Goal: Task Accomplishment & Management: Manage account settings

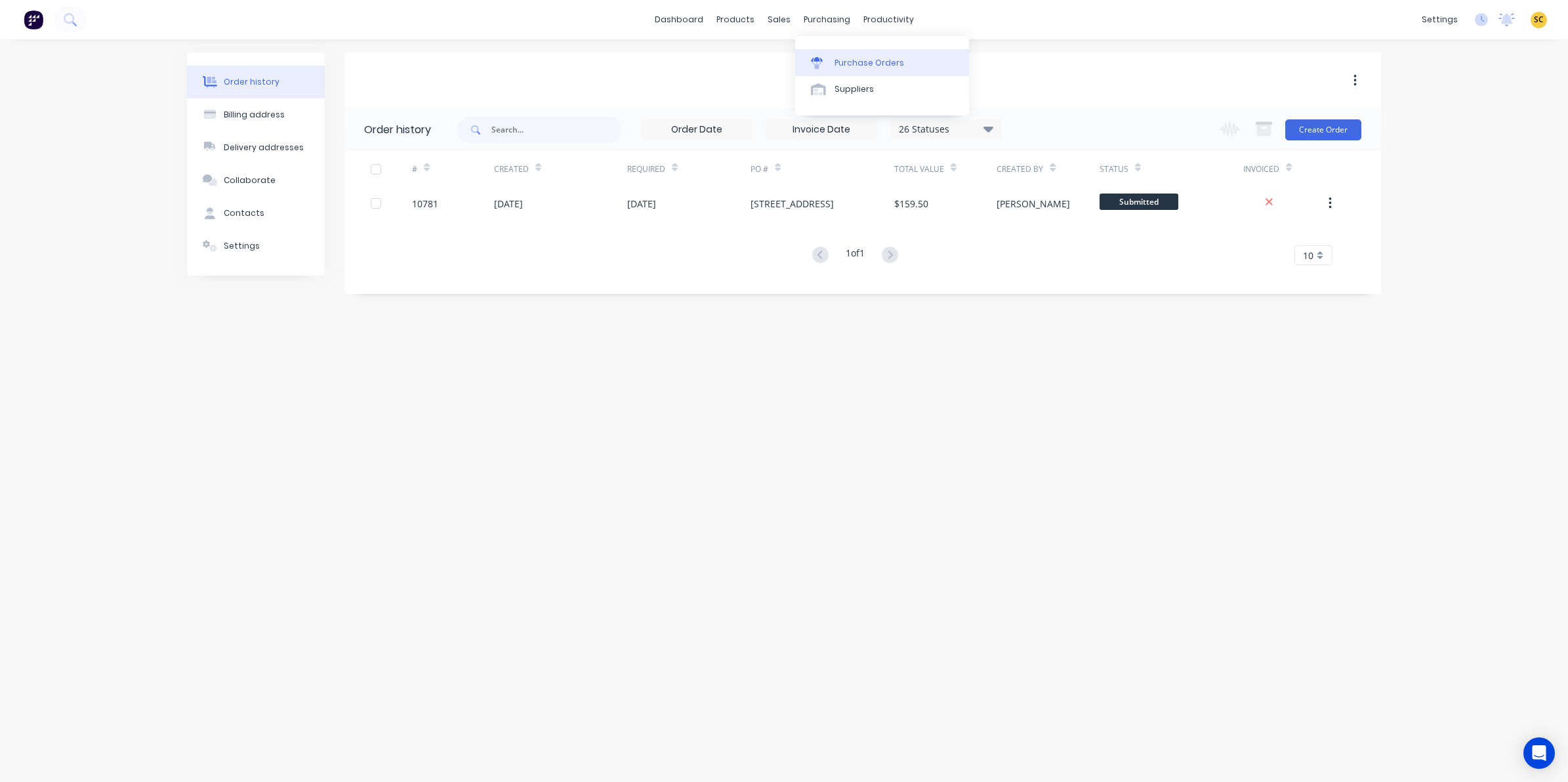
click at [859, 63] on div "Purchase Orders" at bounding box center [869, 63] width 70 height 12
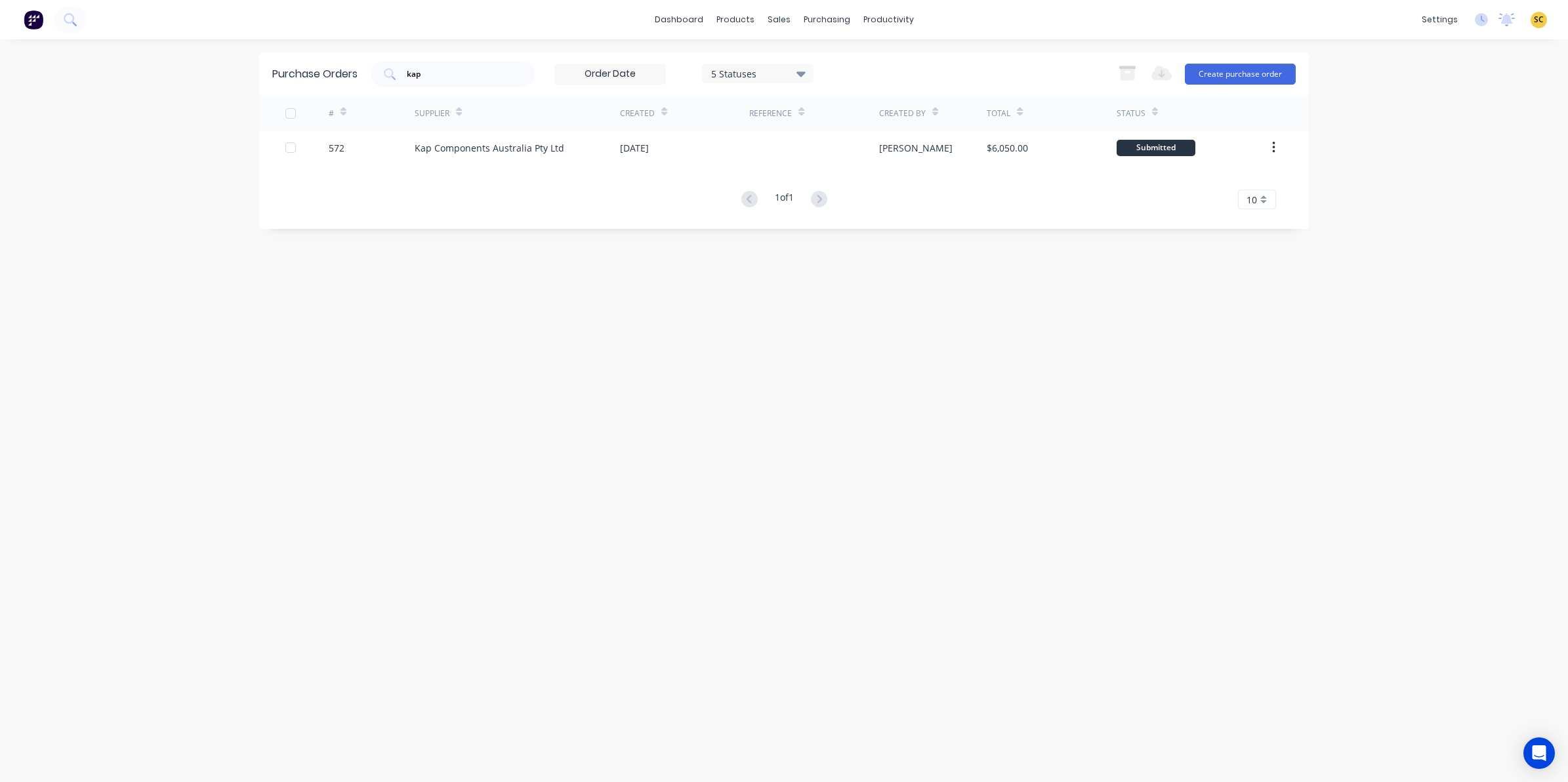
click at [217, 76] on div "dashboard products sales purchasing productivity dashboard products Product Cat…" at bounding box center [784, 391] width 1568 height 782
type input "9"
type input "900"
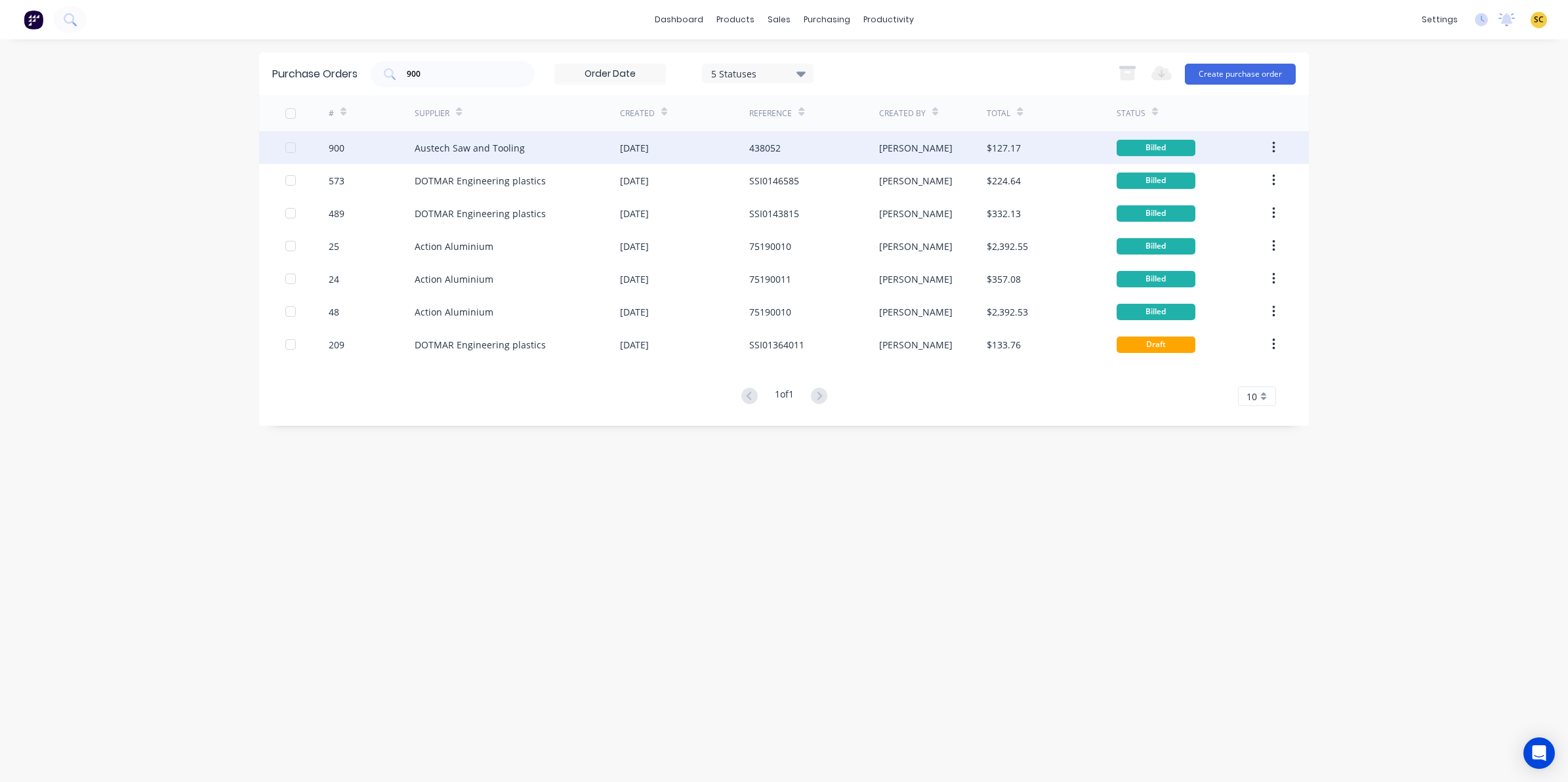
click at [442, 152] on div "Austech Saw and Tooling" at bounding box center [469, 148] width 110 height 14
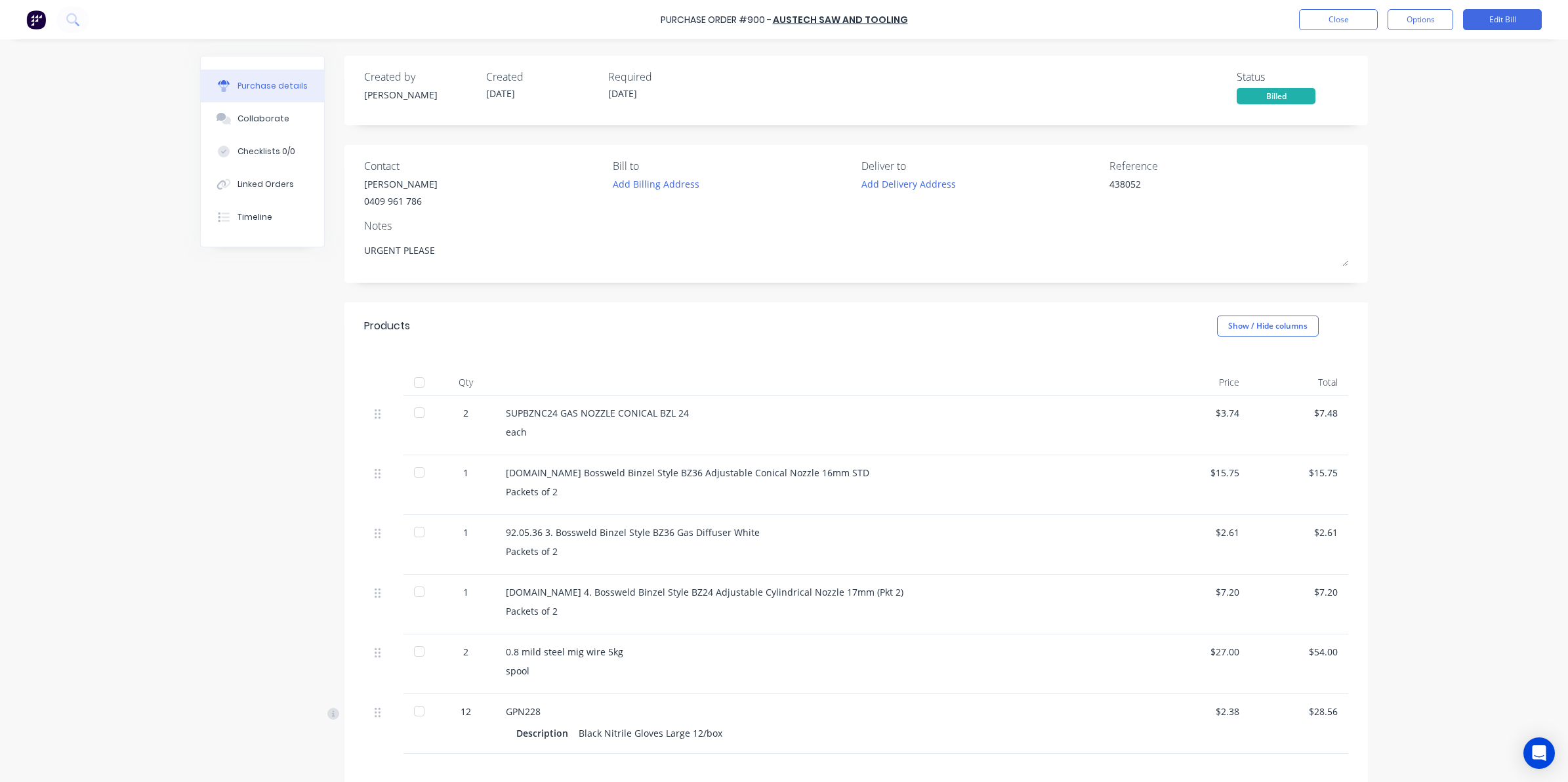
type textarea "x"
click at [1341, 20] on button "Close" at bounding box center [1338, 19] width 79 height 21
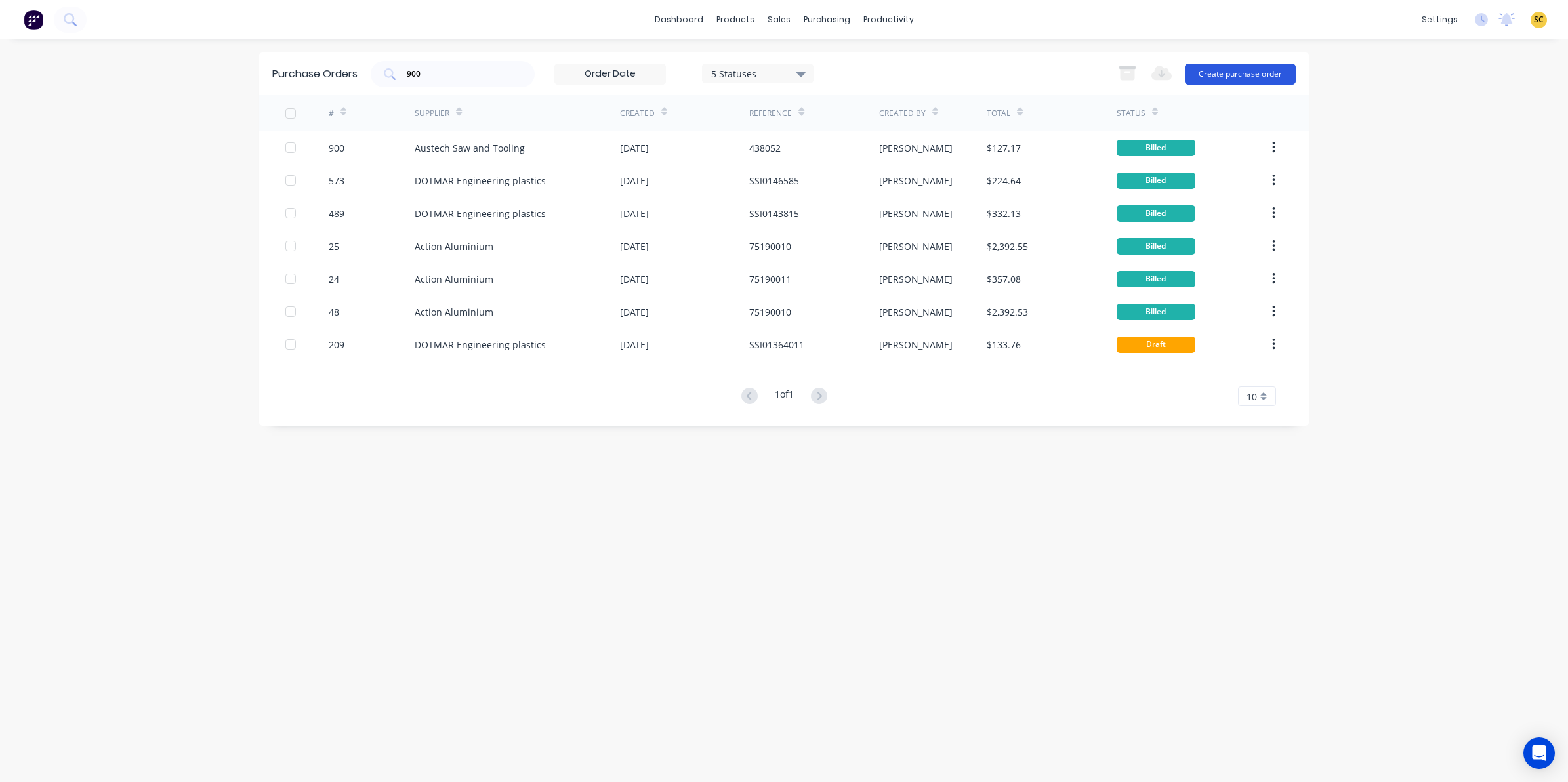
drag, startPoint x: 1284, startPoint y: 82, endPoint x: 1278, endPoint y: 79, distance: 6.7
click at [1278, 79] on button "Create purchase order" at bounding box center [1240, 74] width 111 height 21
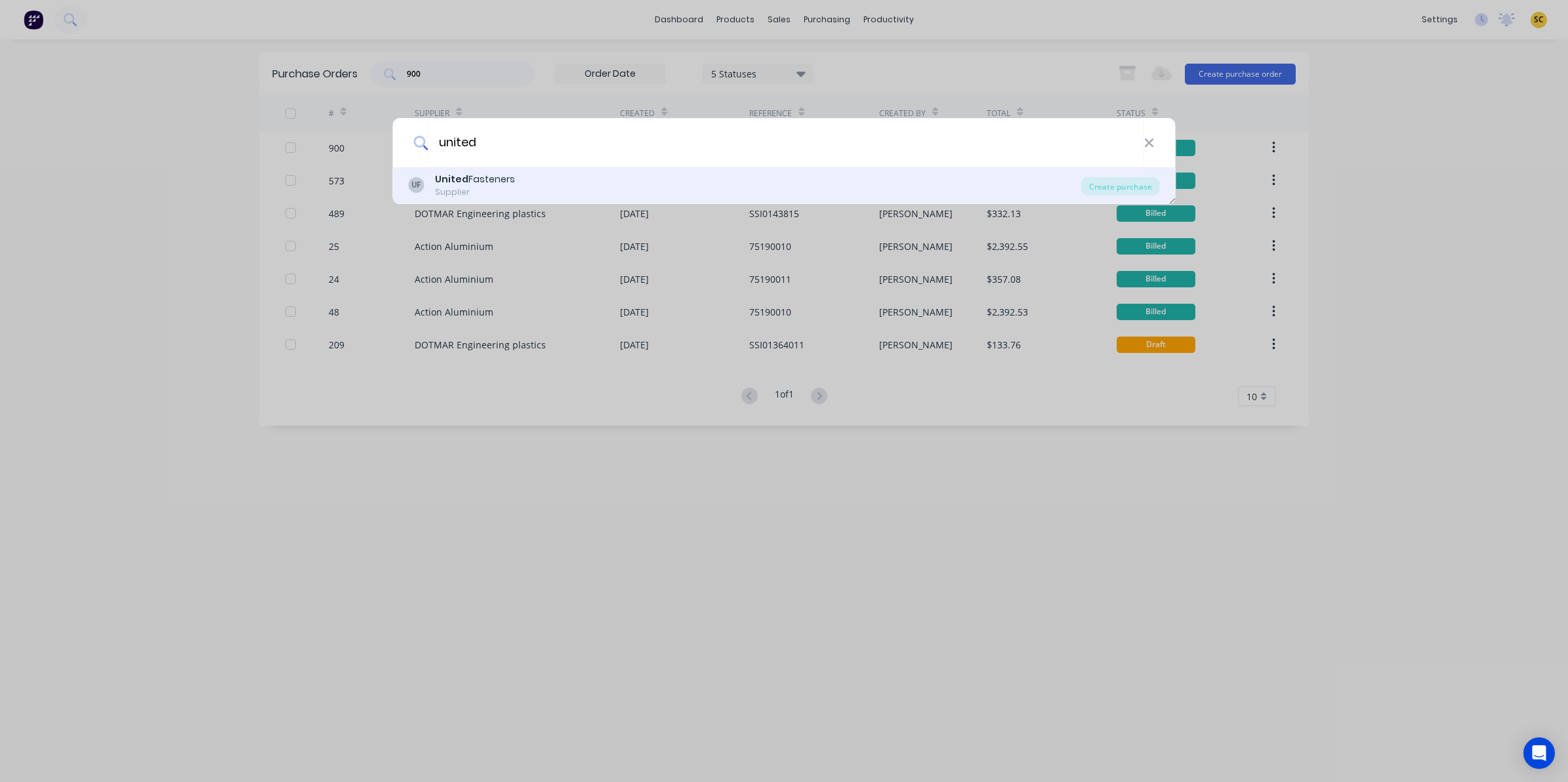
type input "united"
click at [421, 181] on div "UF" at bounding box center [416, 184] width 16 height 16
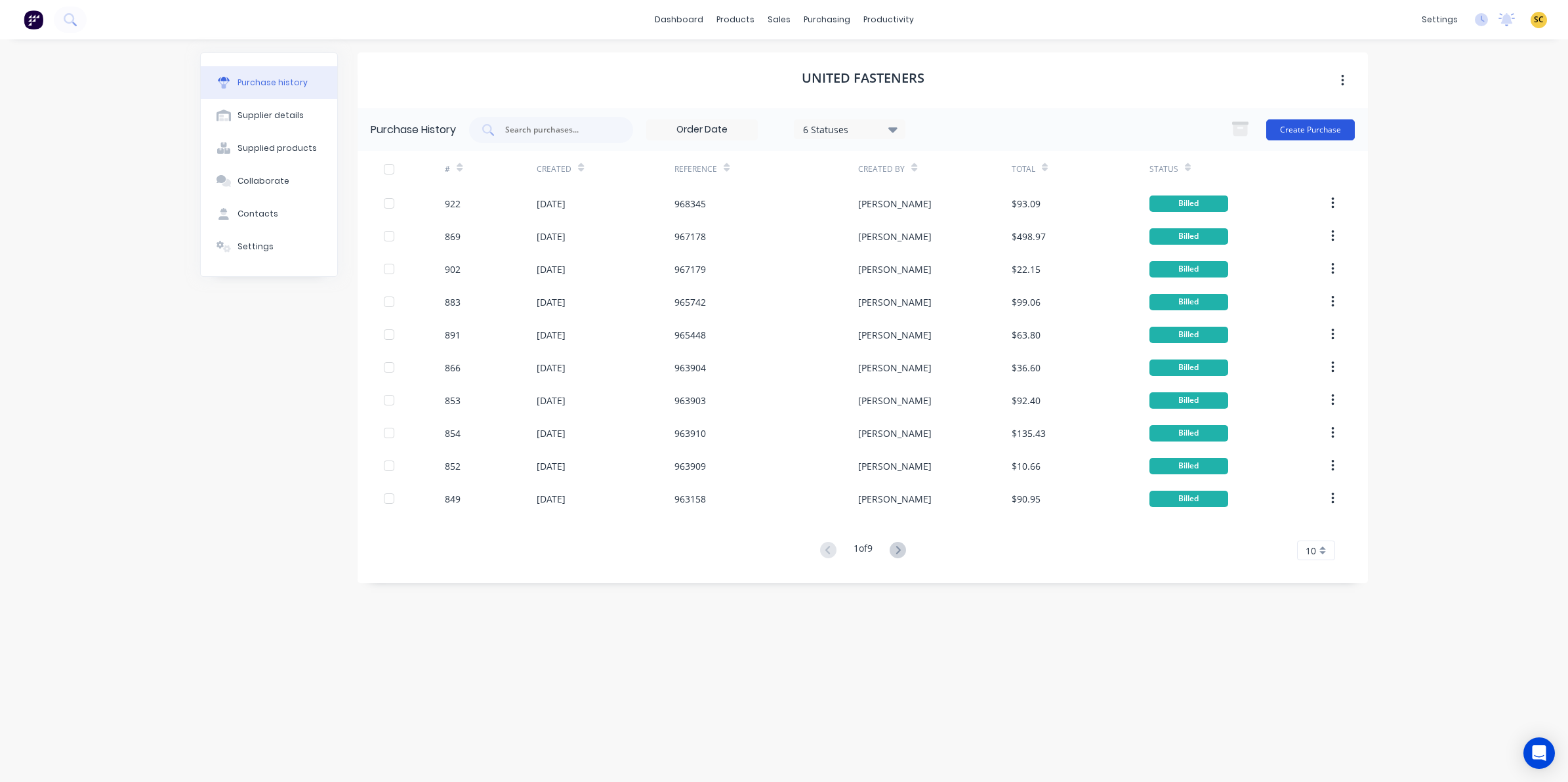
click at [1326, 123] on button "Create Purchase" at bounding box center [1310, 130] width 89 height 21
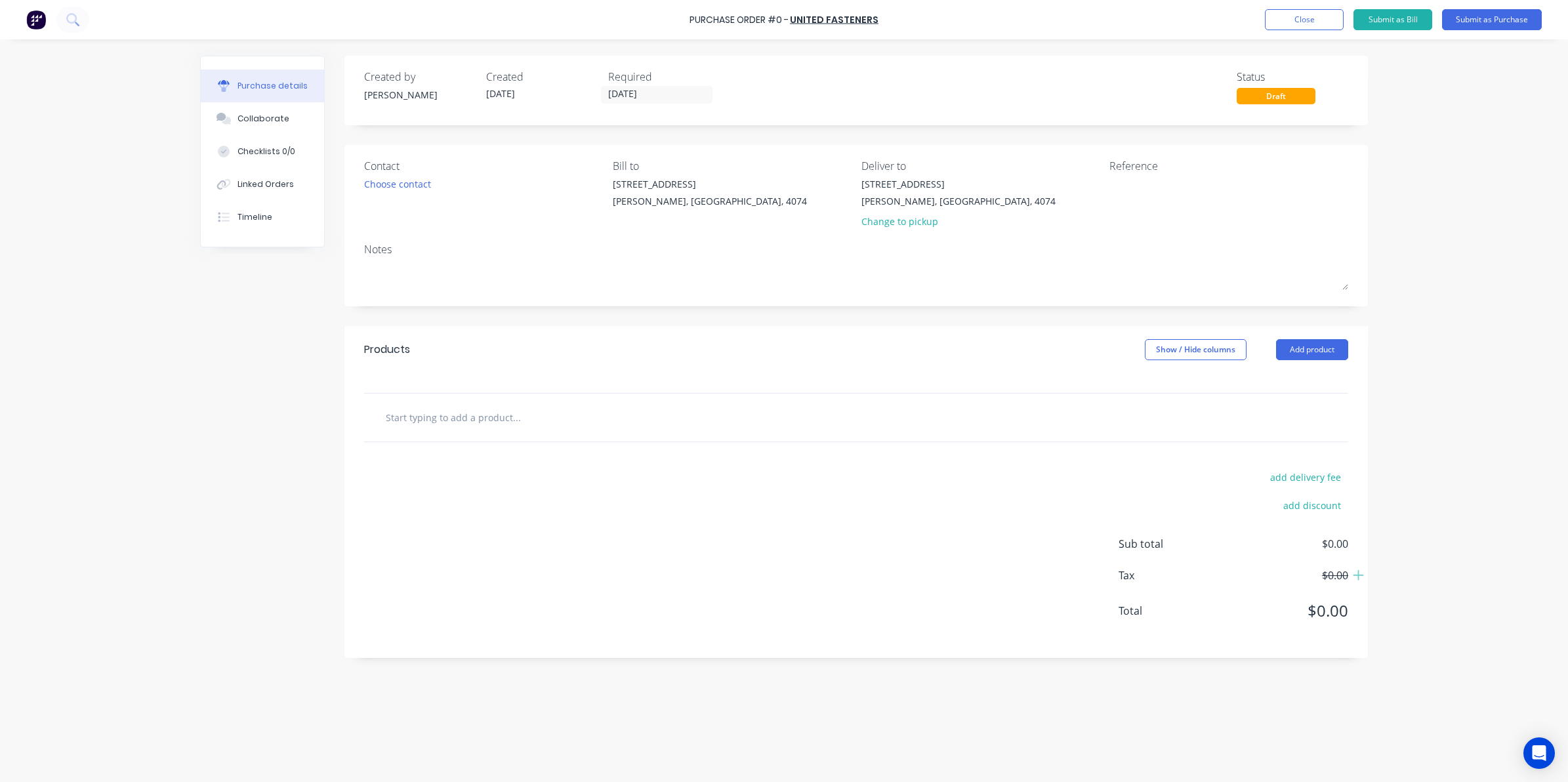
click at [412, 412] on input "text" at bounding box center [516, 418] width 262 height 27
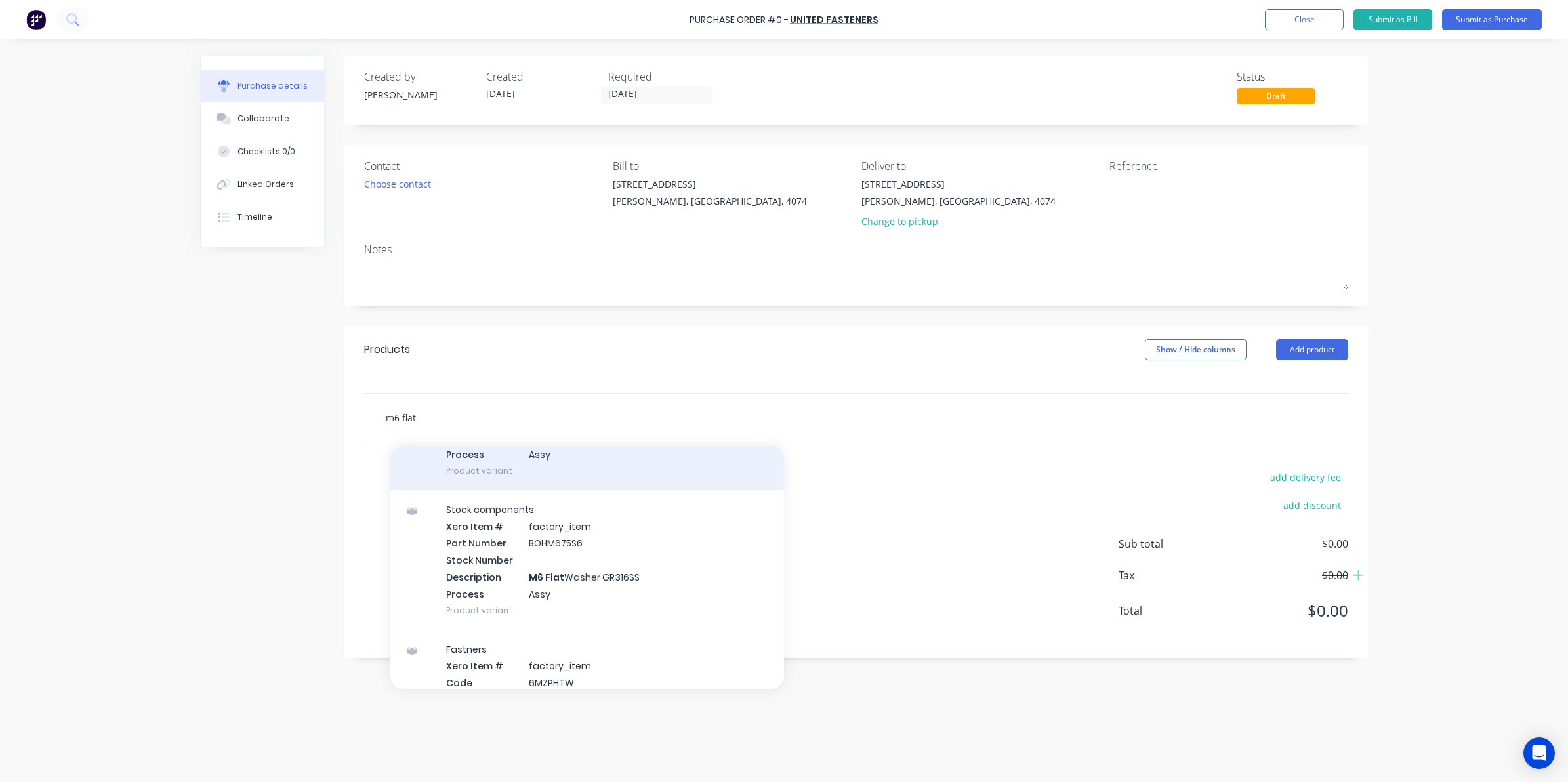
scroll to position [164, 0]
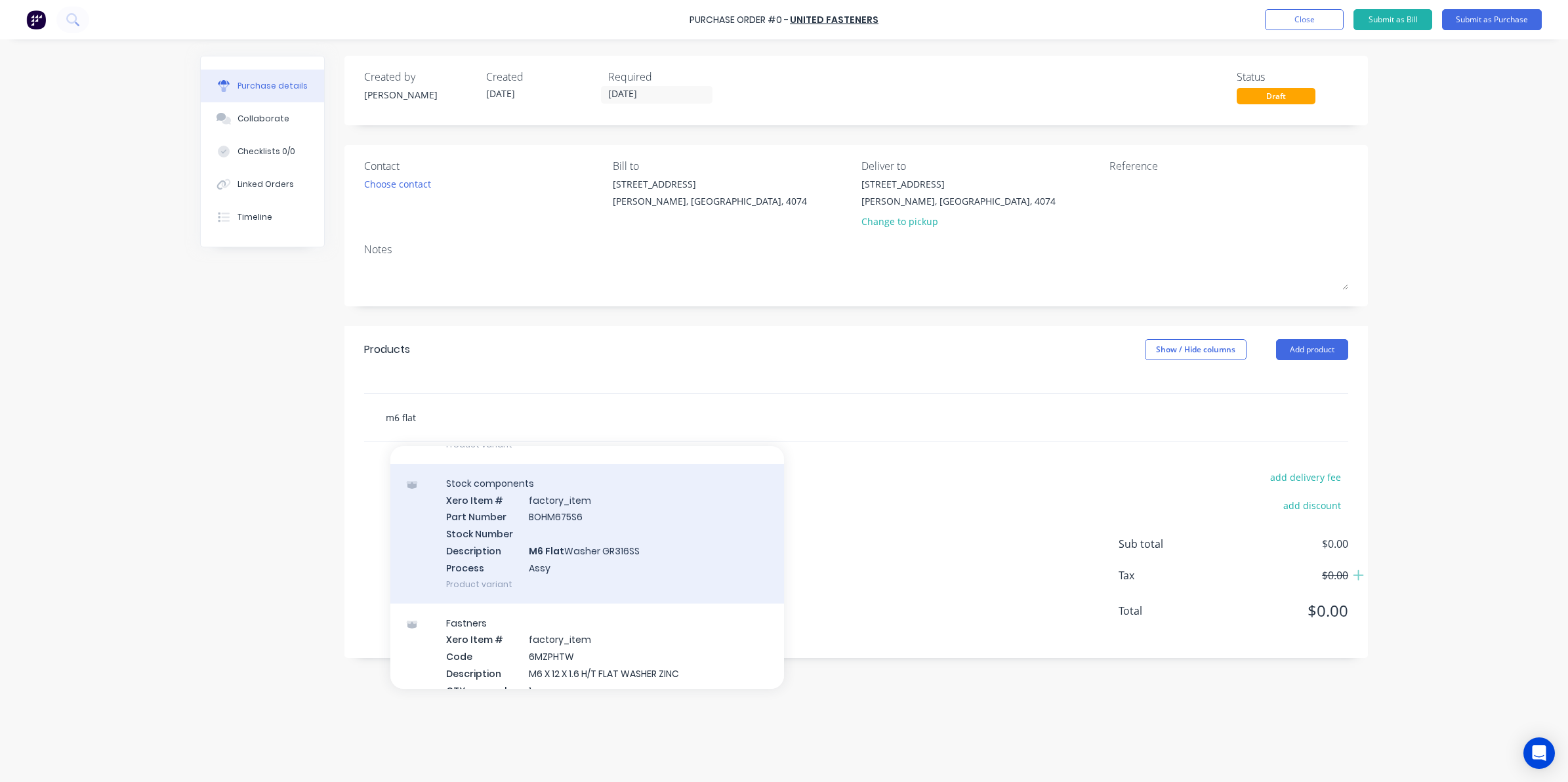
type input "m6 flat"
click at [563, 543] on div "Stock components Xero Item # factory_item Part Number BOHM675S6 Stock Number De…" at bounding box center [587, 534] width 393 height 139
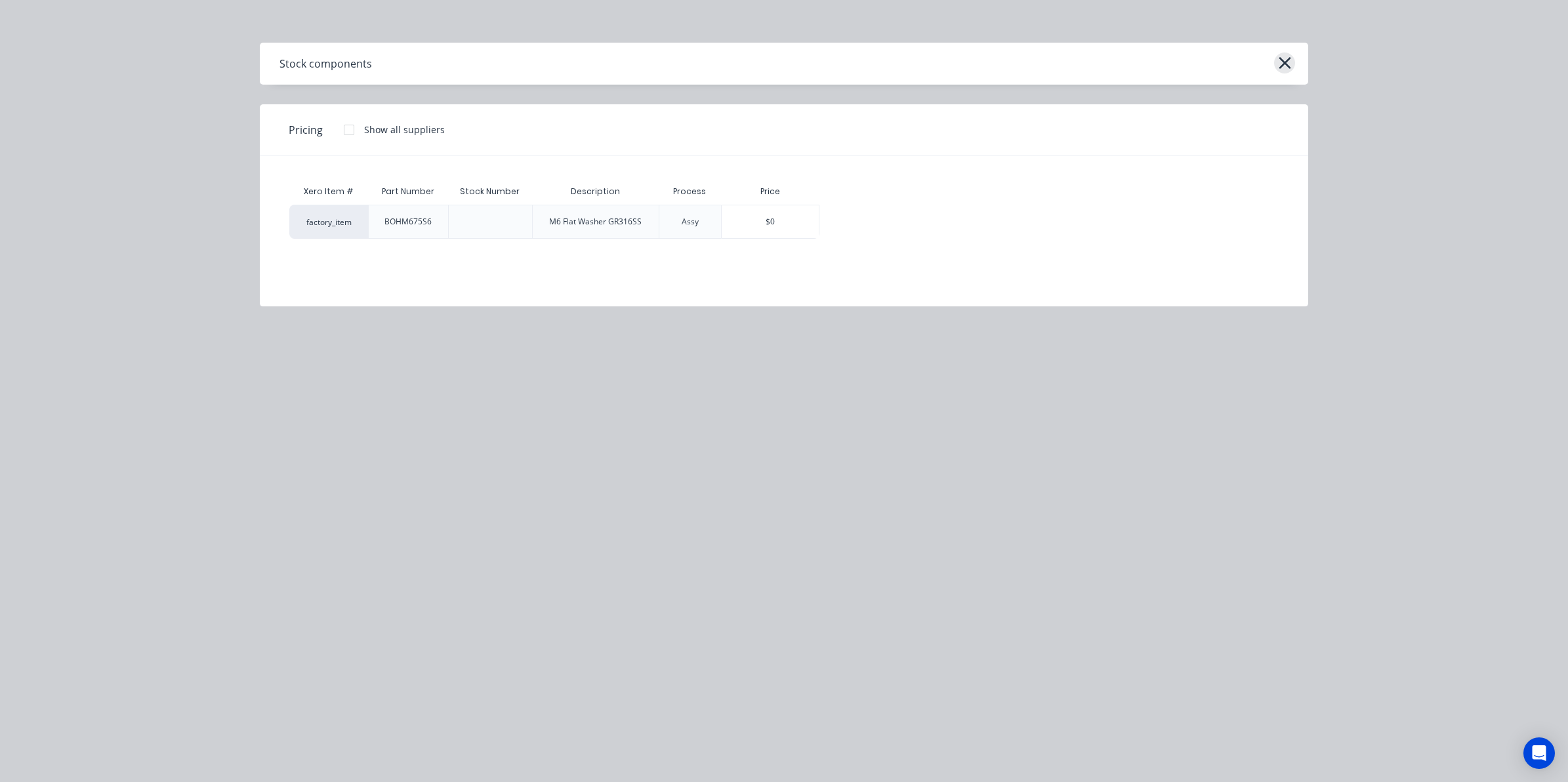
click at [1278, 70] on icon "button" at bounding box center [1285, 63] width 14 height 18
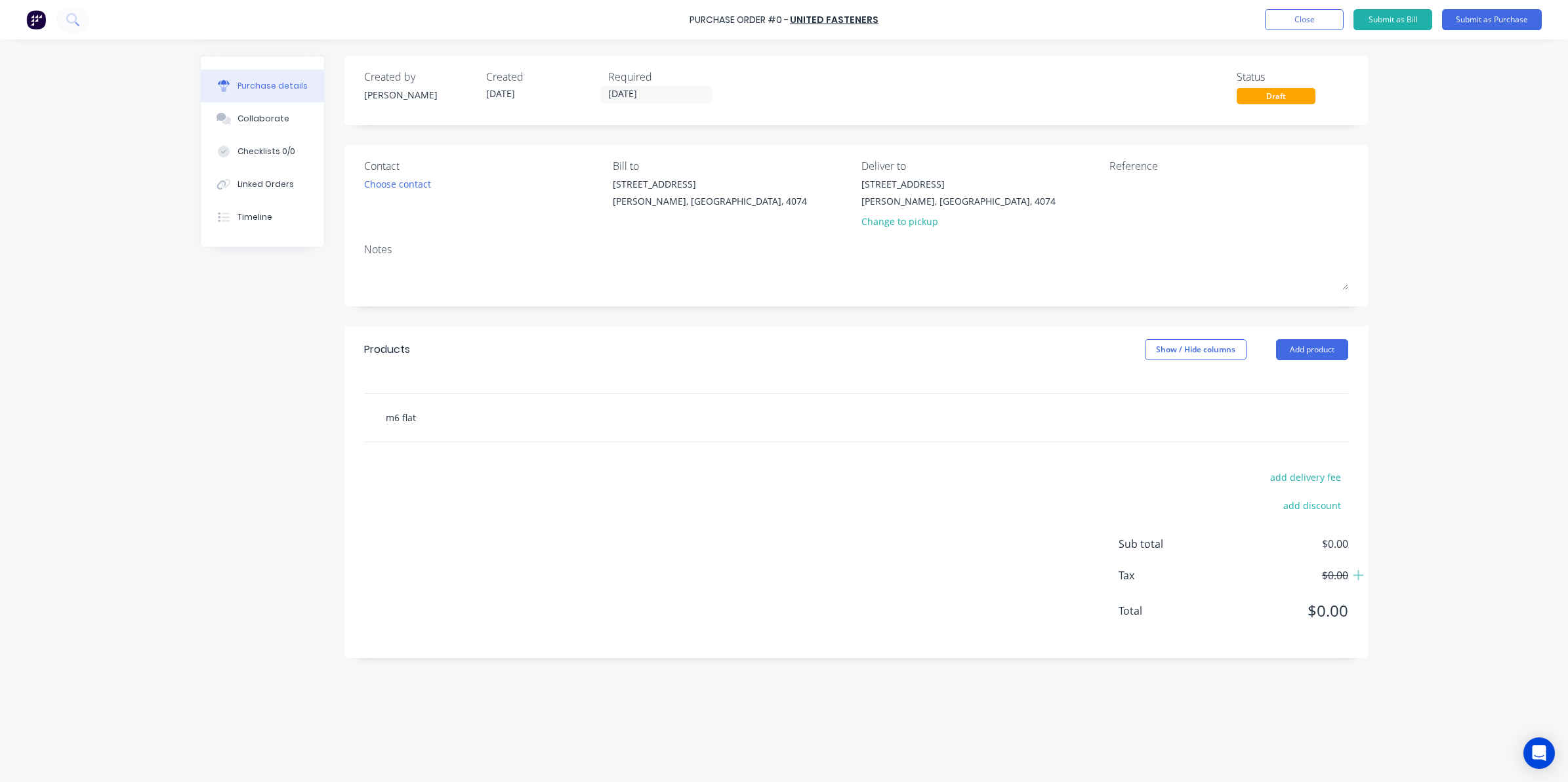
click at [437, 410] on input "m6 flat" at bounding box center [516, 418] width 262 height 27
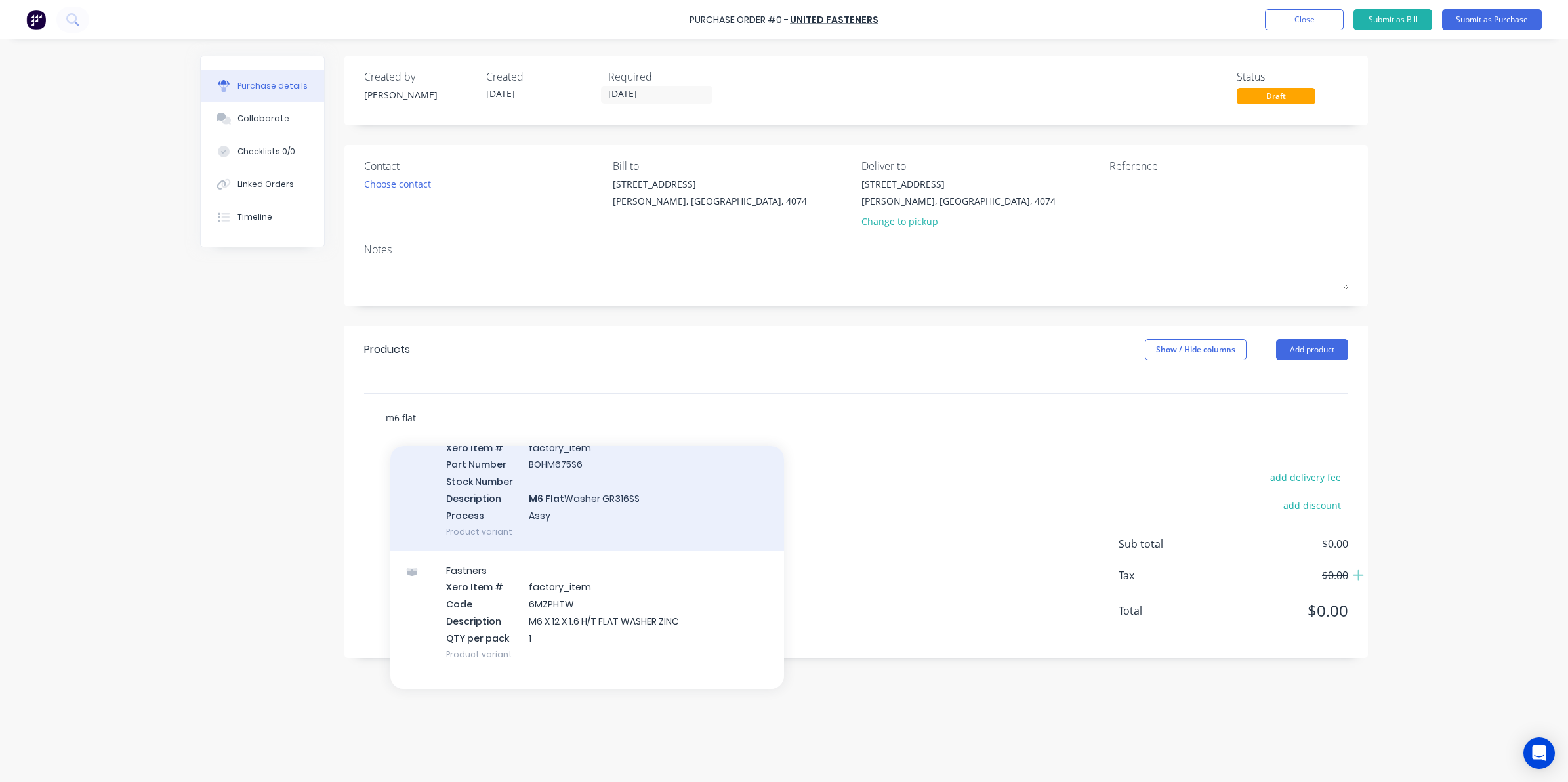
scroll to position [246, 0]
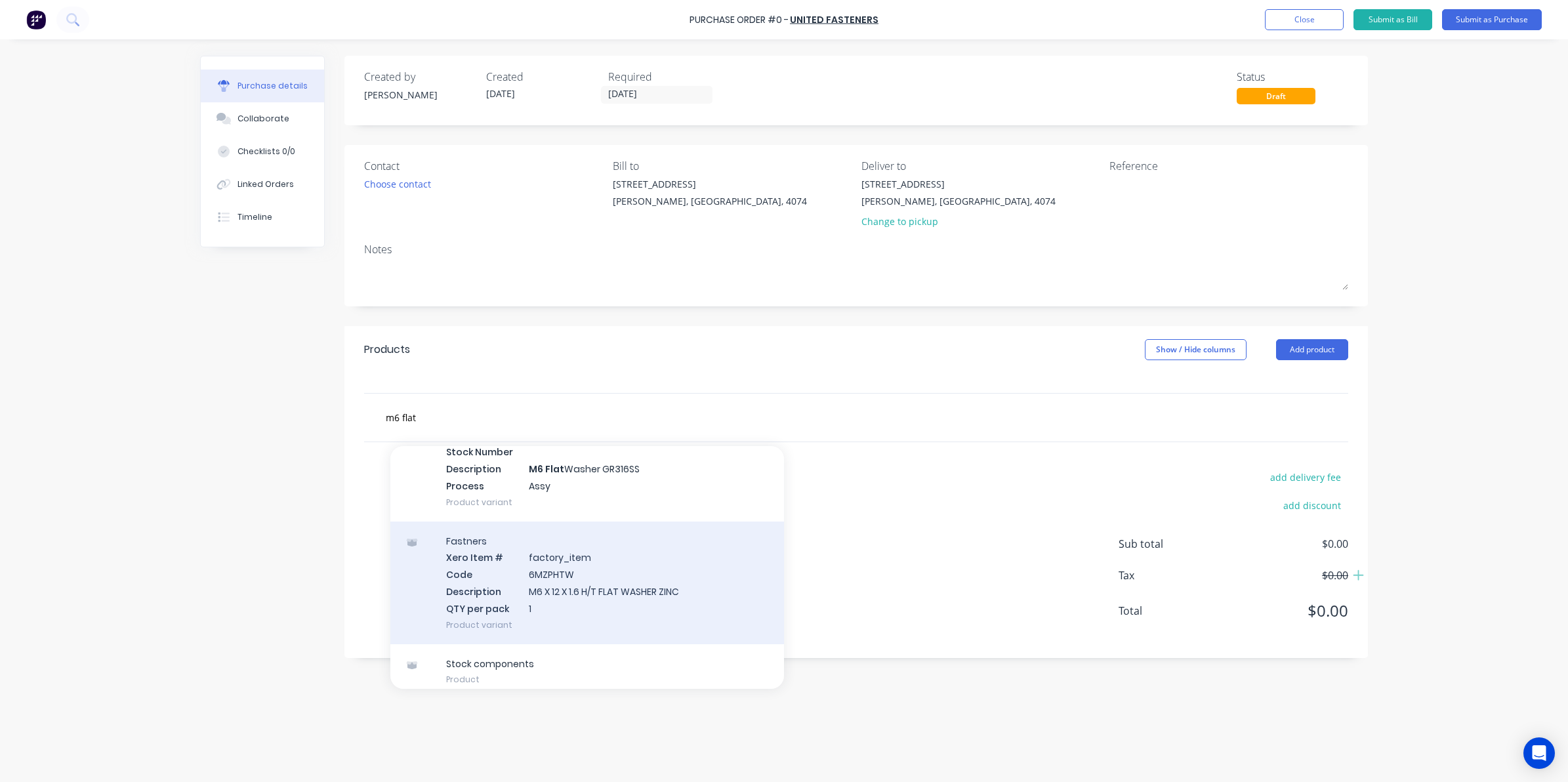
click at [603, 588] on div "Fastners Xero Item # factory_item Code 6MZPHTW Description M6 X 12 X 1.6 H/T FL…" at bounding box center [587, 583] width 393 height 123
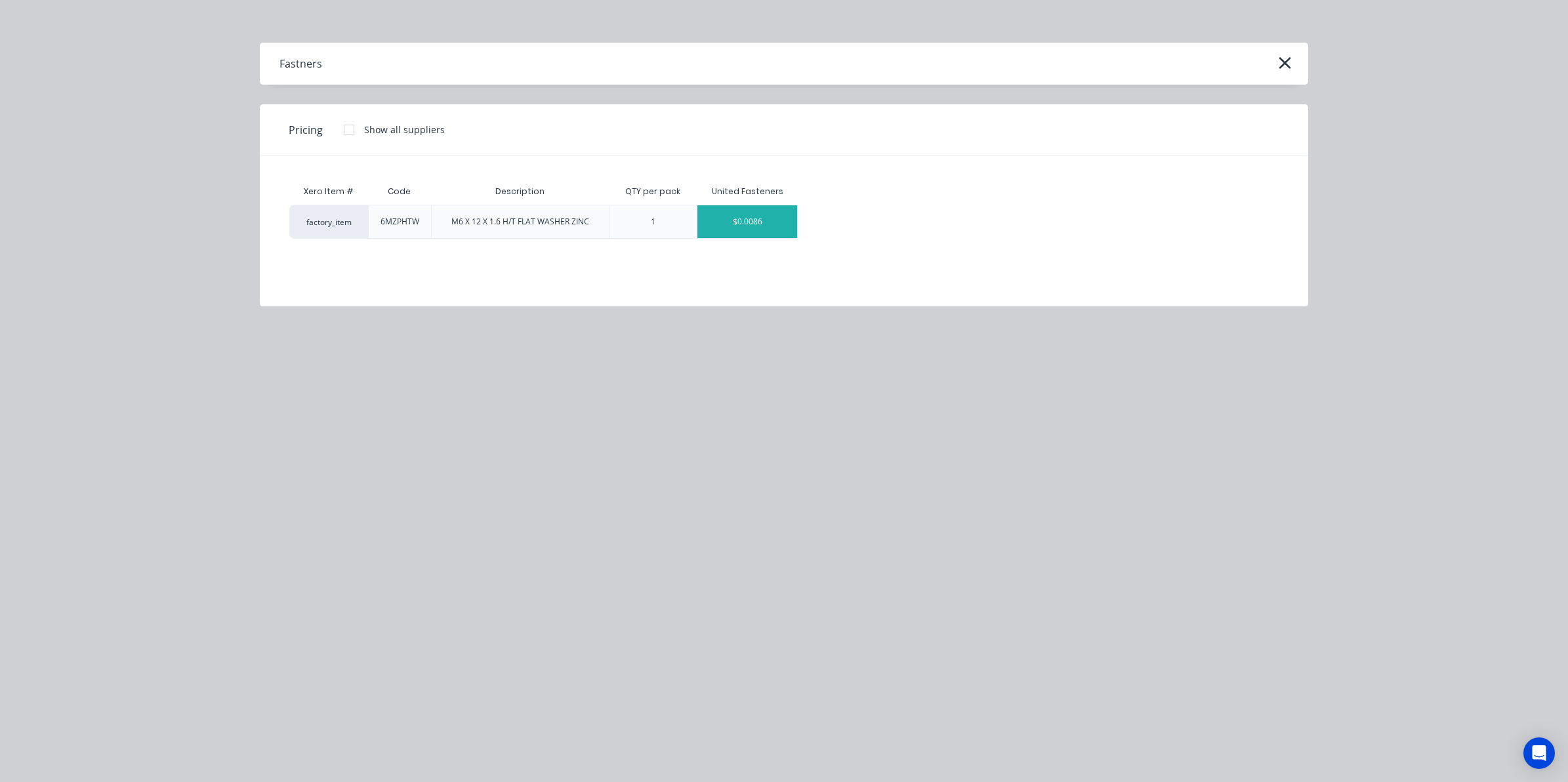
click at [724, 215] on div "$0.0086" at bounding box center [747, 222] width 100 height 33
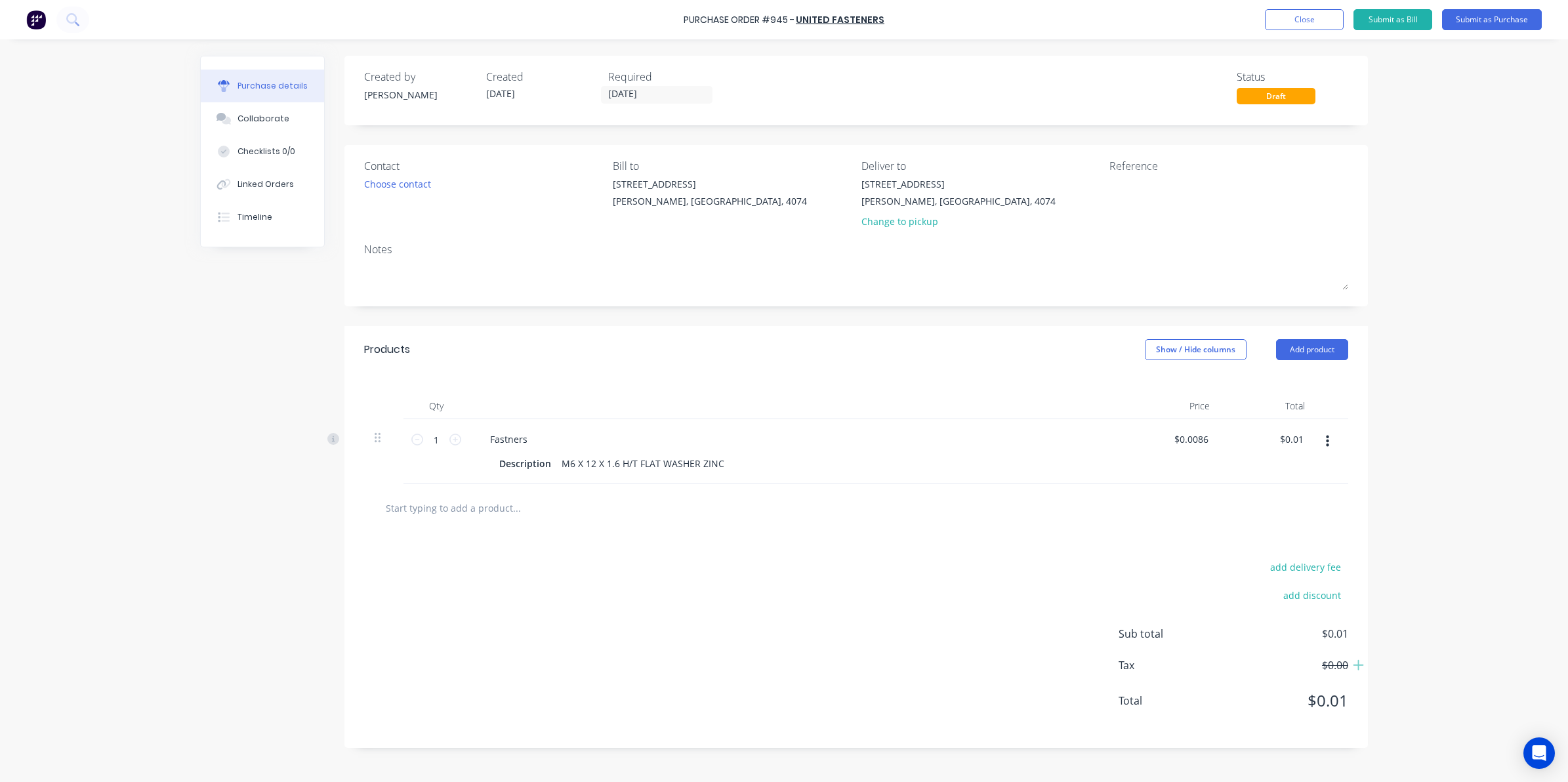
click at [427, 453] on div "1 1" at bounding box center [436, 452] width 66 height 65
click at [438, 442] on input "1" at bounding box center [437, 440] width 27 height 20
type input "4"
type input "$0.03"
type input "40"
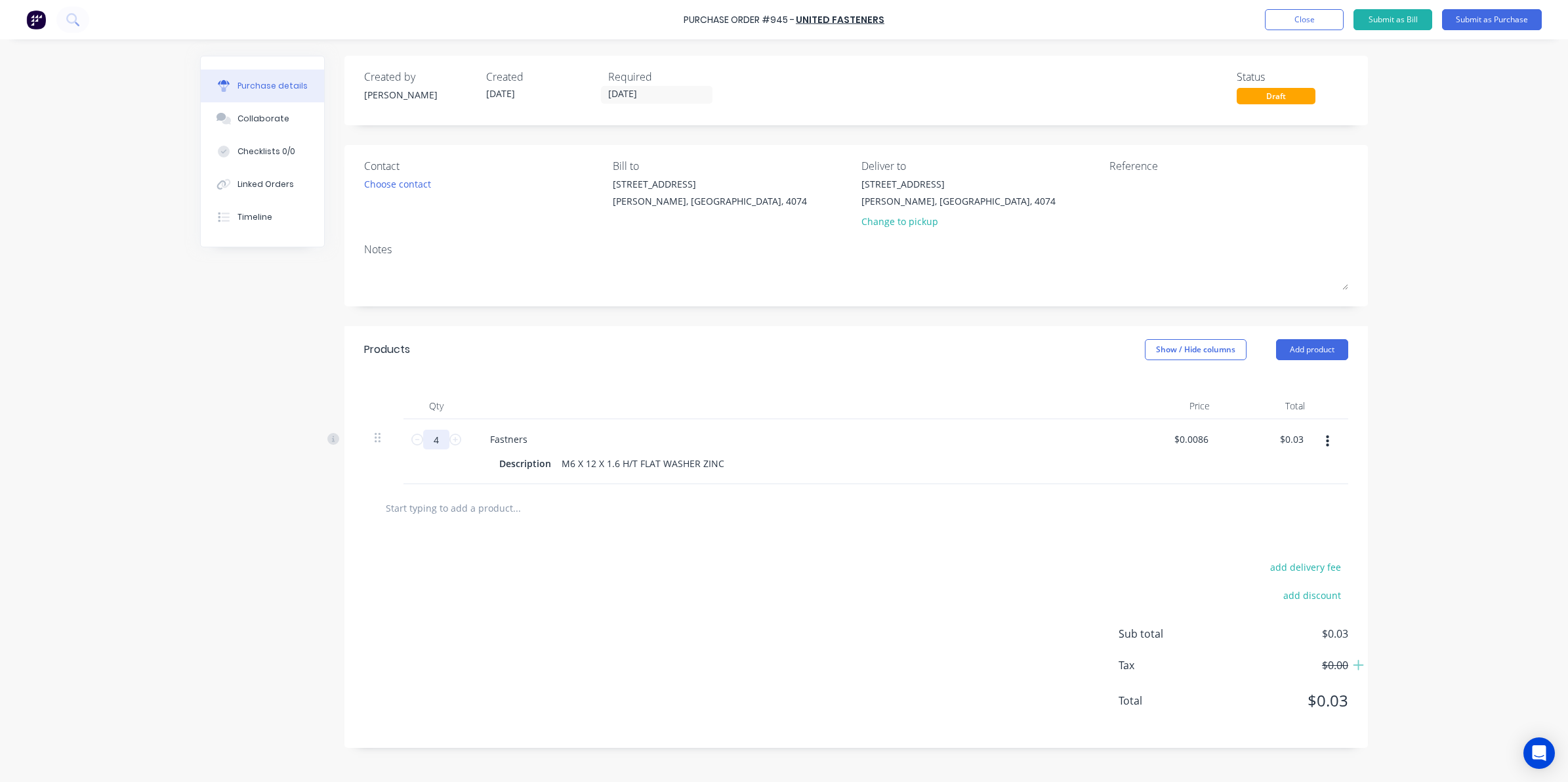
type input "$0.34"
type input "400"
type input "$3.44"
type input "400"
drag, startPoint x: 608, startPoint y: 588, endPoint x: 585, endPoint y: 437, distance: 152.7
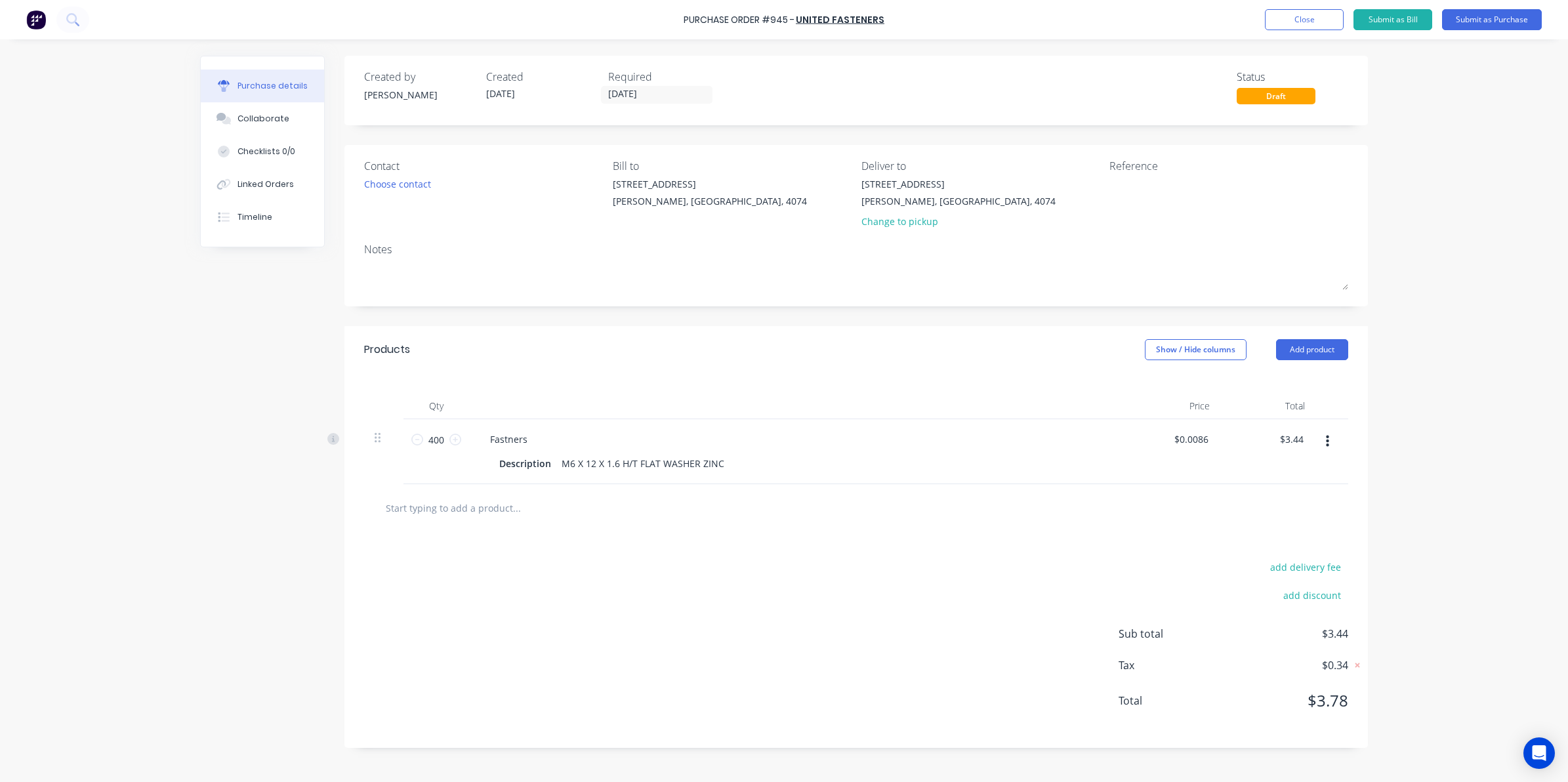
click at [608, 589] on div "add delivery fee add discount Sub total $3.44 Tax $0.34 Total $3.78" at bounding box center [856, 640] width 1023 height 216
drag, startPoint x: 884, startPoint y: 218, endPoint x: 790, endPoint y: 248, distance: 98.7
click at [884, 220] on div "Change to pickup" at bounding box center [959, 221] width 194 height 14
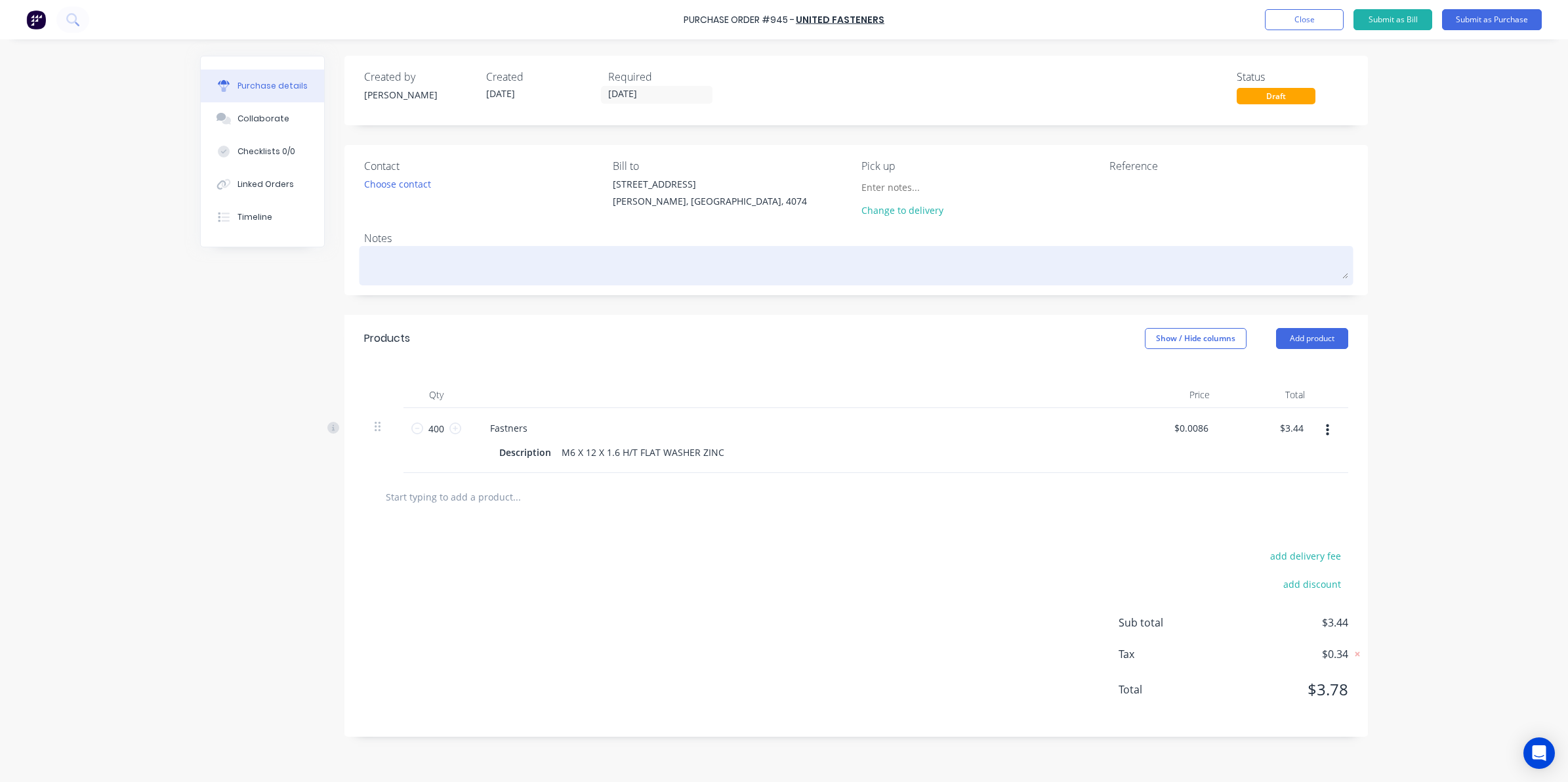
click at [476, 258] on textarea at bounding box center [856, 264] width 984 height 30
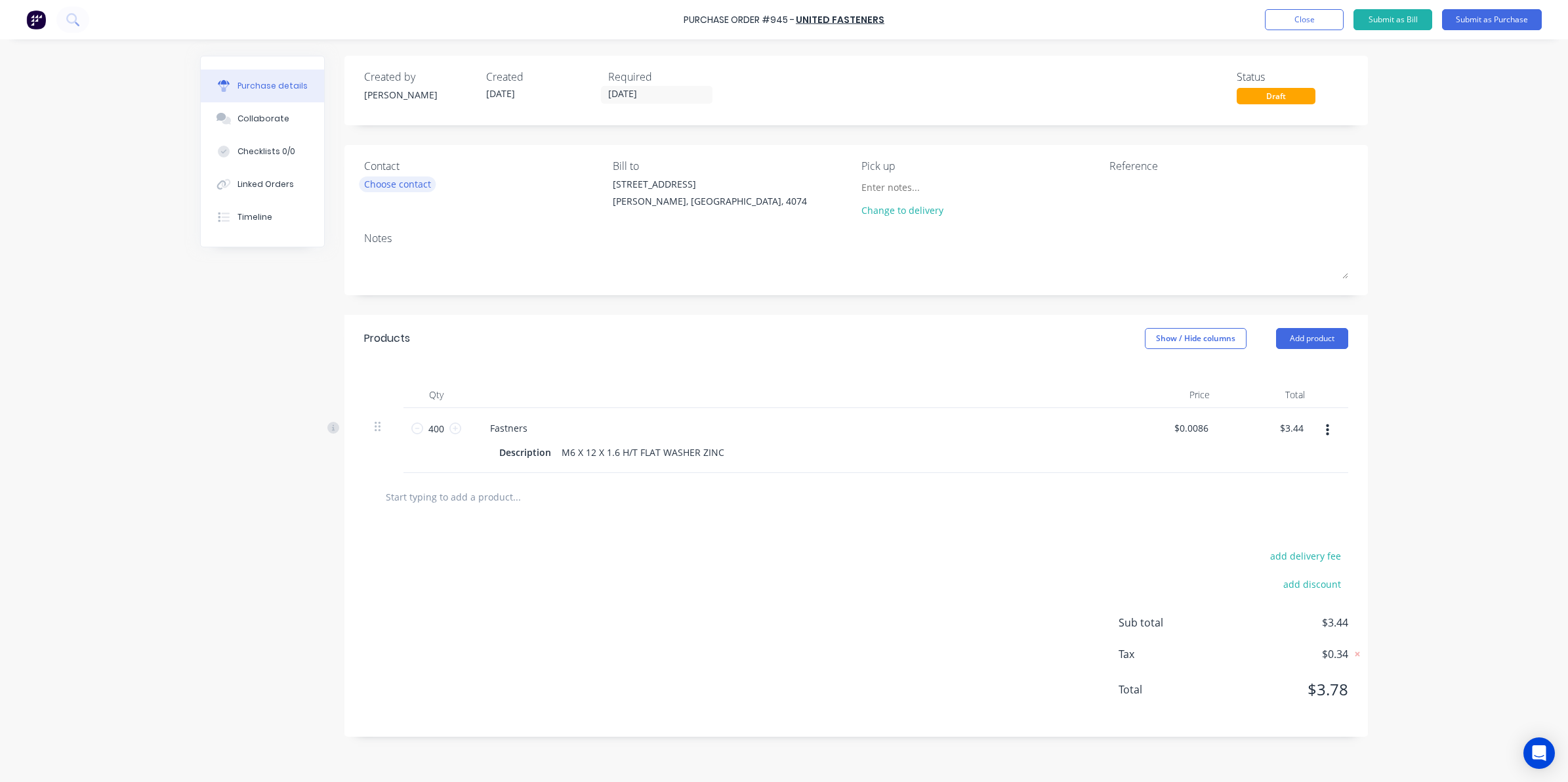
click at [387, 184] on div "Choose contact" at bounding box center [398, 183] width 67 height 14
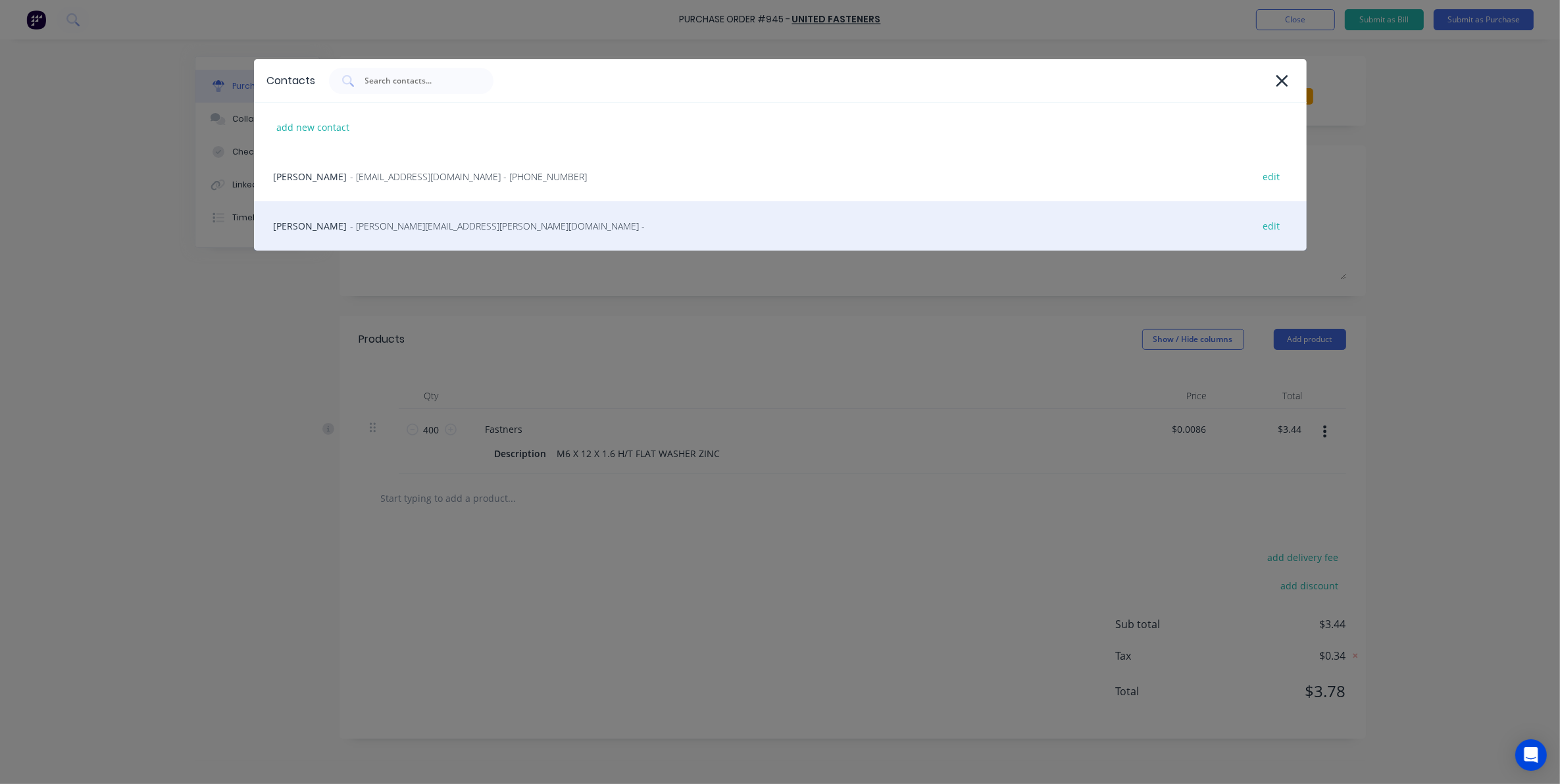
click at [398, 224] on span "- [PERSON_NAME][EMAIL_ADDRESS][PERSON_NAME][DOMAIN_NAME] -" at bounding box center [498, 226] width 295 height 14
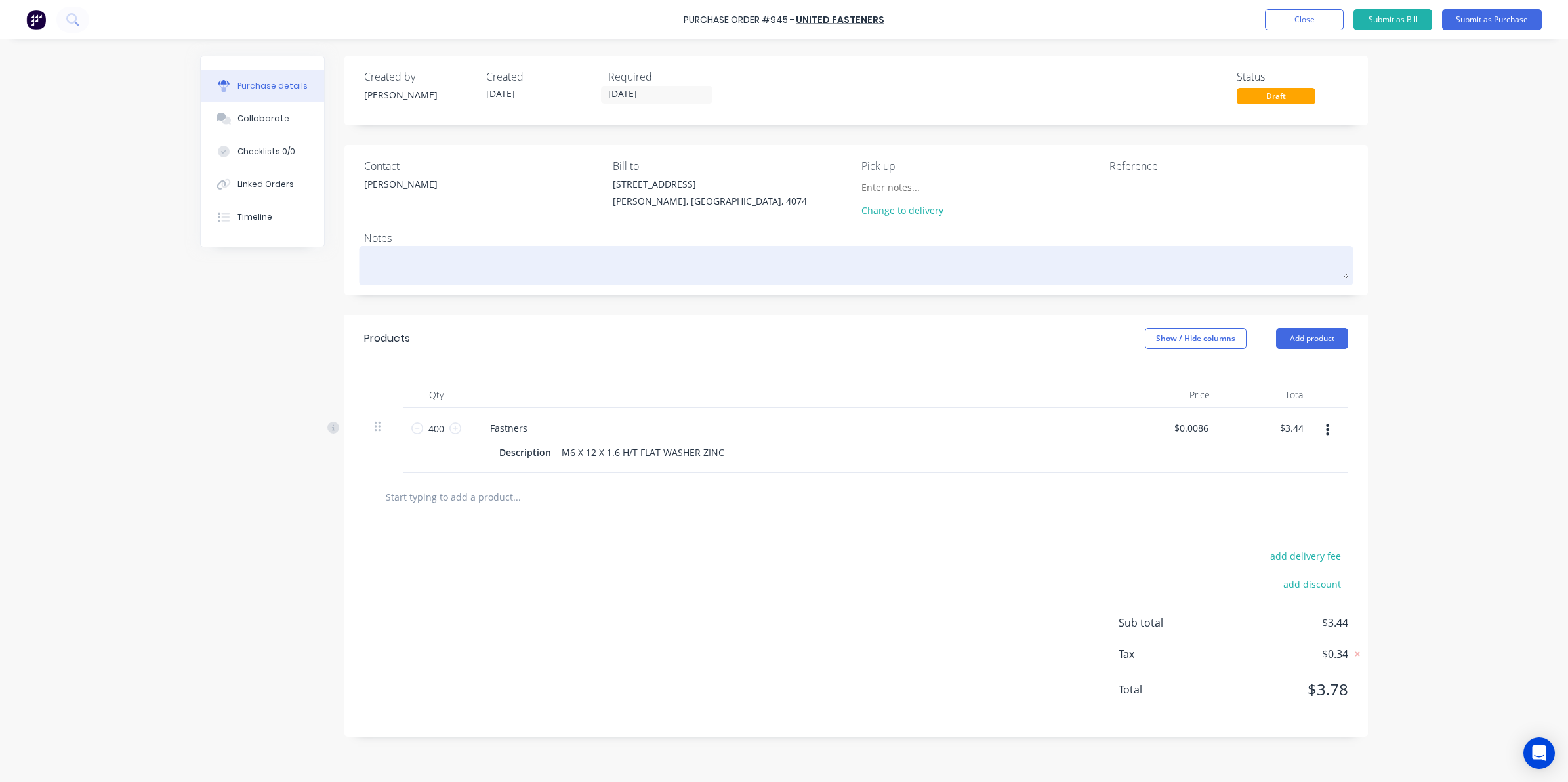
click at [420, 263] on textarea at bounding box center [856, 264] width 984 height 30
type textarea "x"
type textarea "f"
type textarea "x"
type textarea "for"
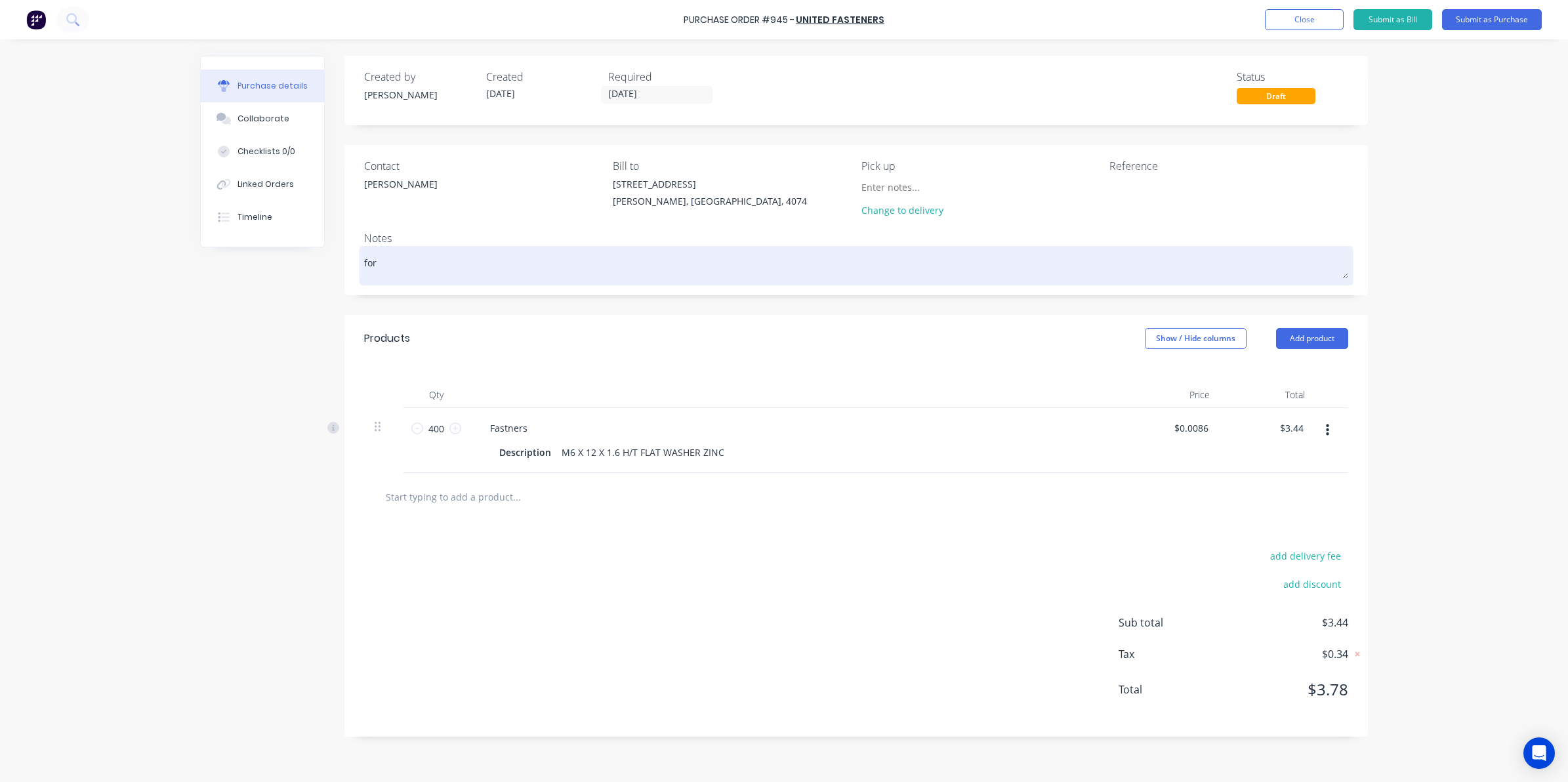
type textarea "x"
type textarea "for"
type textarea "x"
type textarea "for p"
type textarea "x"
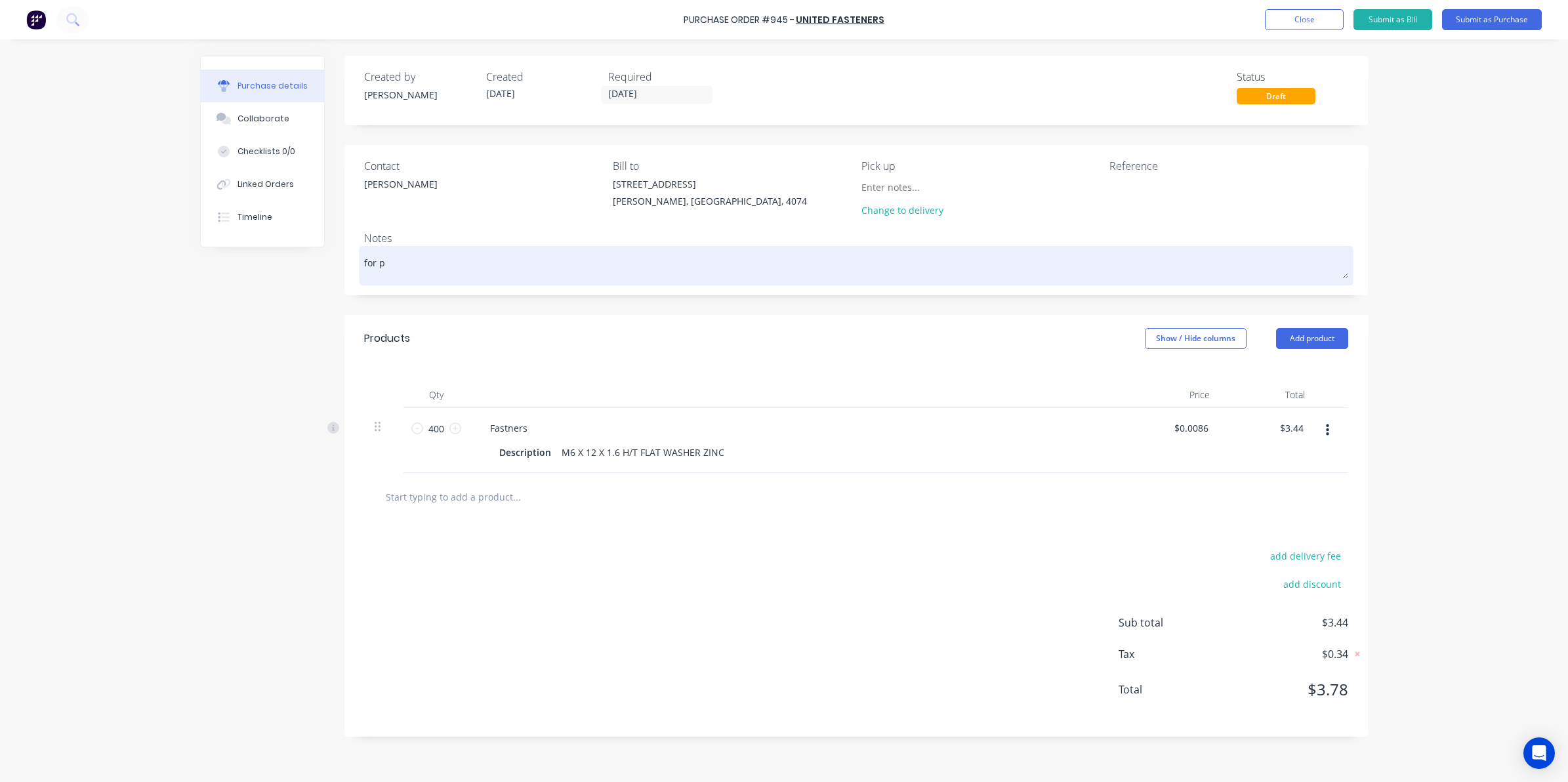
type textarea "for pi"
type textarea "x"
type textarea "for pic"
type textarea "x"
type textarea "for pick"
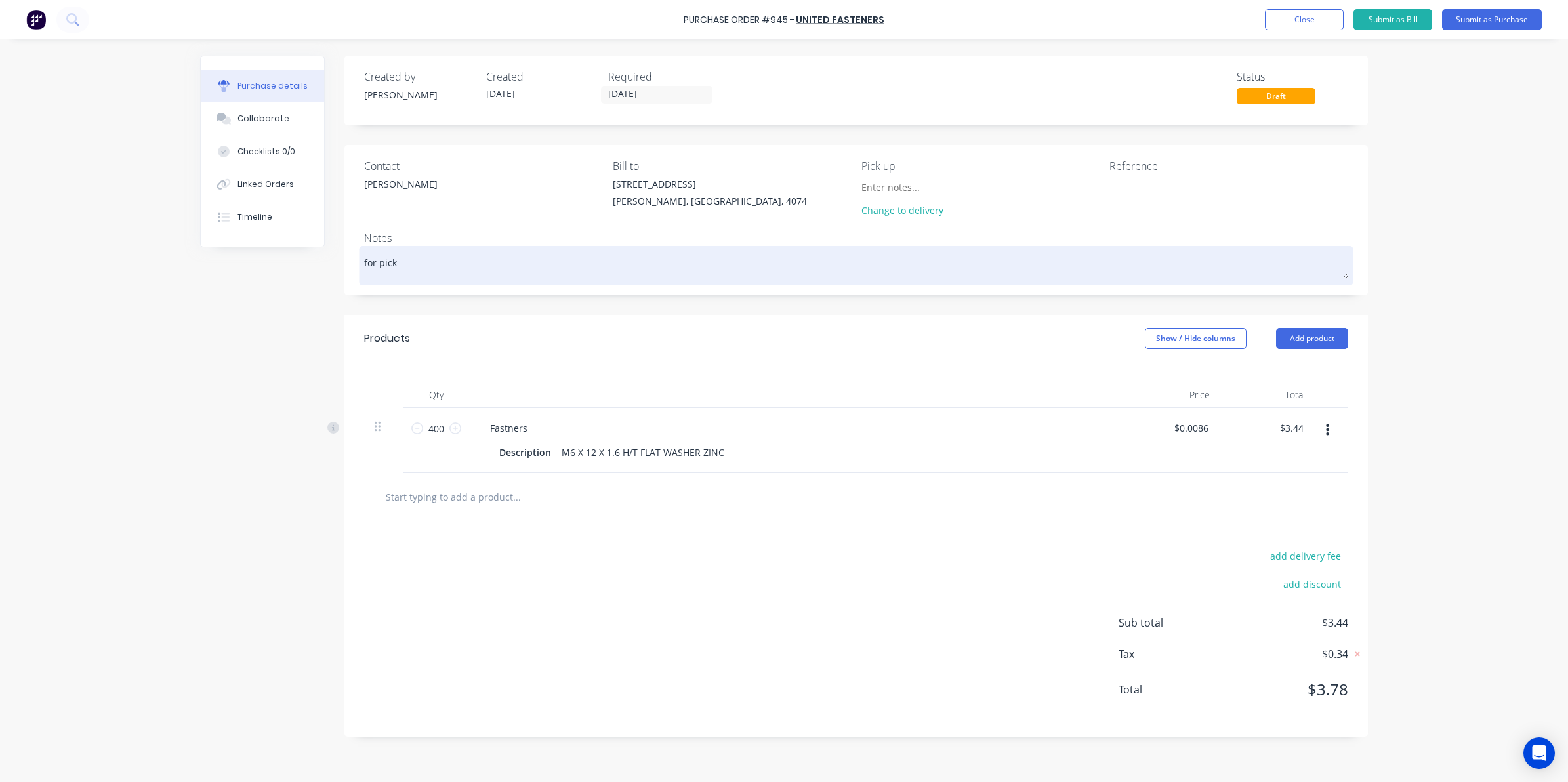
type textarea "x"
type textarea "for picku"
type textarea "x"
type textarea "for pickup"
type textarea "x"
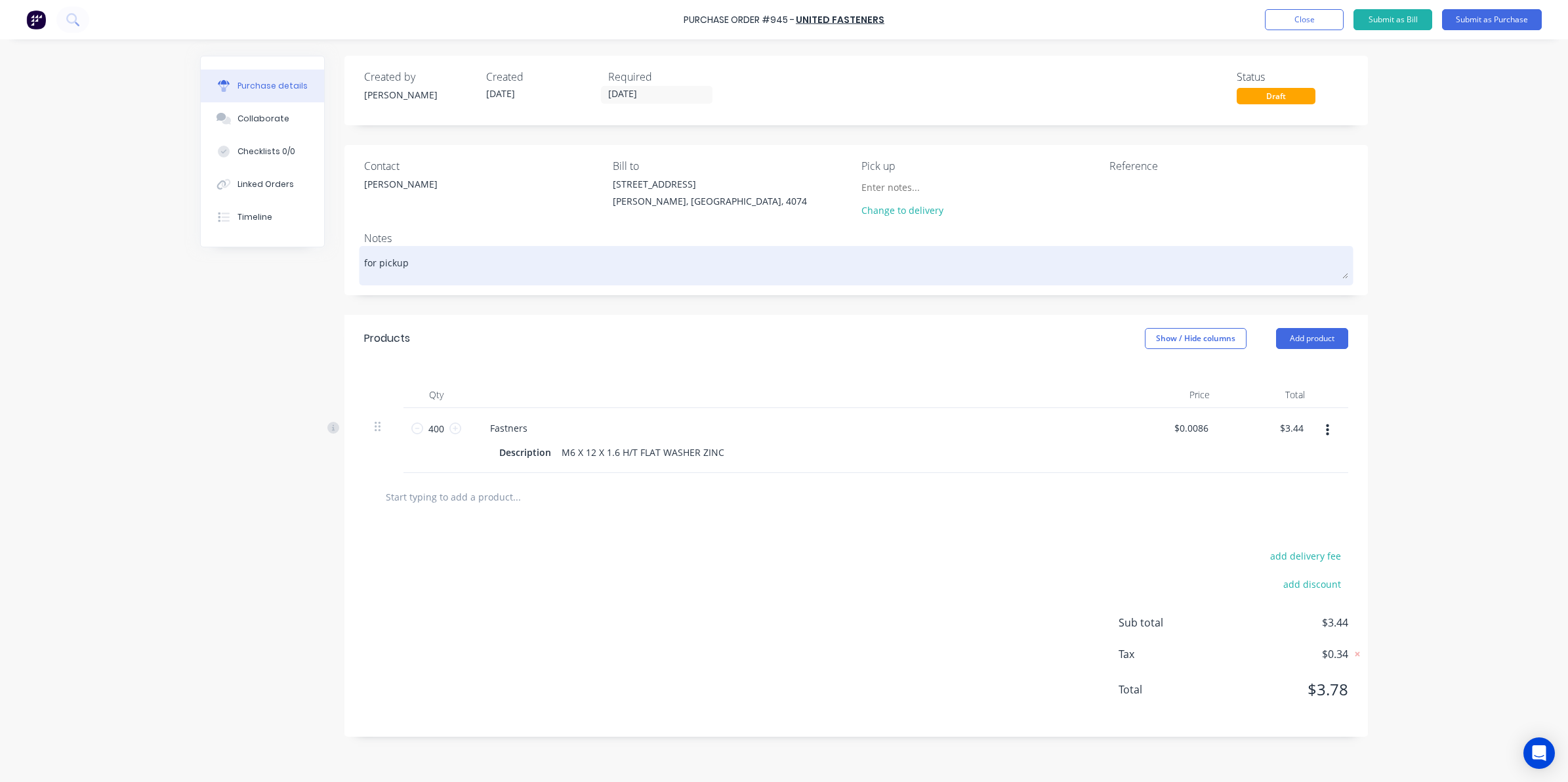
type textarea "for pickup"
type textarea "x"
type textarea "for pickup A"
type textarea "x"
type textarea "for pickup AS"
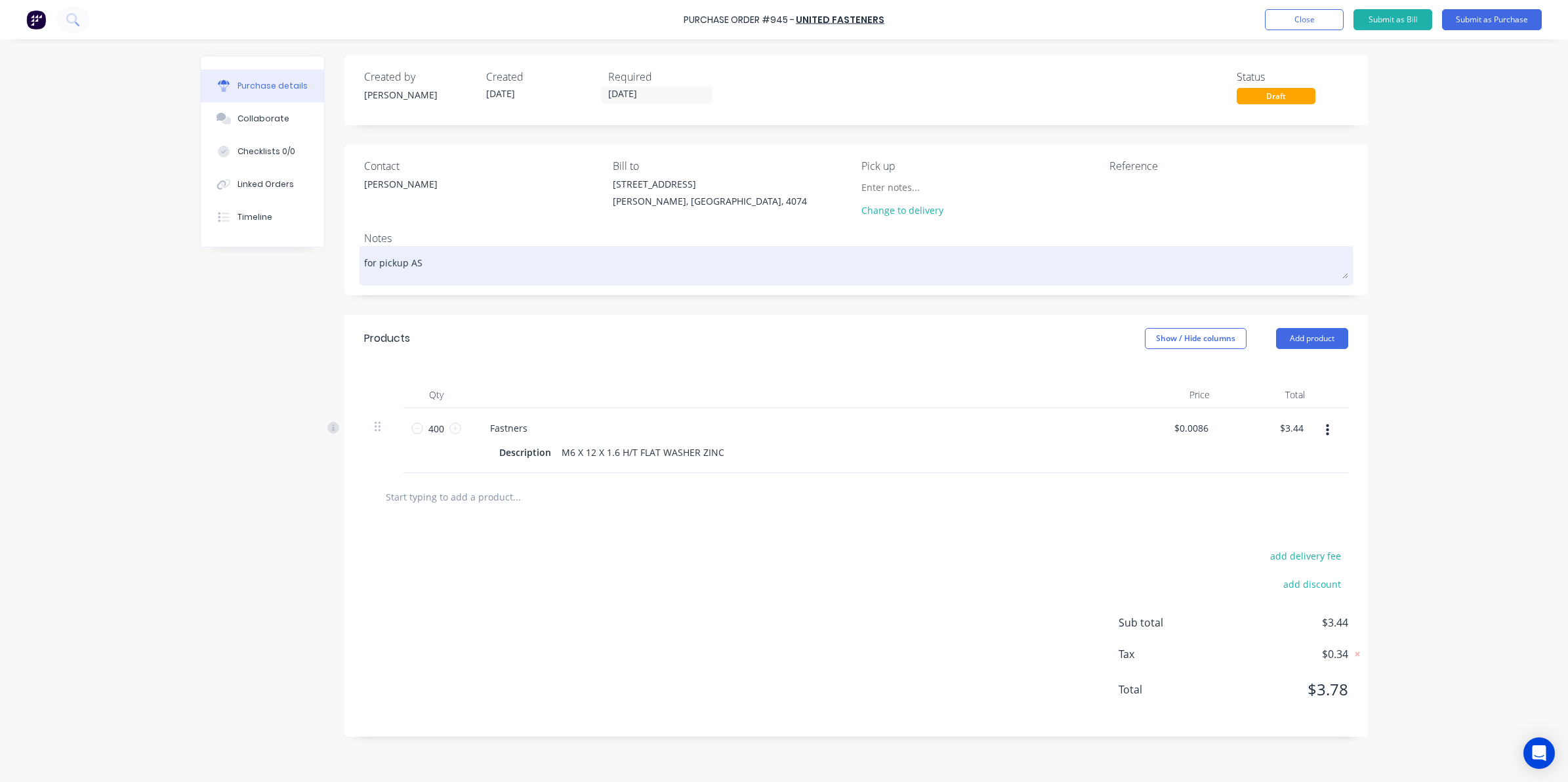
type textarea "x"
type textarea "for pickup ASA"
type textarea "x"
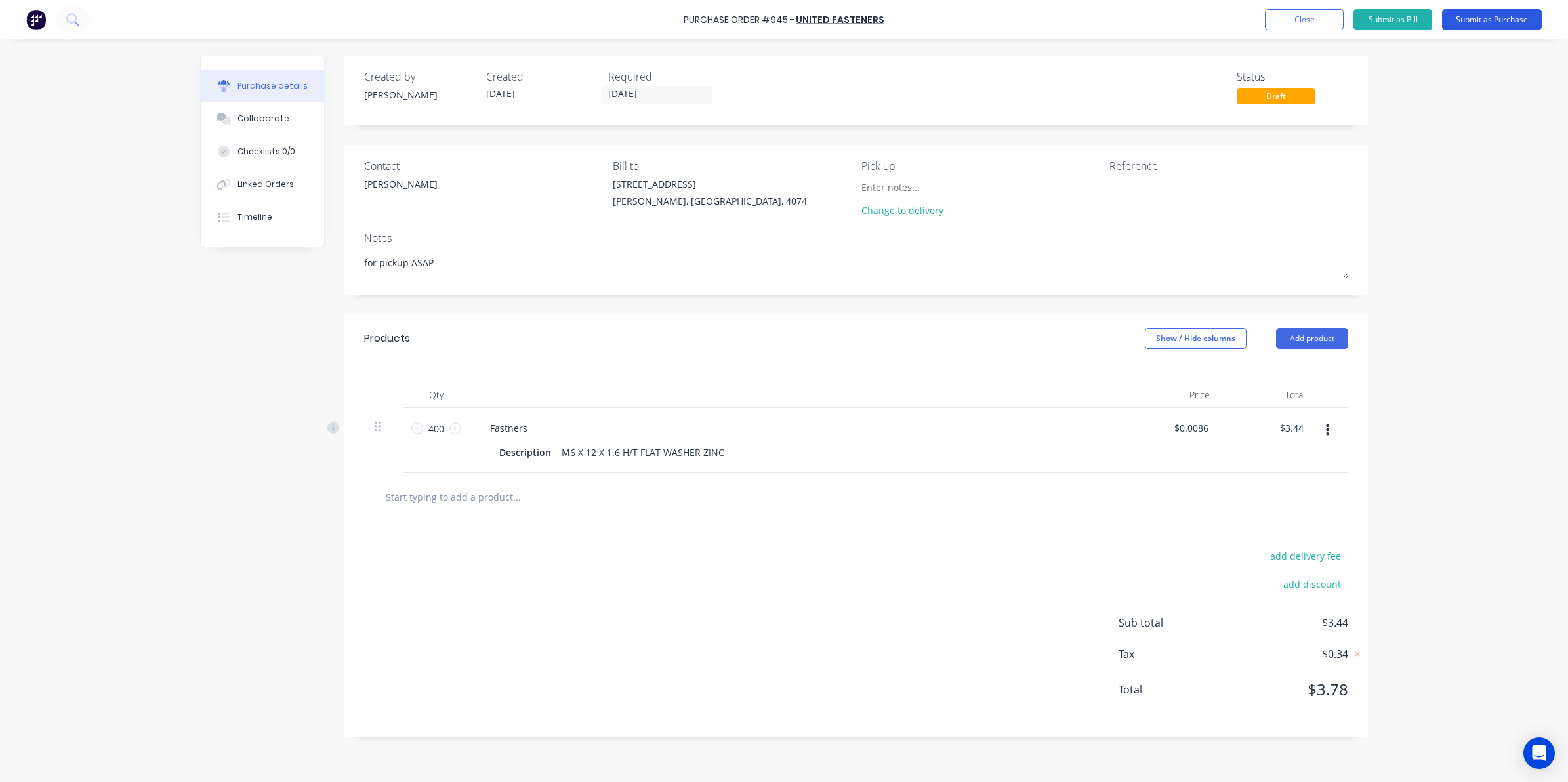
type textarea "for pickup ASAP"
type textarea "x"
type textarea "for pickup ASAP"
click at [1500, 15] on button "Submit as Purchase" at bounding box center [1492, 19] width 100 height 21
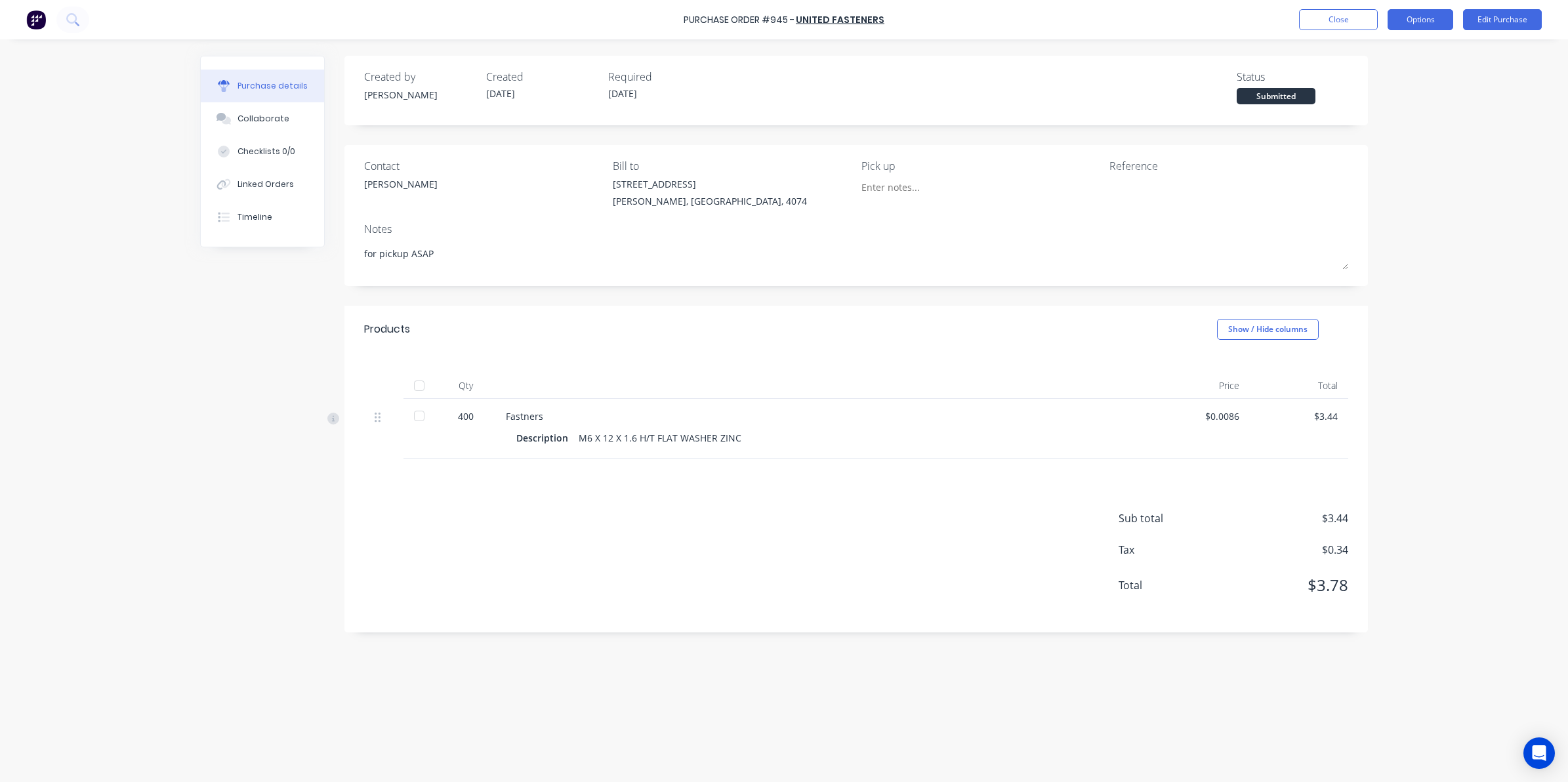
click at [1398, 22] on button "Options" at bounding box center [1420, 19] width 66 height 21
click at [1383, 59] on div "Print / Email" at bounding box center [1391, 53] width 101 height 19
click at [1376, 101] on div "Without pricing" at bounding box center [1391, 105] width 101 height 19
type textarea "x"
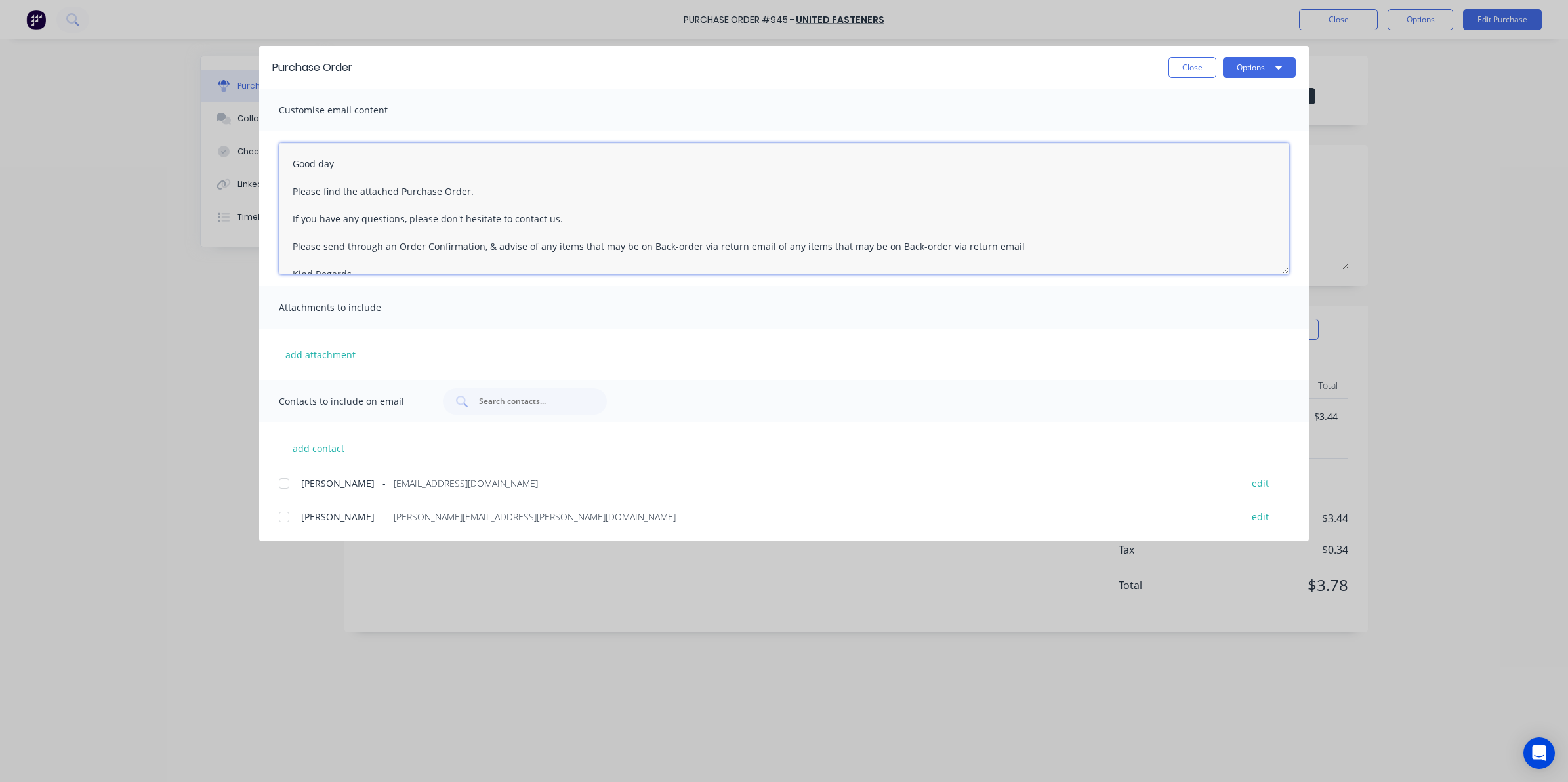
click at [512, 195] on textarea "Good day Please find the attached Purchase Order. If you have any questions, pl…" at bounding box center [784, 208] width 1010 height 131
drag, startPoint x: 290, startPoint y: 517, endPoint x: 414, endPoint y: 481, distance: 129.1
click at [289, 517] on div at bounding box center [284, 517] width 27 height 27
type textarea "Good day Please find the attached Purchase Order. FOR PICKUP ASAP PLEASE If you…"
click at [1264, 73] on button "Options" at bounding box center [1259, 67] width 73 height 21
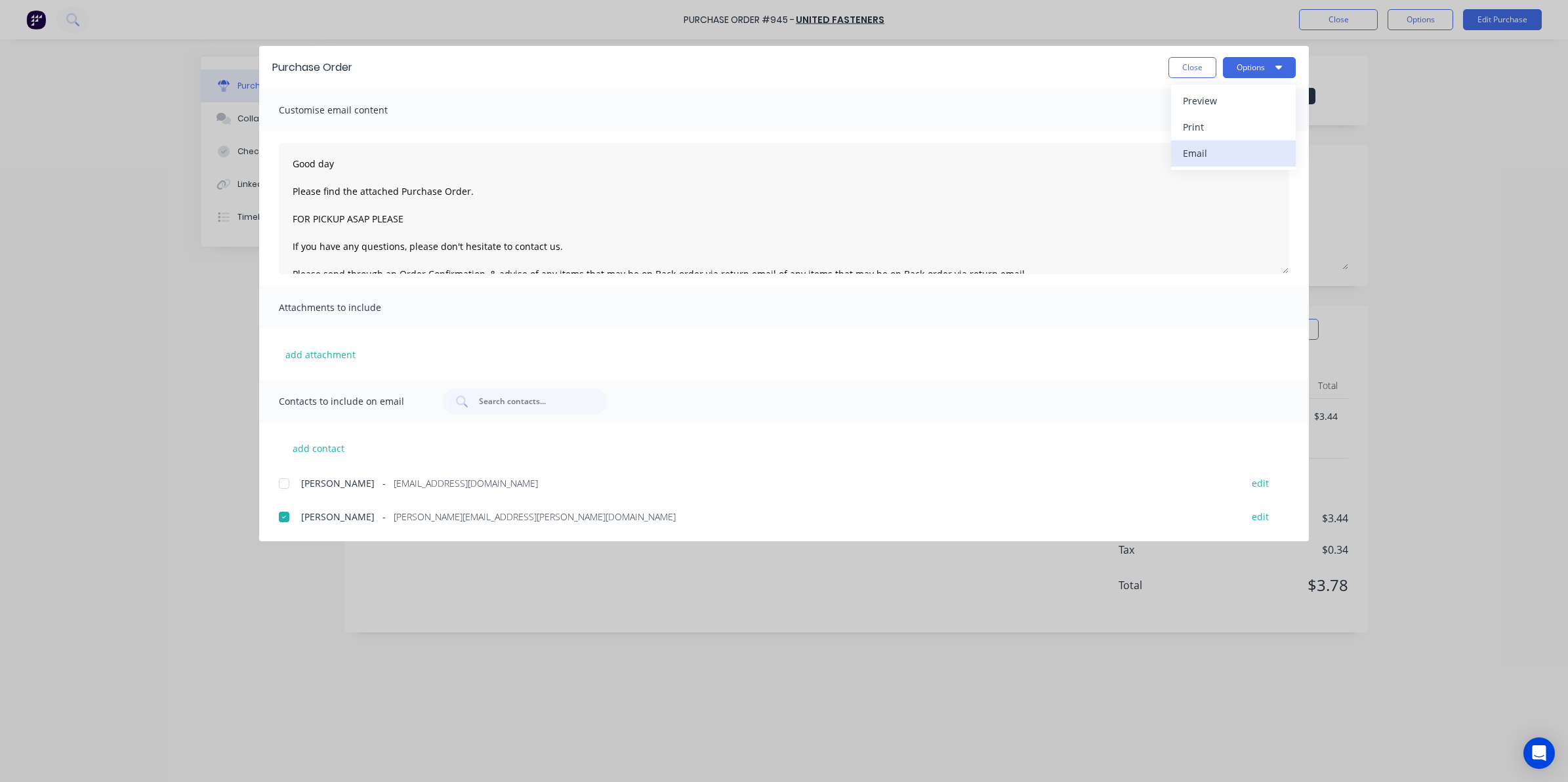
click at [1228, 142] on button "Email" at bounding box center [1233, 154] width 125 height 27
click at [1189, 69] on button "Close" at bounding box center [1193, 67] width 48 height 21
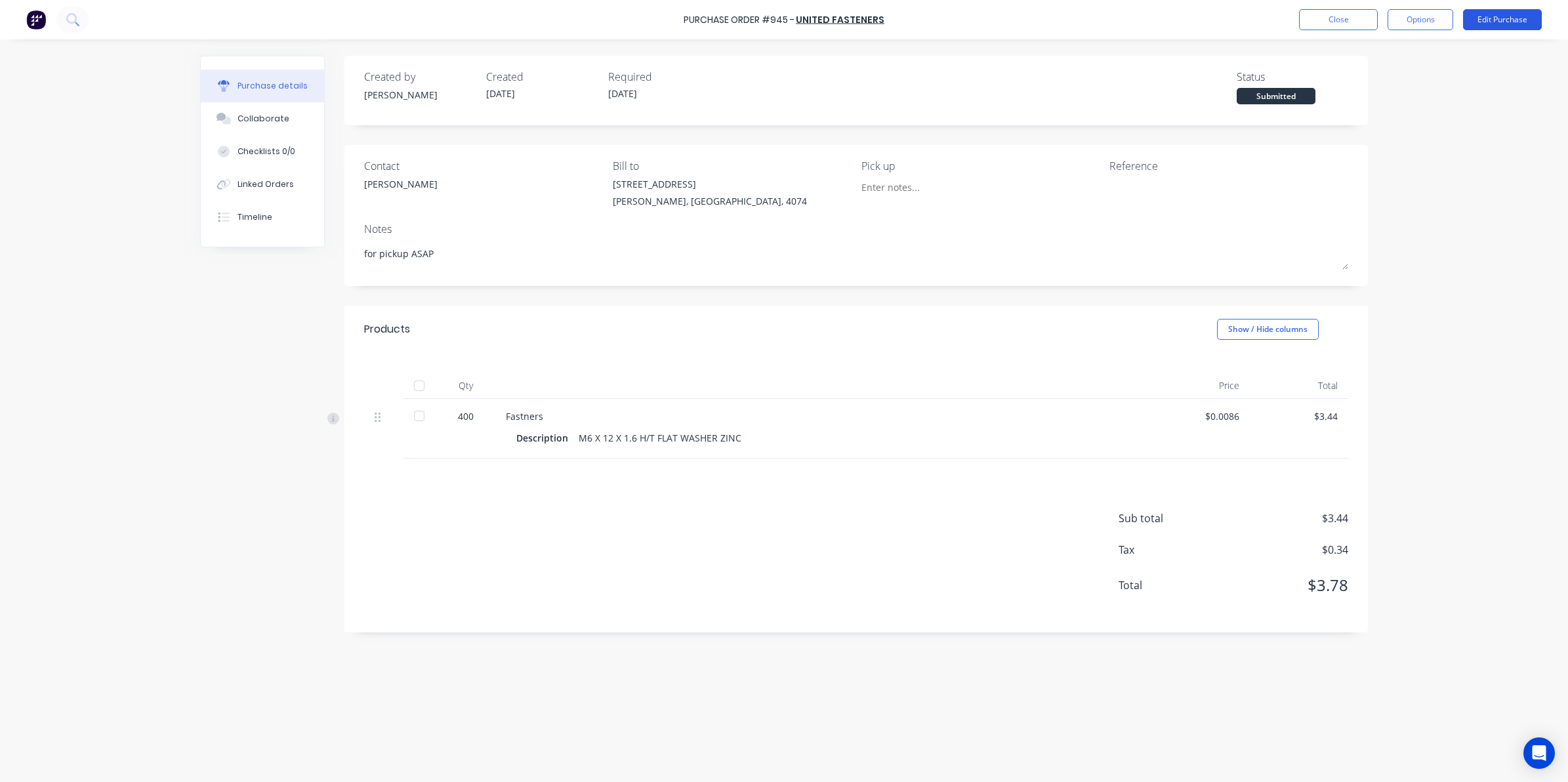
click at [1512, 12] on button "Edit Purchase" at bounding box center [1502, 19] width 79 height 21
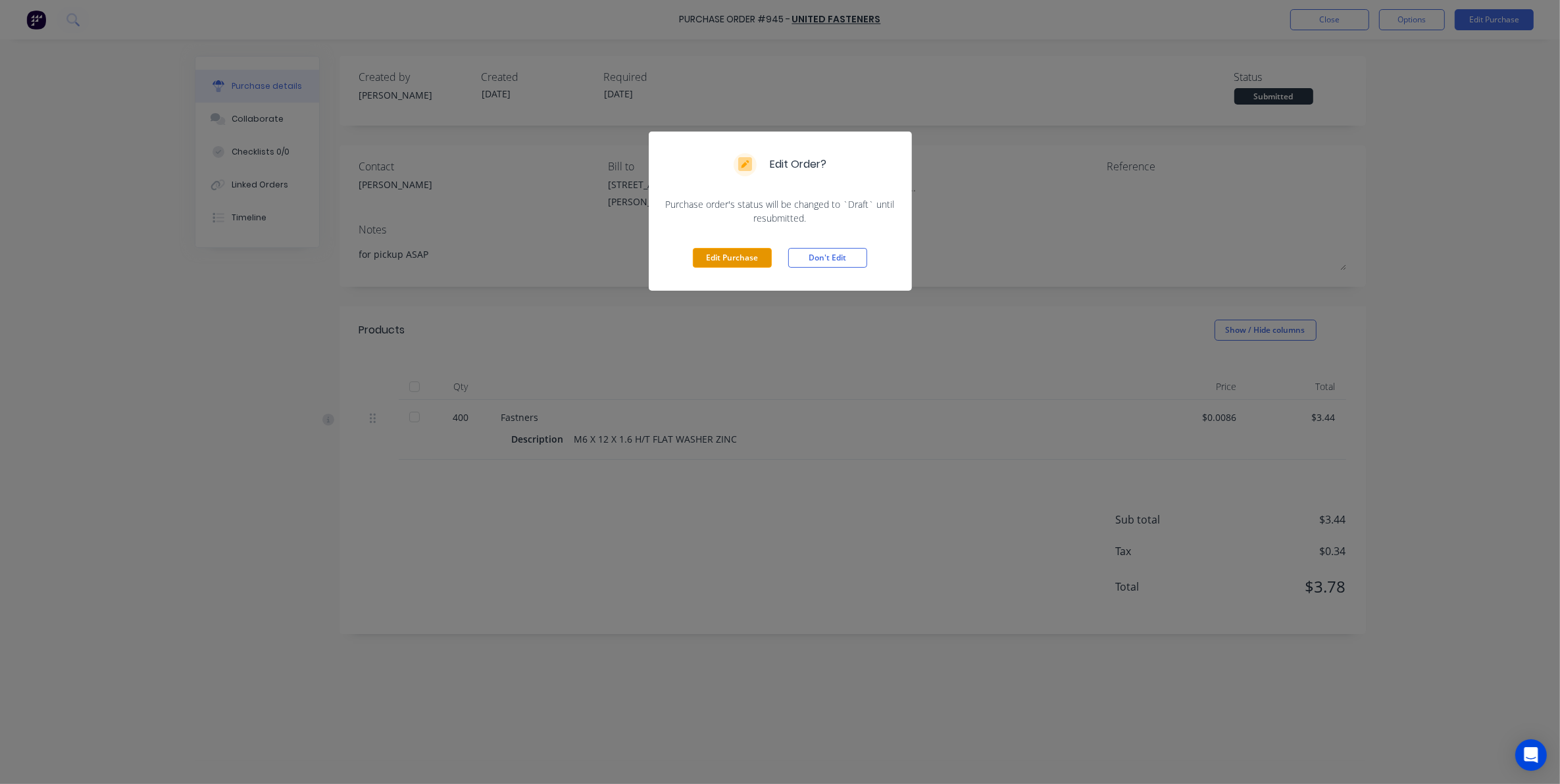
click at [739, 253] on button "Edit Purchase" at bounding box center [732, 258] width 79 height 20
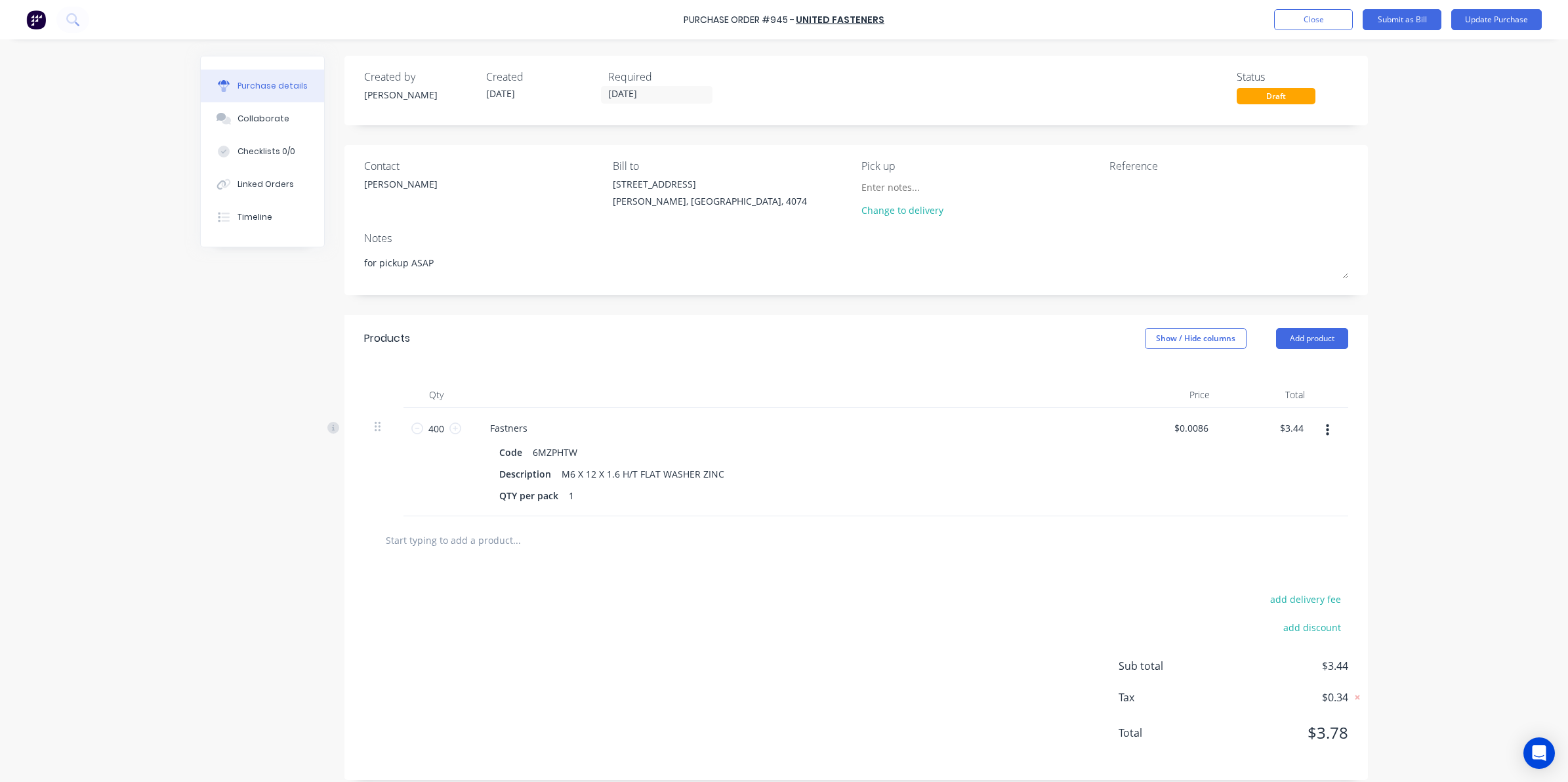
click at [513, 543] on input "text" at bounding box center [516, 540] width 262 height 27
type textarea "x"
type input "M"
type textarea "x"
type input "M1"
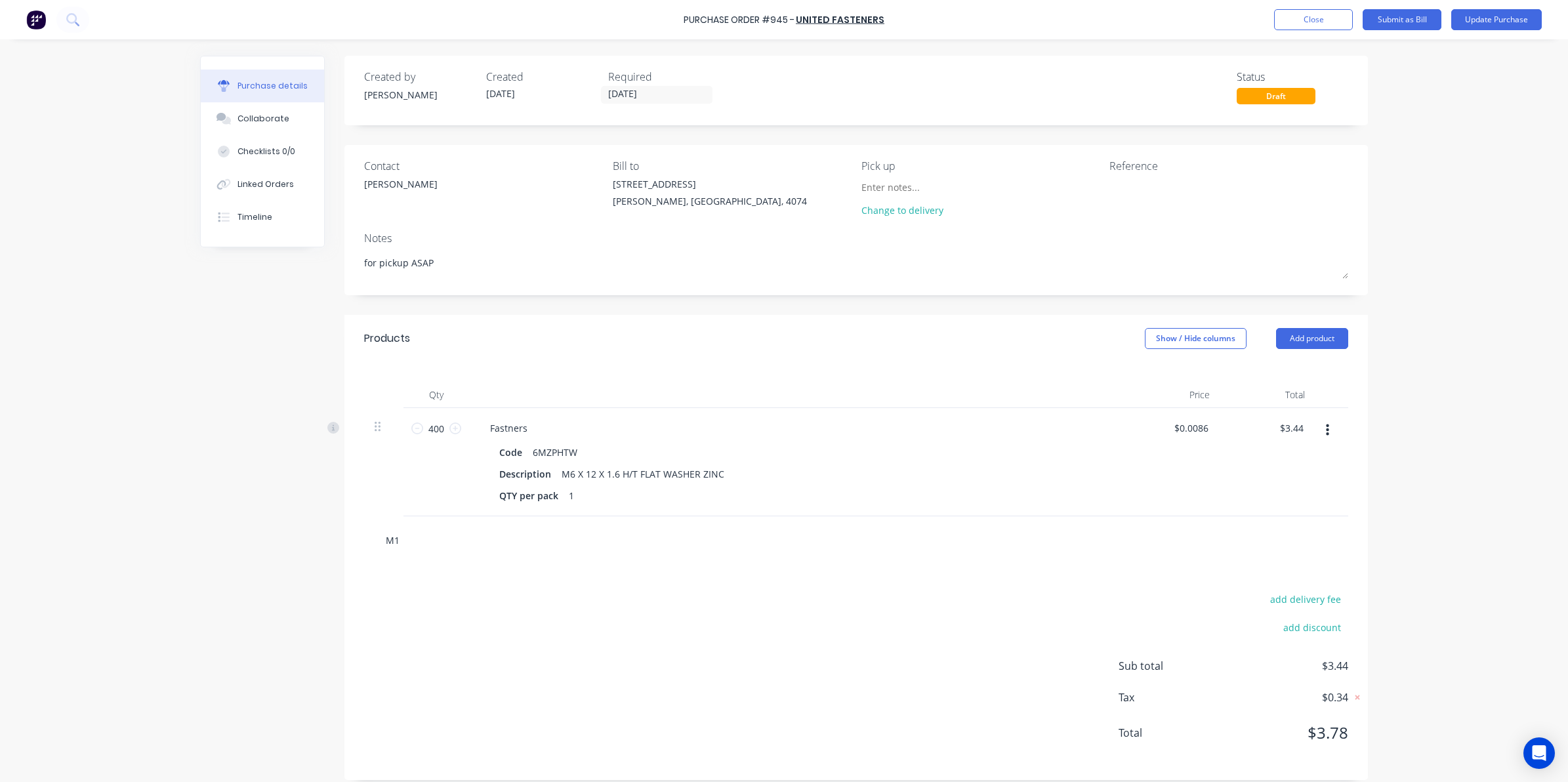
type textarea "x"
type input "M12"
type textarea "x"
type input "M12"
type textarea "x"
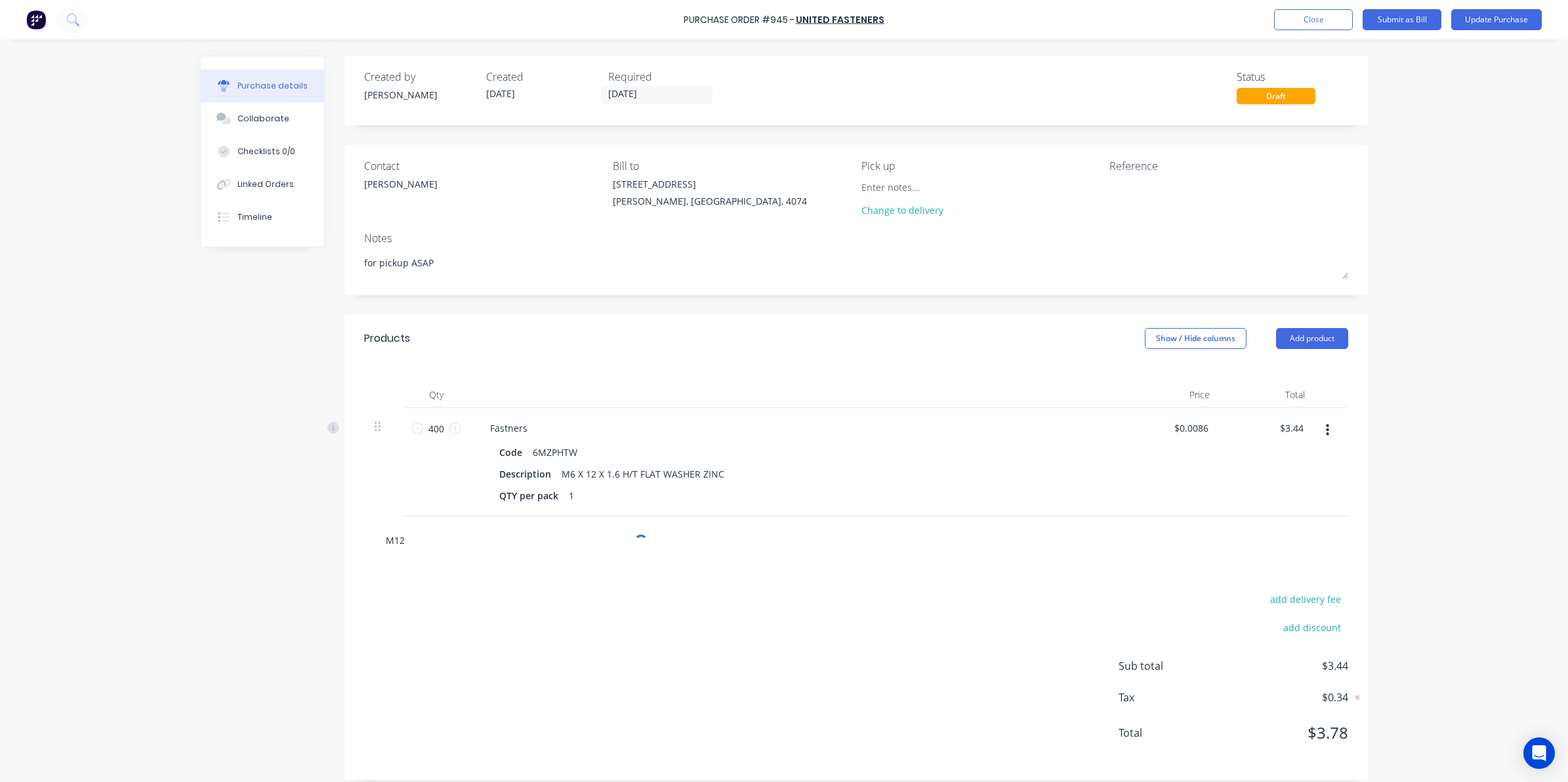
type input "M12 N"
type textarea "x"
type input "M12 [GEOGRAPHIC_DATA]"
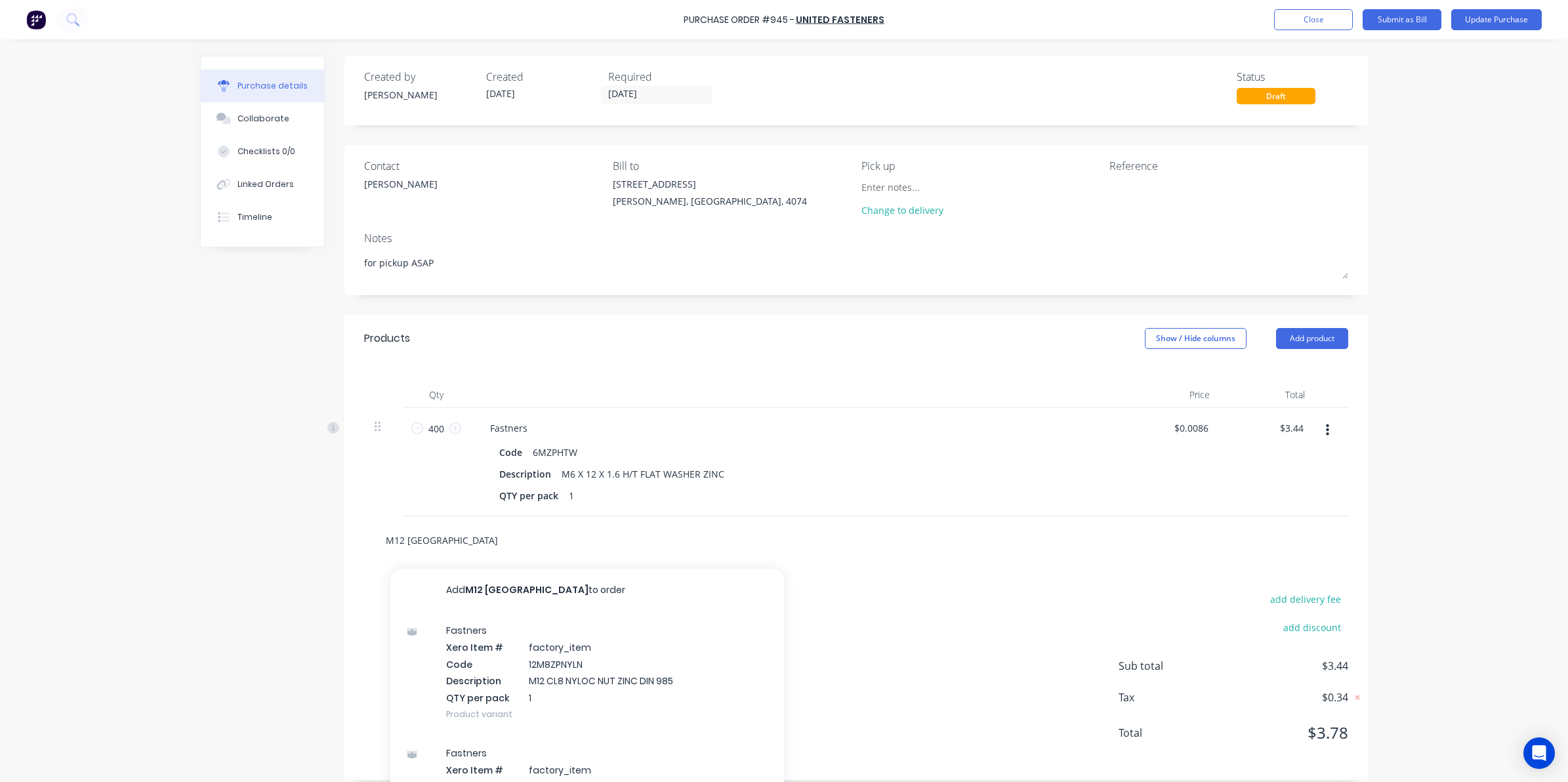
type textarea "x"
type input "M12 NYL"
type textarea "x"
type input "M12 NYLO"
type textarea "x"
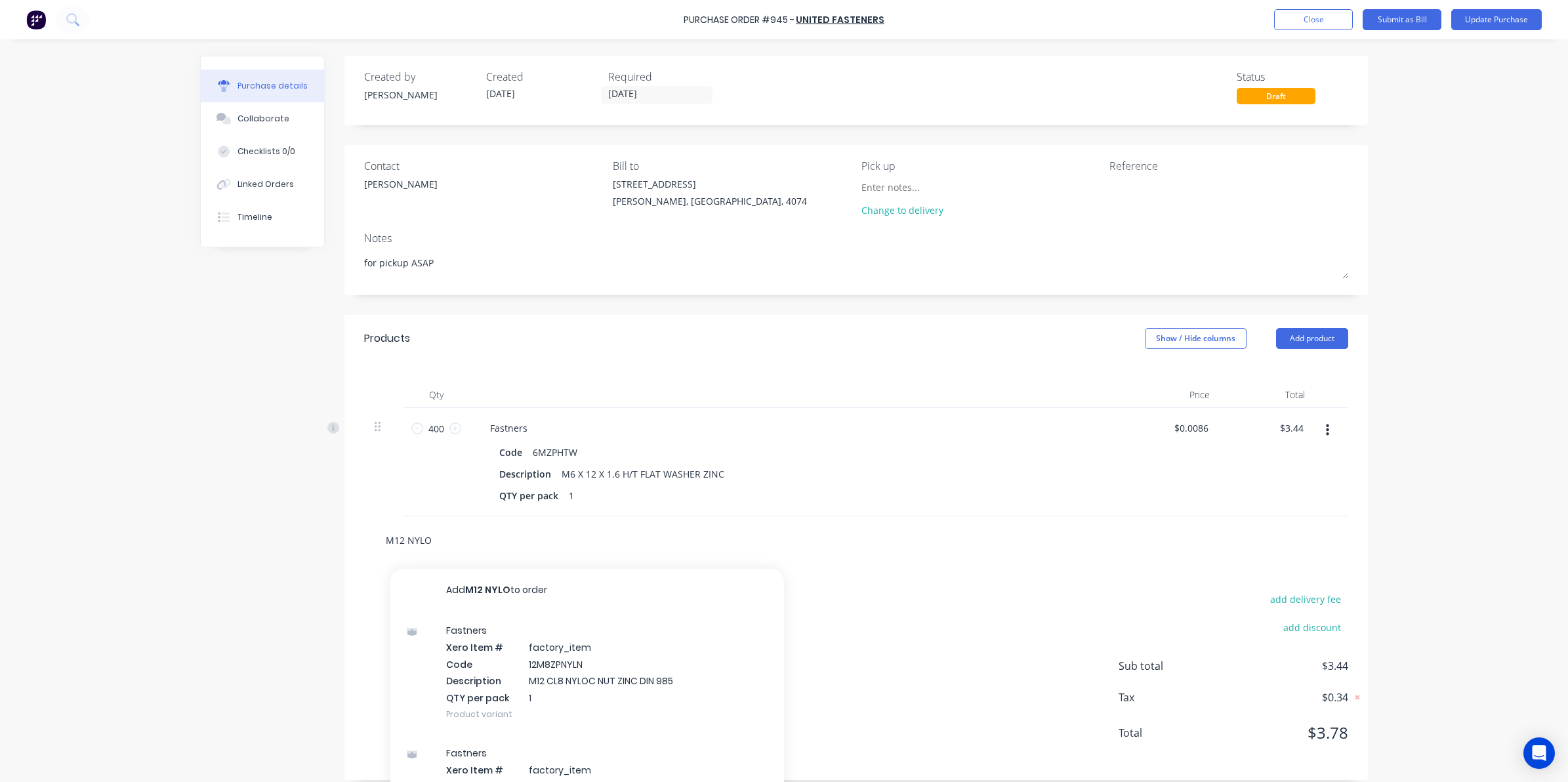
type input "M12 NYLOC"
type textarea "x"
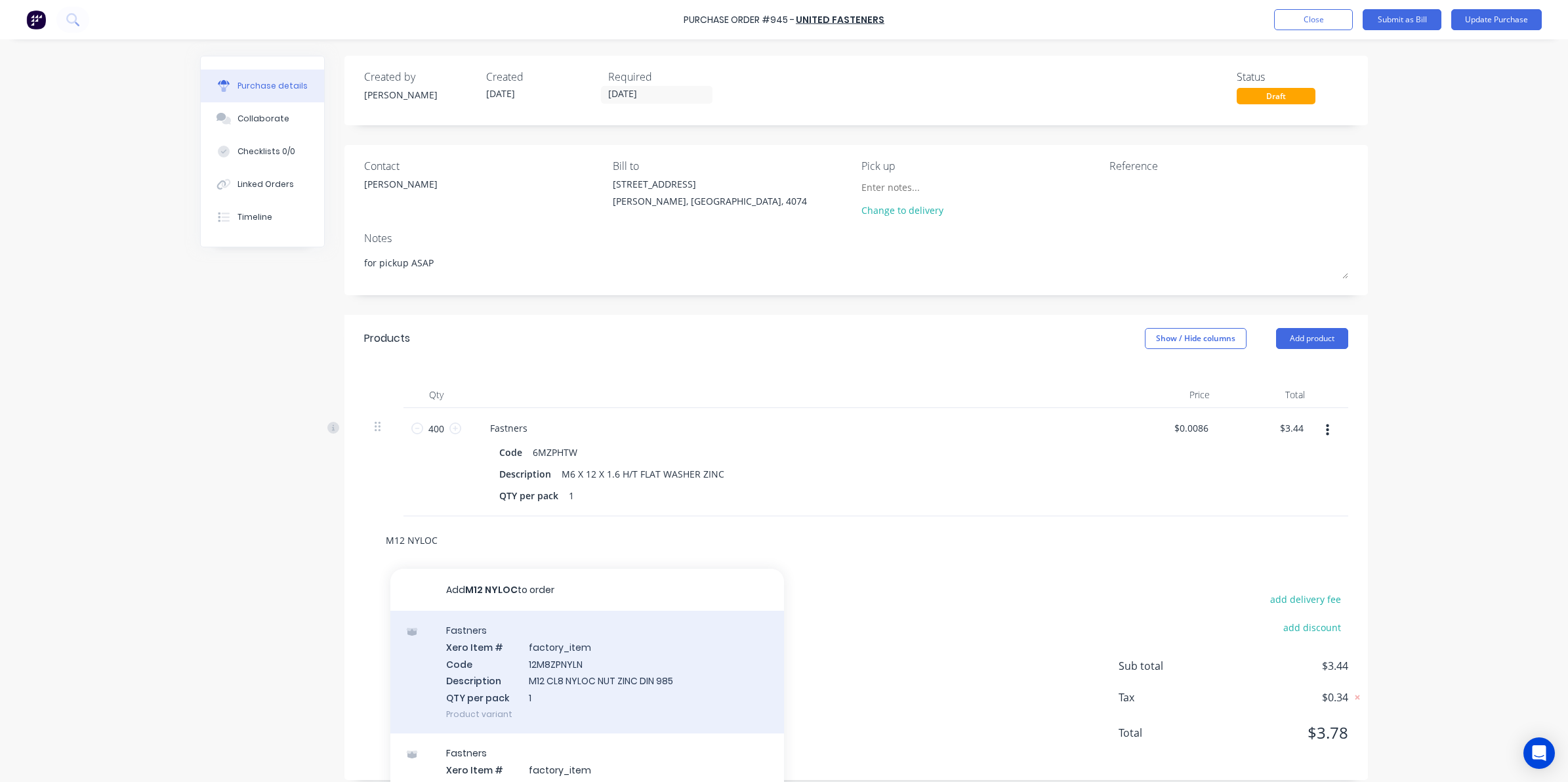
type input "M12 NYLOC"
click at [667, 657] on div "Fastners Xero Item # factory_item Code 12M8ZPNYLN Description M12 CL8 NYLOC NUT…" at bounding box center [587, 672] width 393 height 123
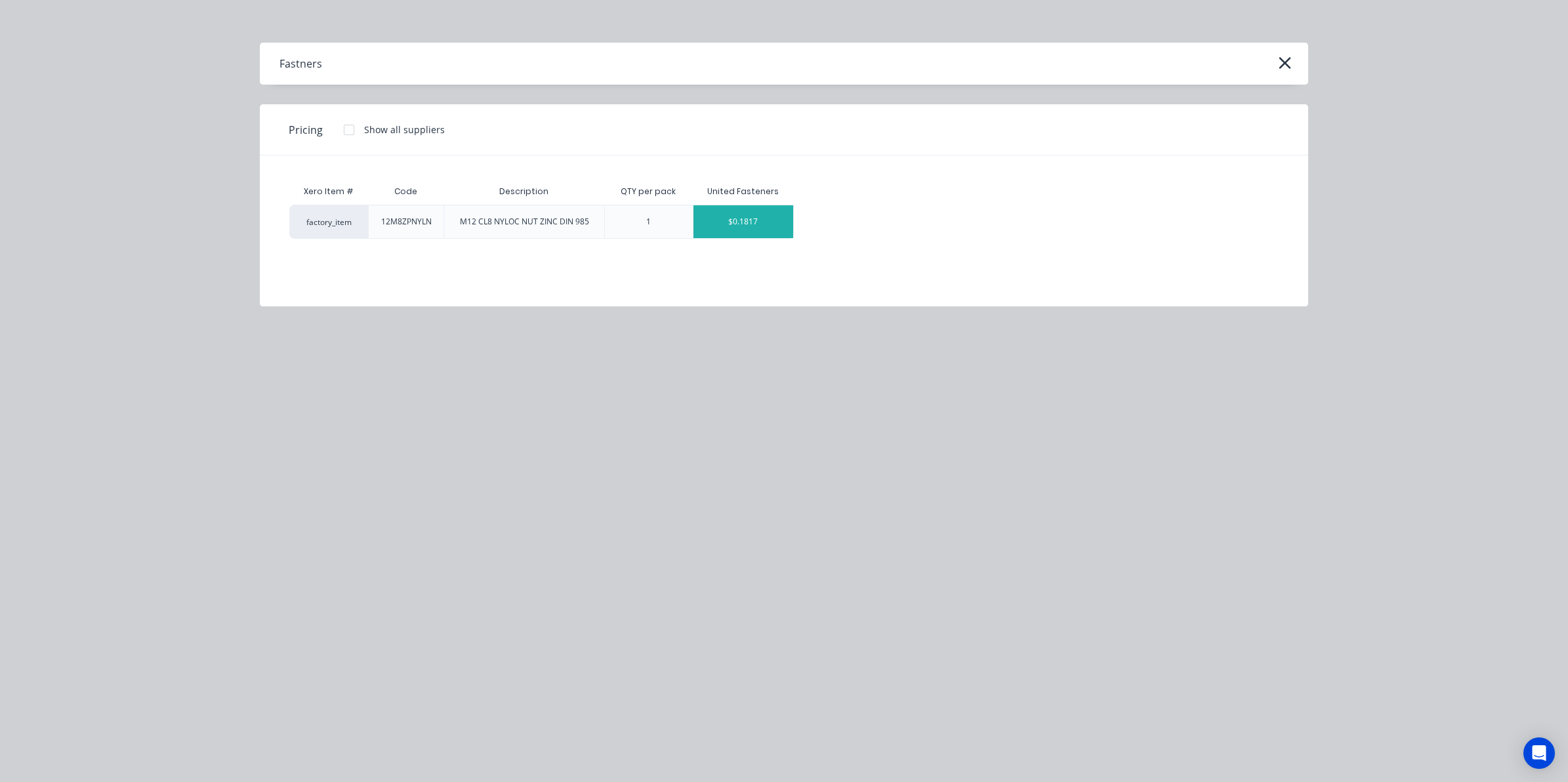
click at [726, 215] on div "$0.1817" at bounding box center [743, 222] width 100 height 33
type textarea "x"
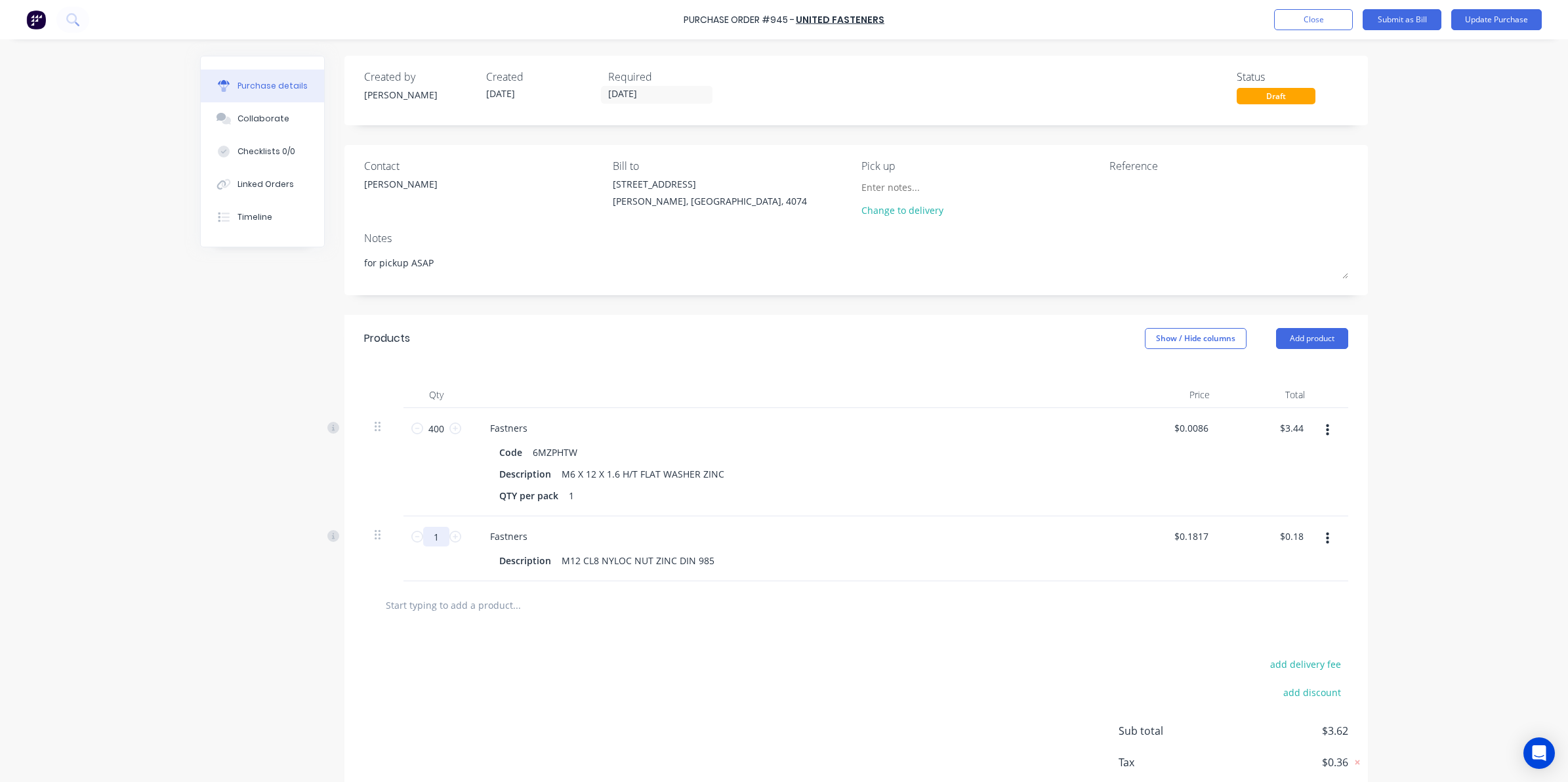
click at [438, 538] on input "1" at bounding box center [437, 537] width 27 height 20
type textarea "x"
type input "2"
type input "$0.36"
type textarea "x"
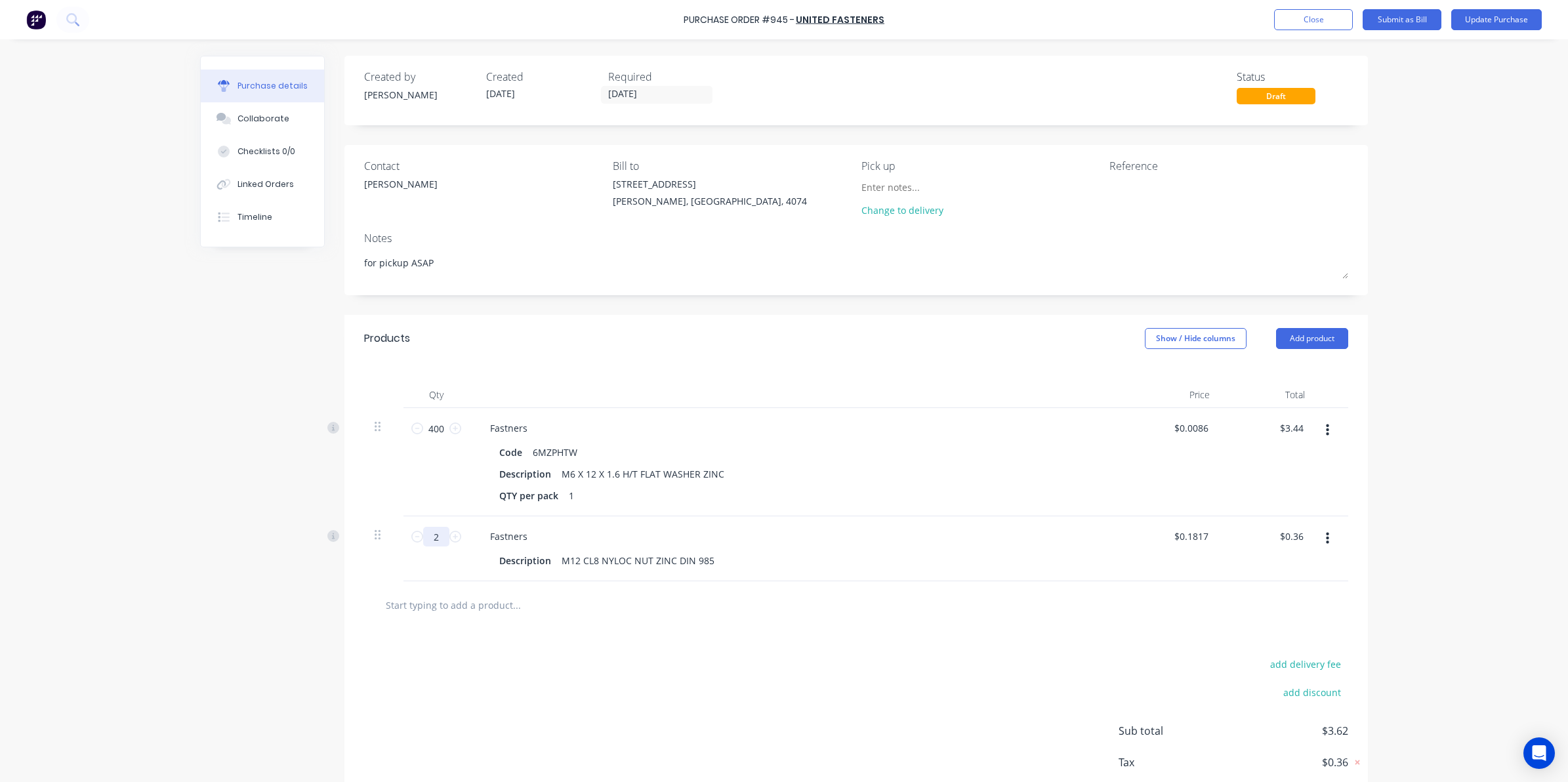
type input "20"
type input "$3.63"
type textarea "x"
type input "200"
type input "$36.34"
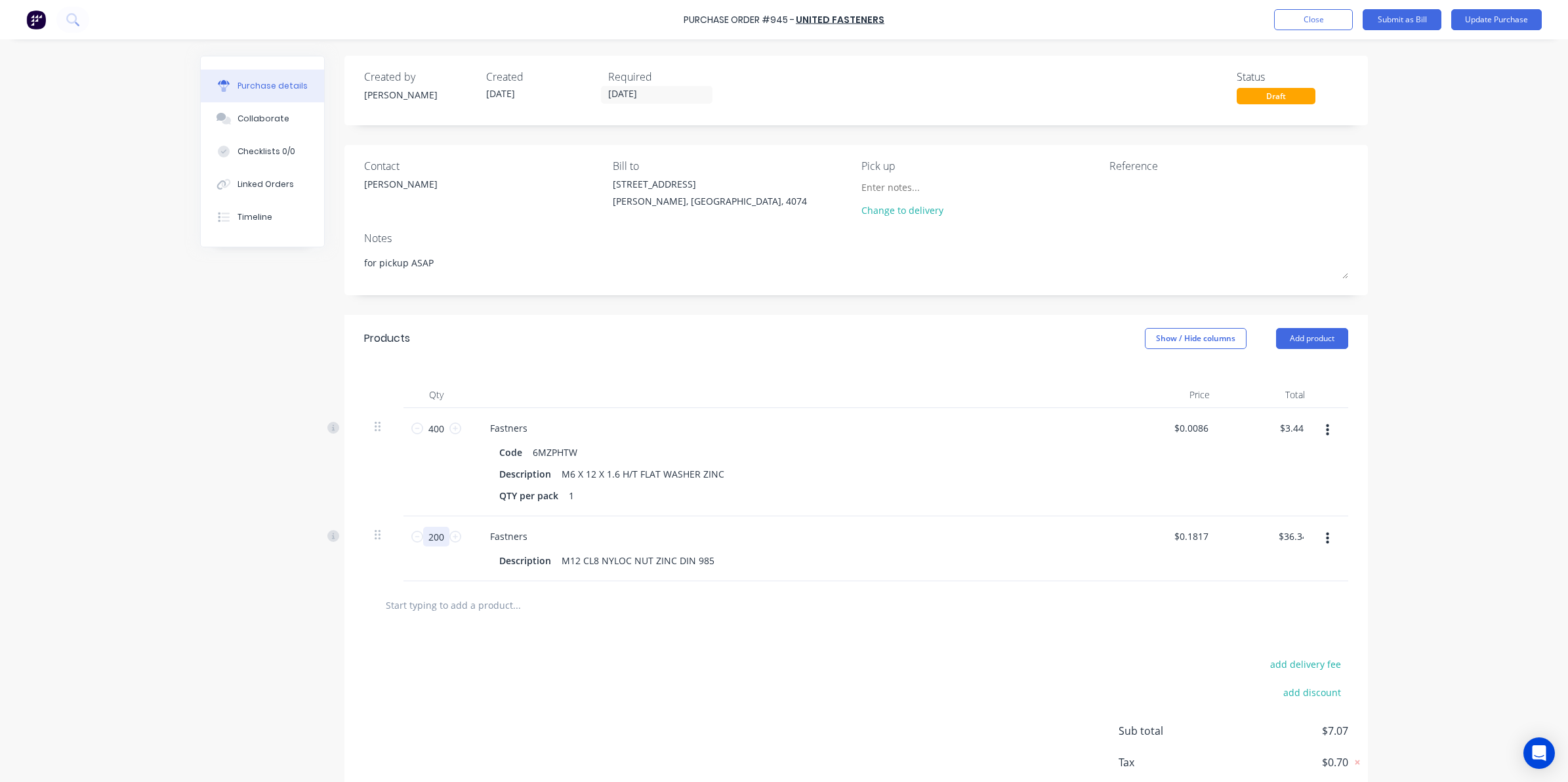
type textarea "x"
type input "200"
click at [523, 605] on input "text" at bounding box center [516, 605] width 262 height 27
type textarea "x"
type input "m"
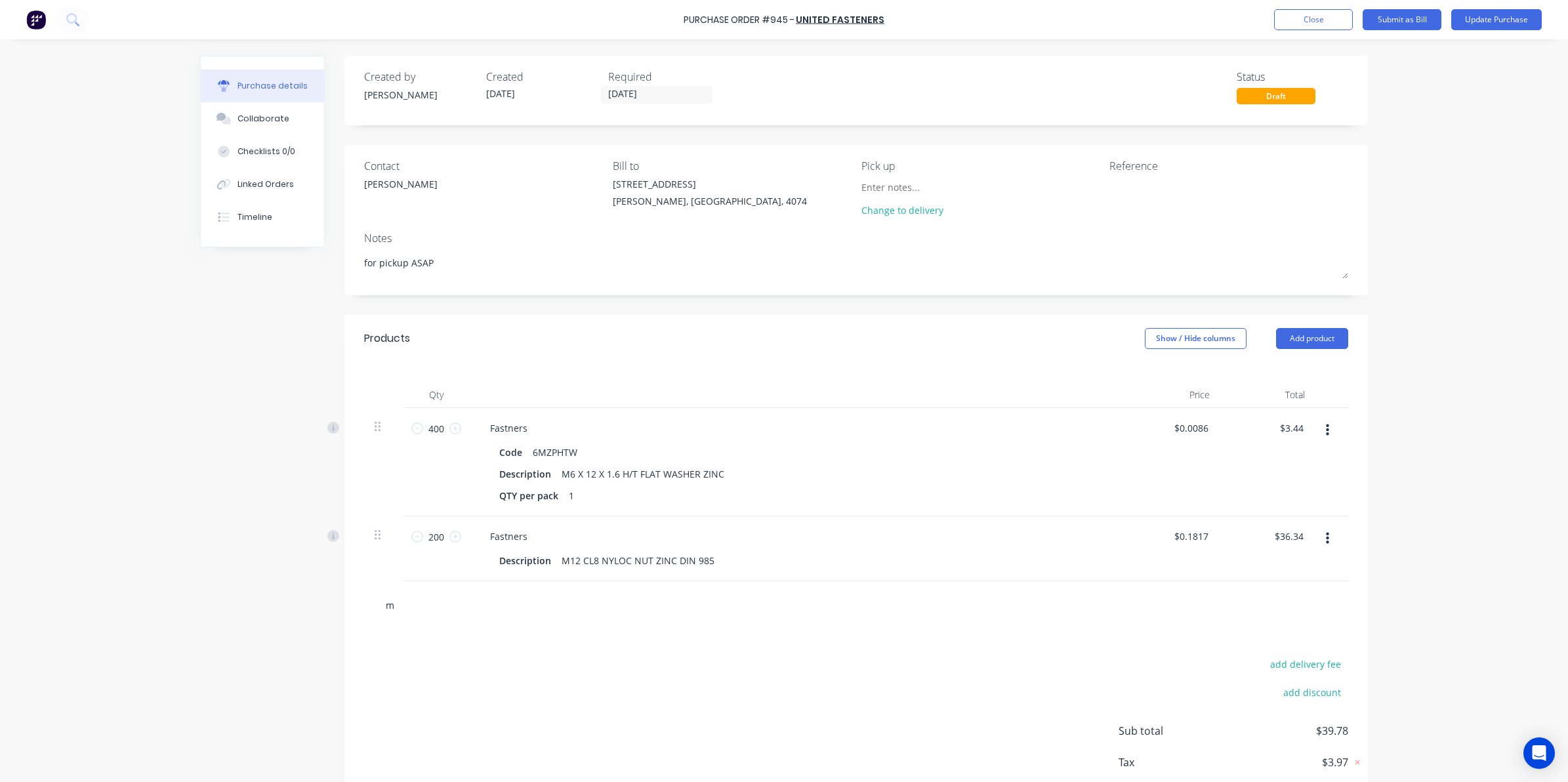
type textarea "x"
type input "m1"
type textarea "x"
type input "m12"
type textarea "x"
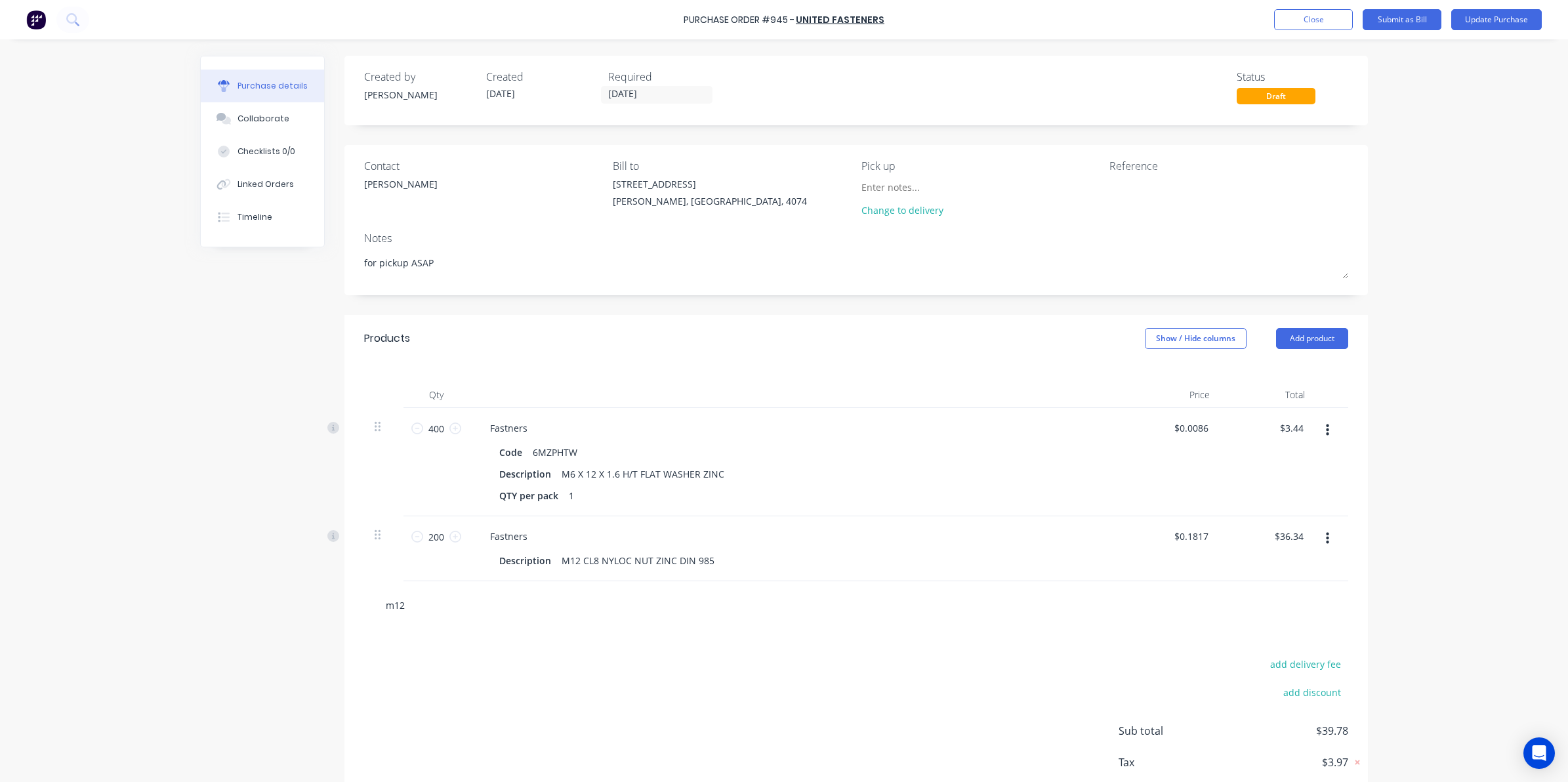
type input "m12"
type textarea "x"
type input "m12 n"
type textarea "x"
type input "m12"
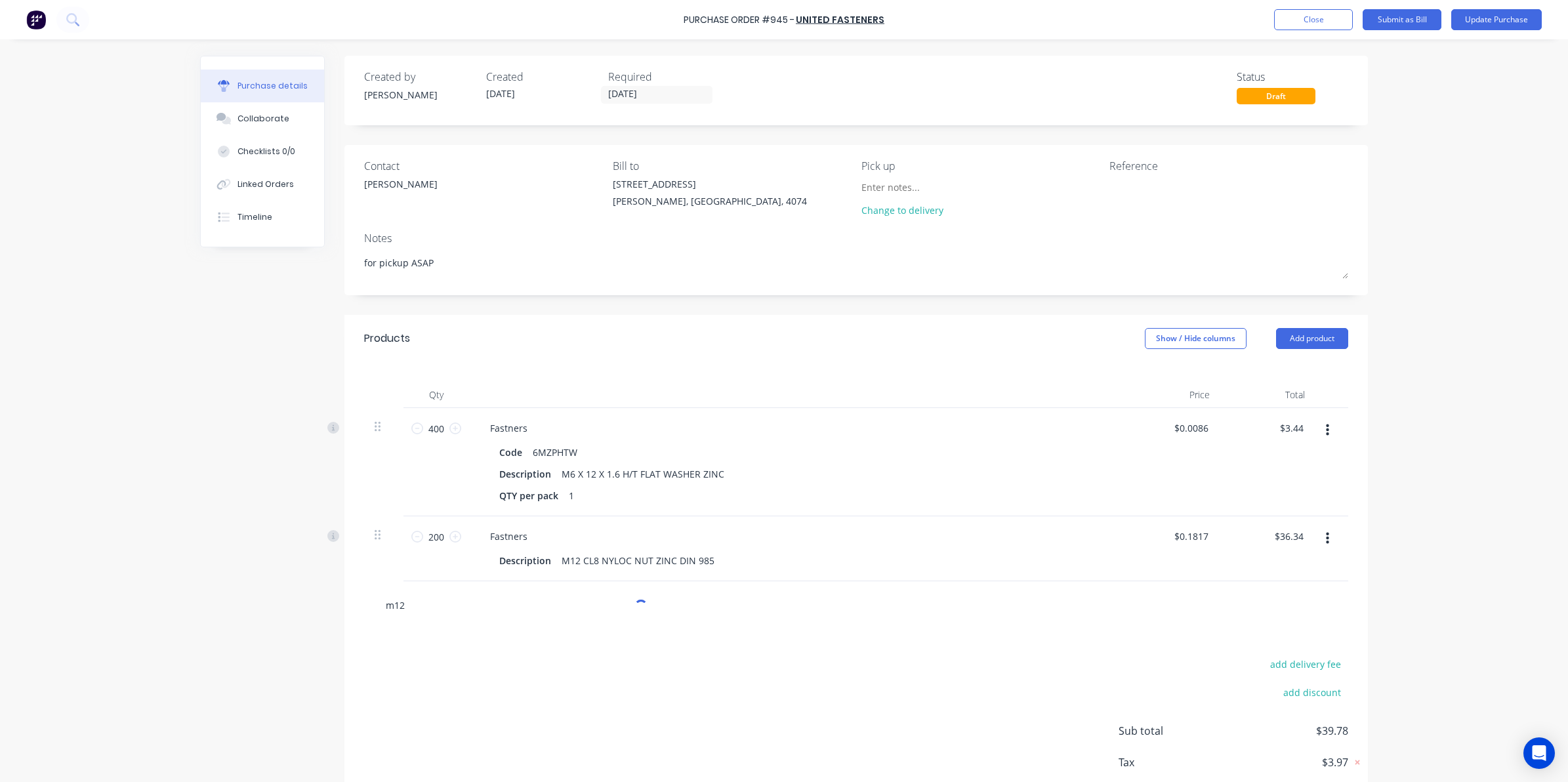
type textarea "x"
type input "m12 f"
type textarea "x"
type input "m12 fla"
type textarea "x"
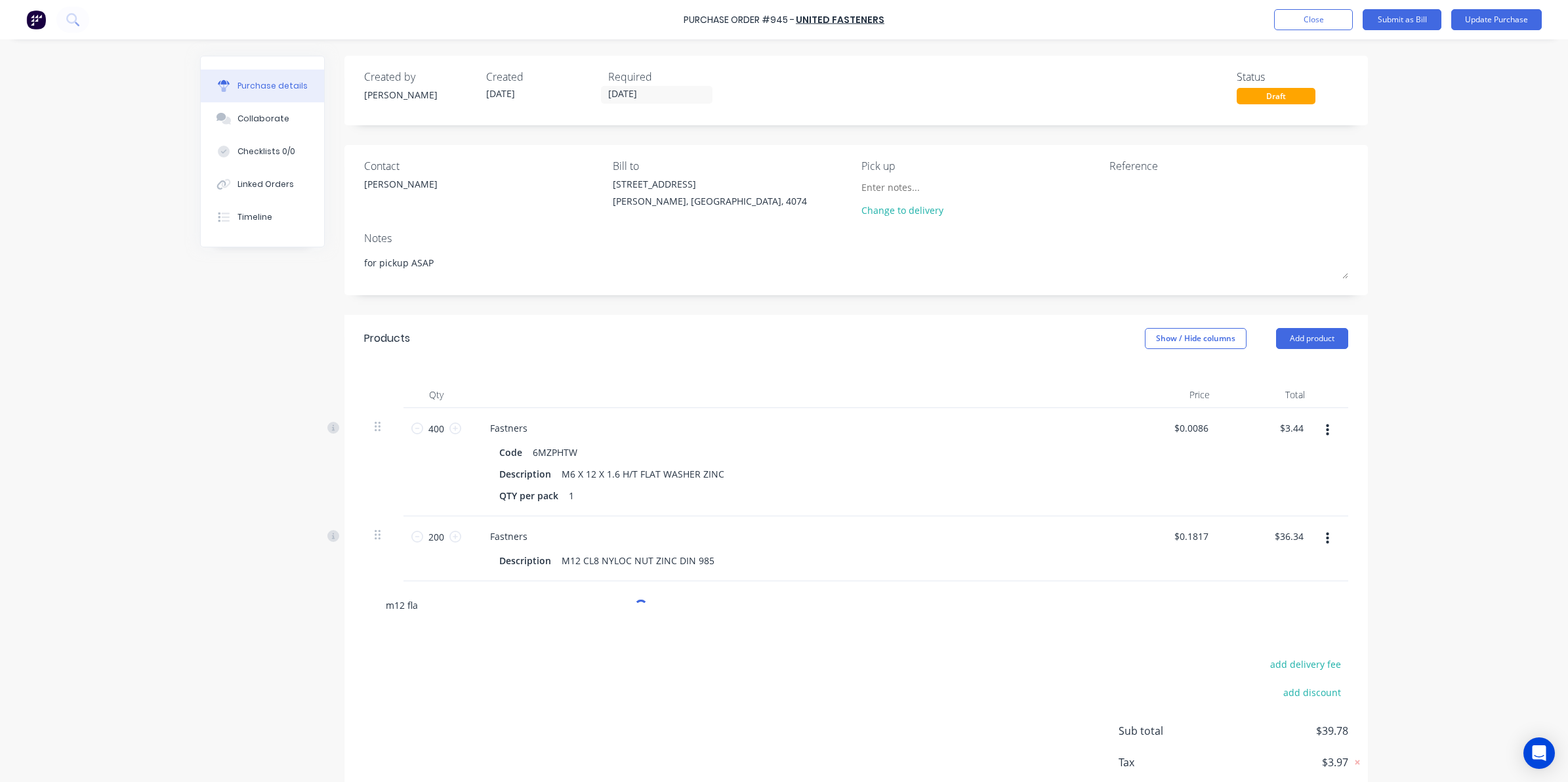
type input "m12 flat"
type textarea "x"
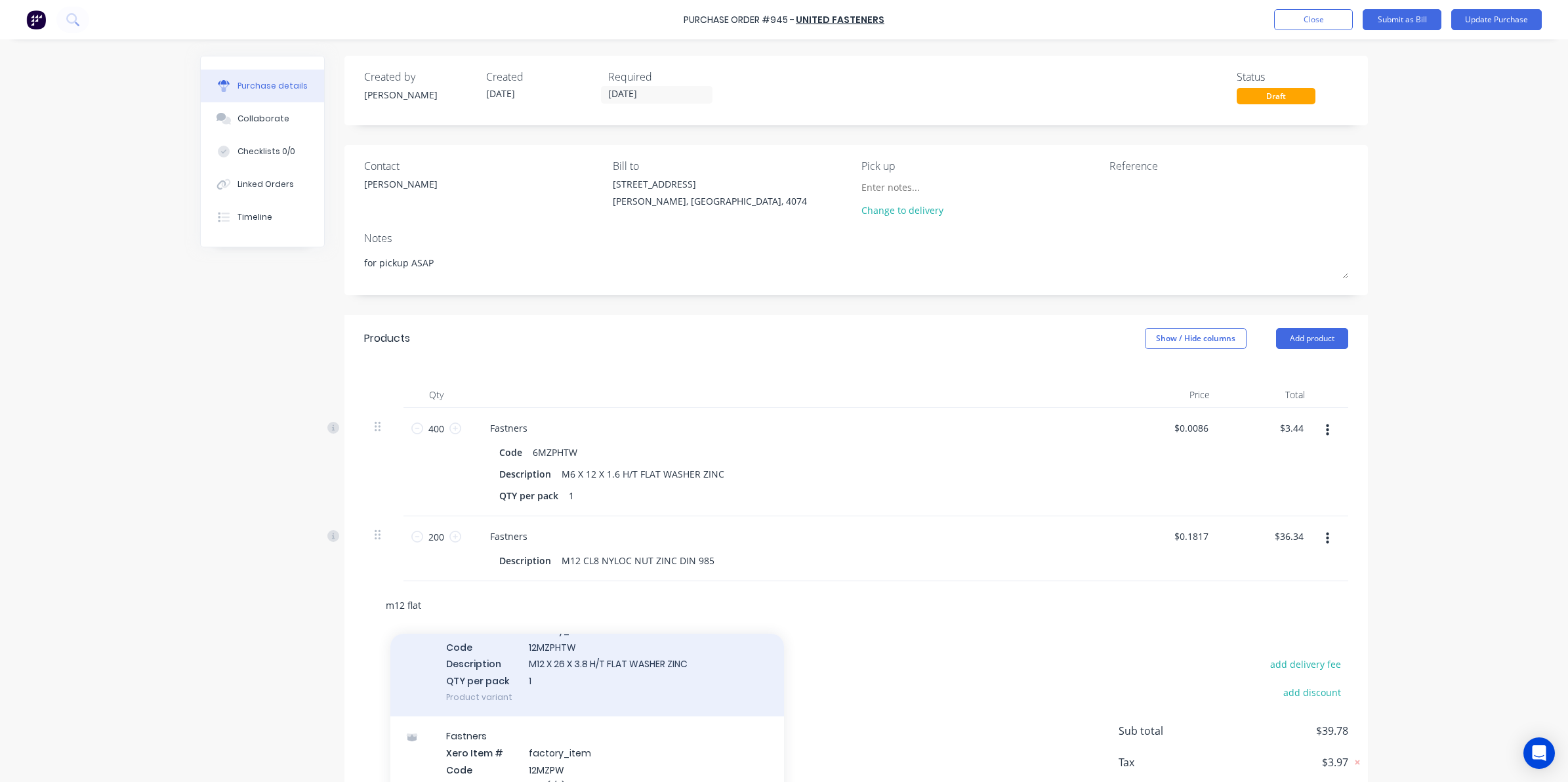
type input "m12 flat"
click at [506, 677] on div "Fastners Xero Item # factory_item Code 12MZPHTW Description M12 X 26 X 3.8 H/T …" at bounding box center [587, 655] width 393 height 123
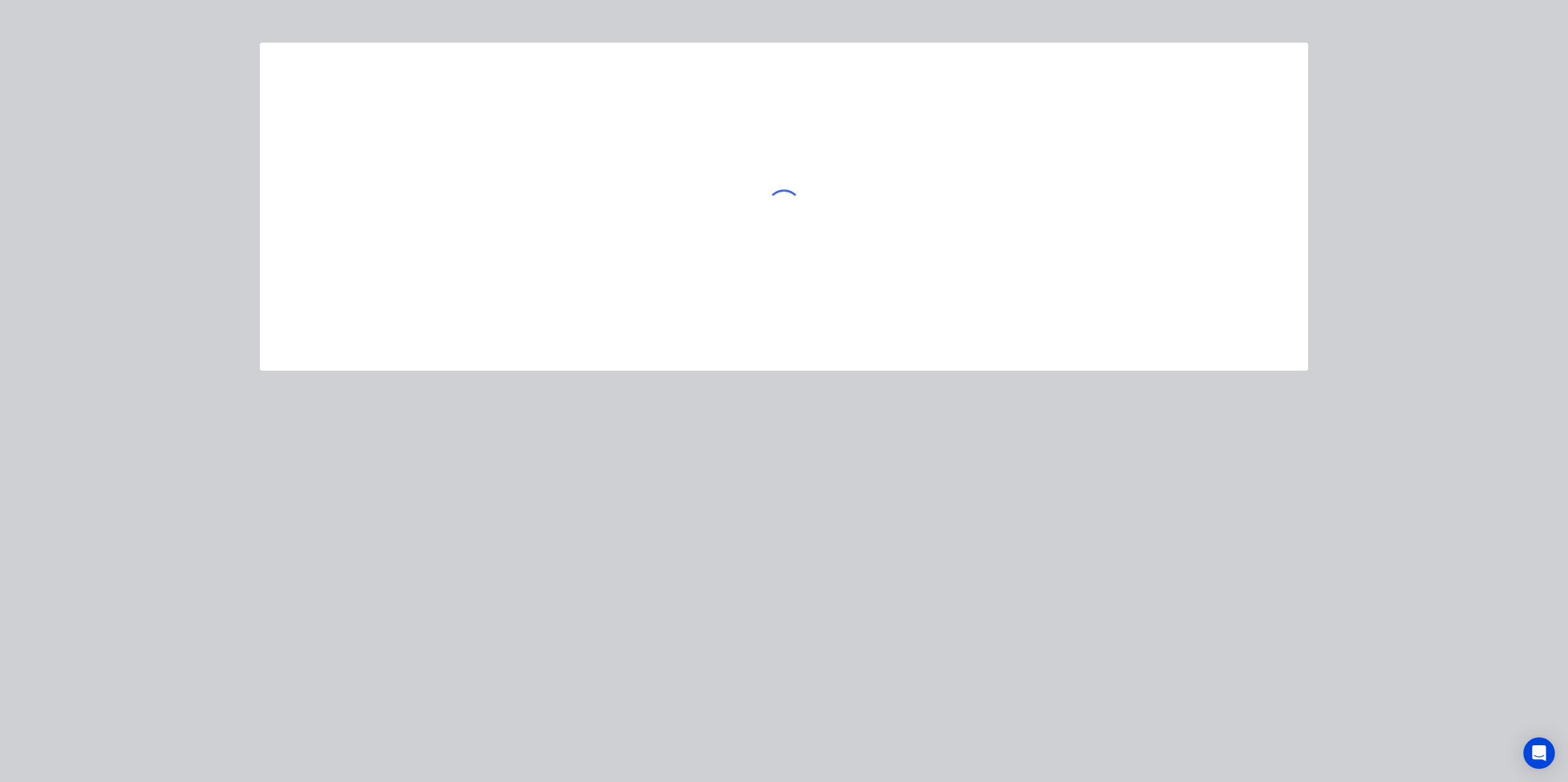
scroll to position [99, 0]
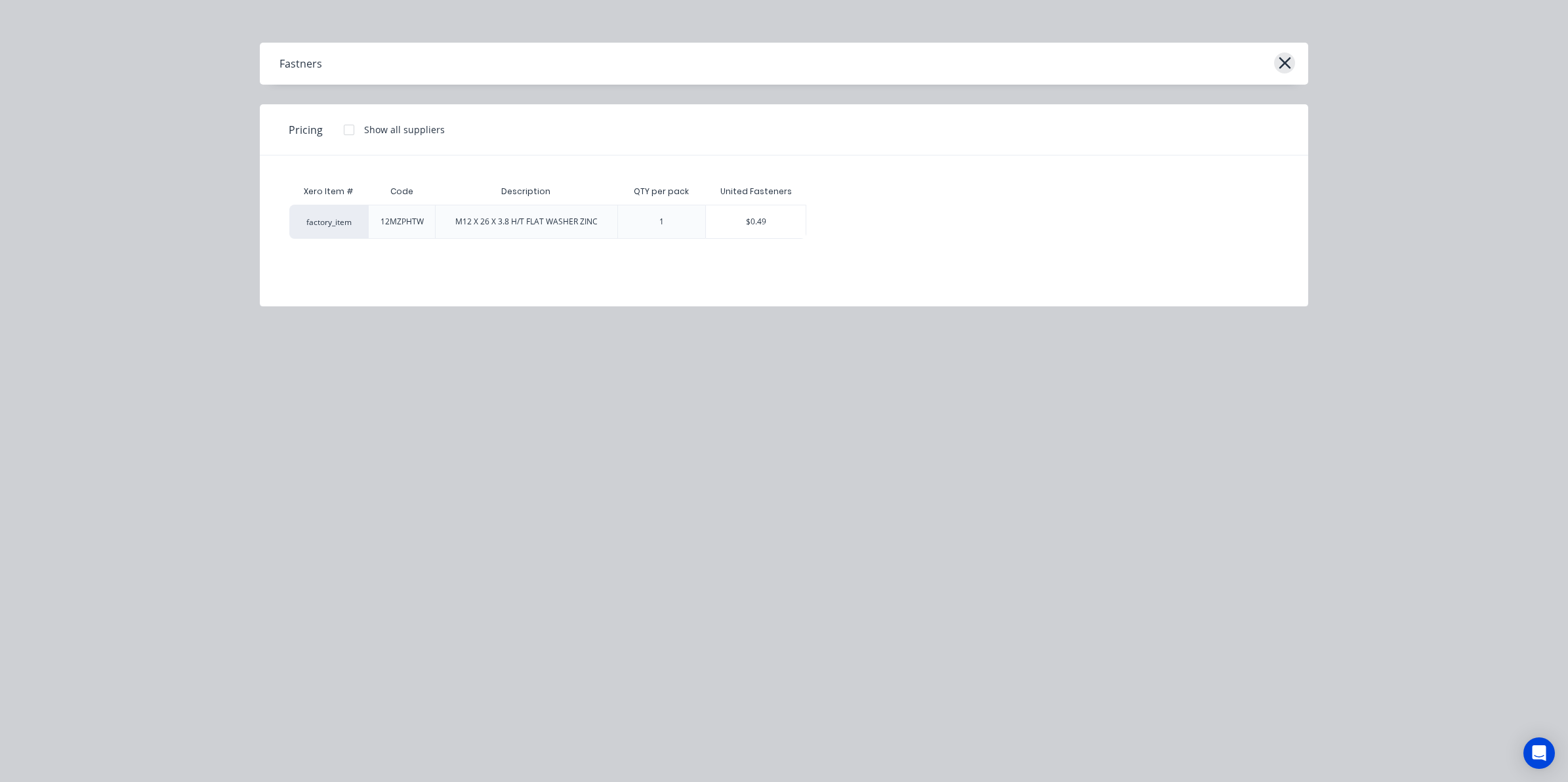
click at [1287, 55] on icon "button" at bounding box center [1285, 63] width 14 height 18
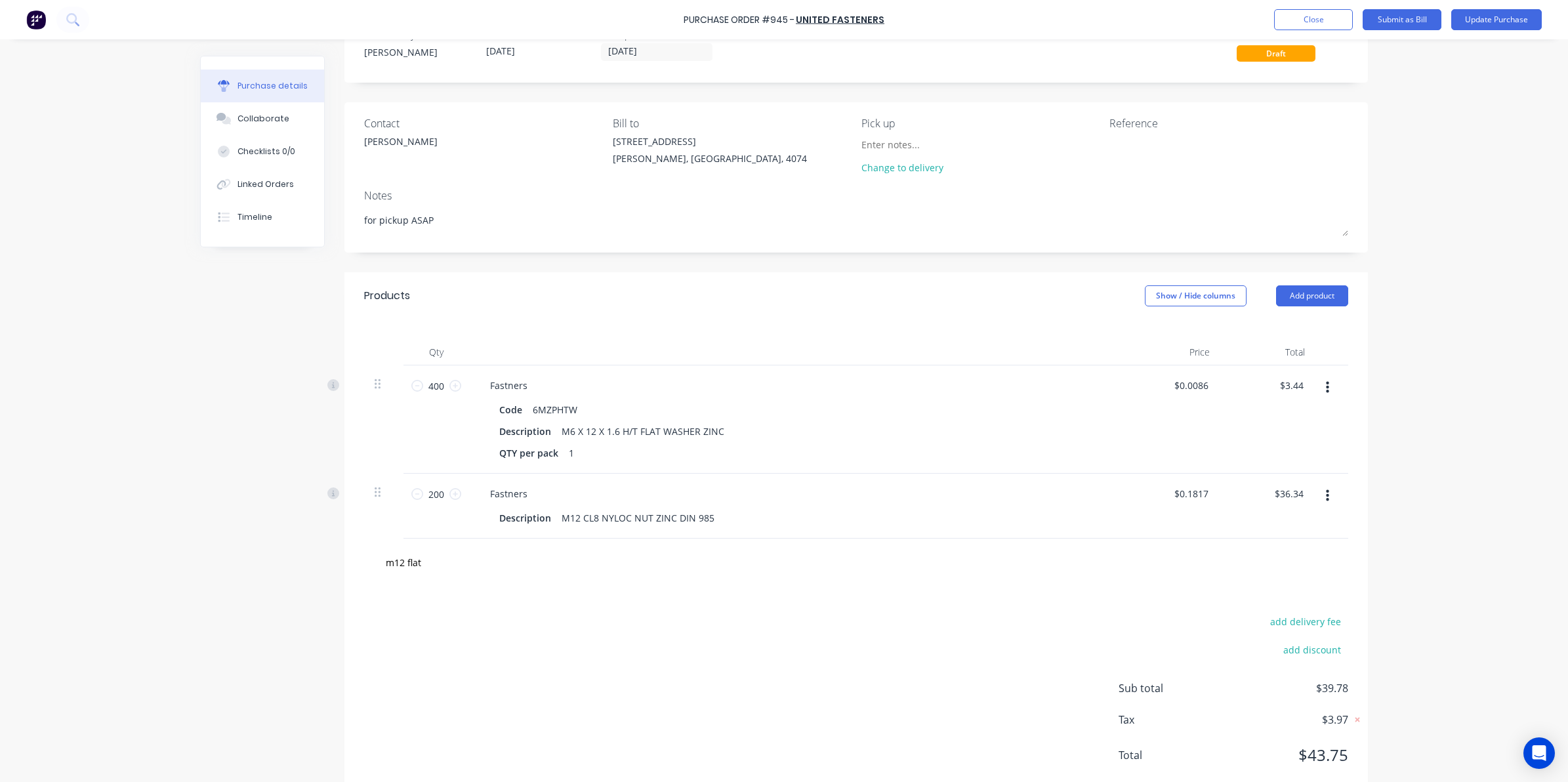
scroll to position [77, 0]
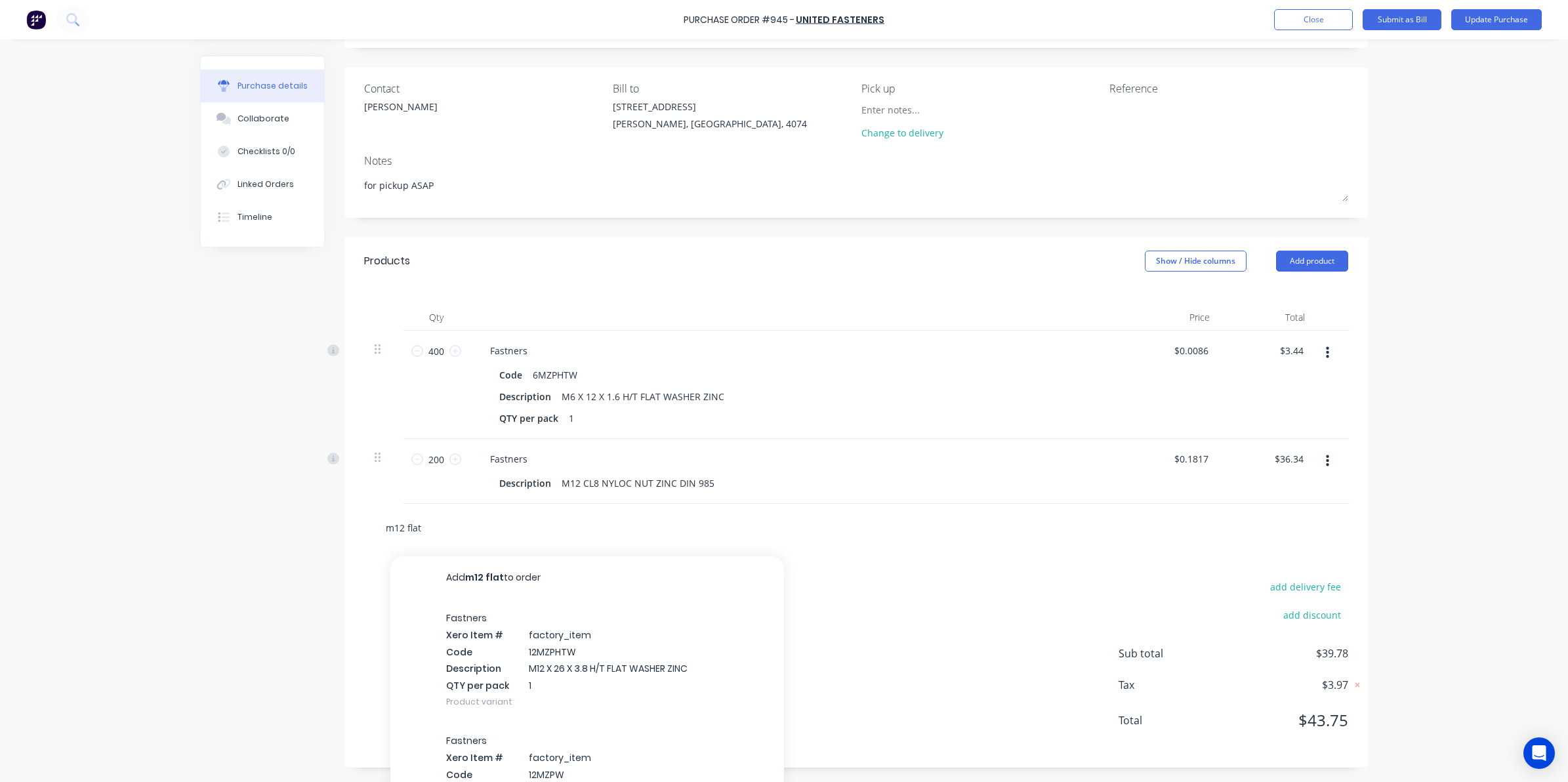
click at [437, 522] on input "m12 flat" at bounding box center [516, 528] width 262 height 27
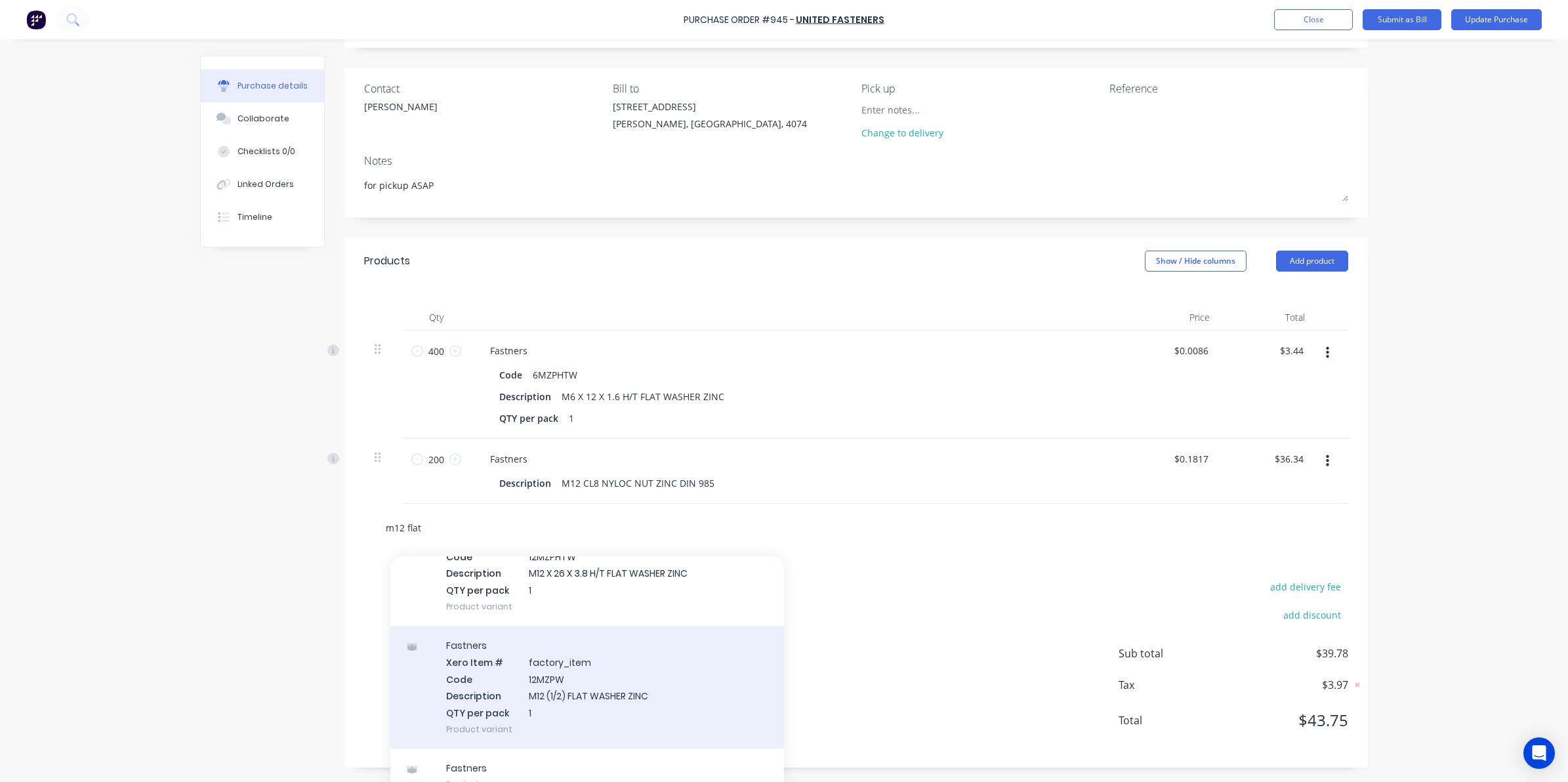
scroll to position [99, 0]
click at [650, 690] on div "Fastners Xero Item # factory_item Code 12MZPW Description M12 (1/2) FLAT WASHER…" at bounding box center [587, 683] width 393 height 123
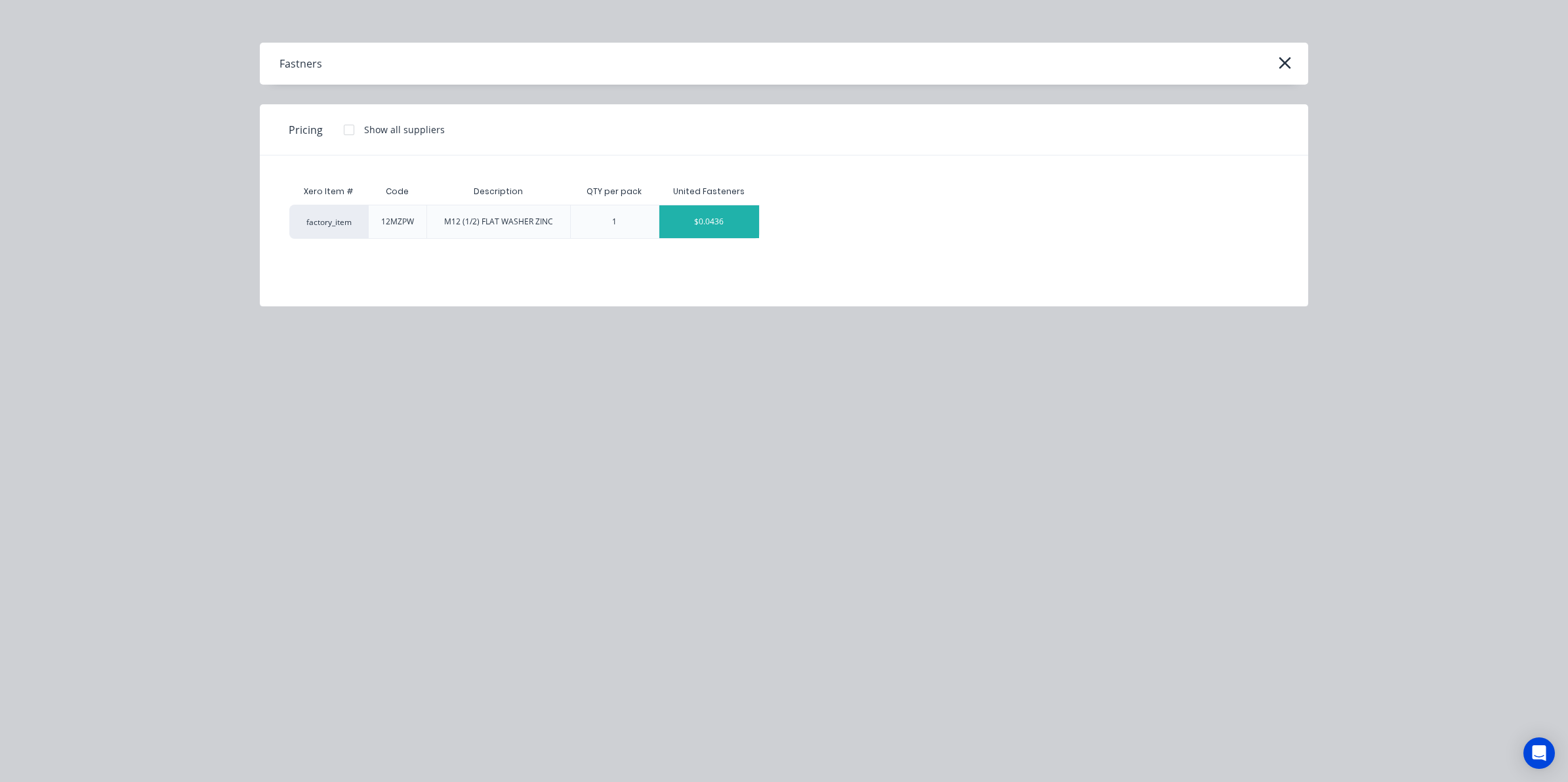
click at [720, 223] on div "$0.0436" at bounding box center [709, 222] width 100 height 33
type textarea "x"
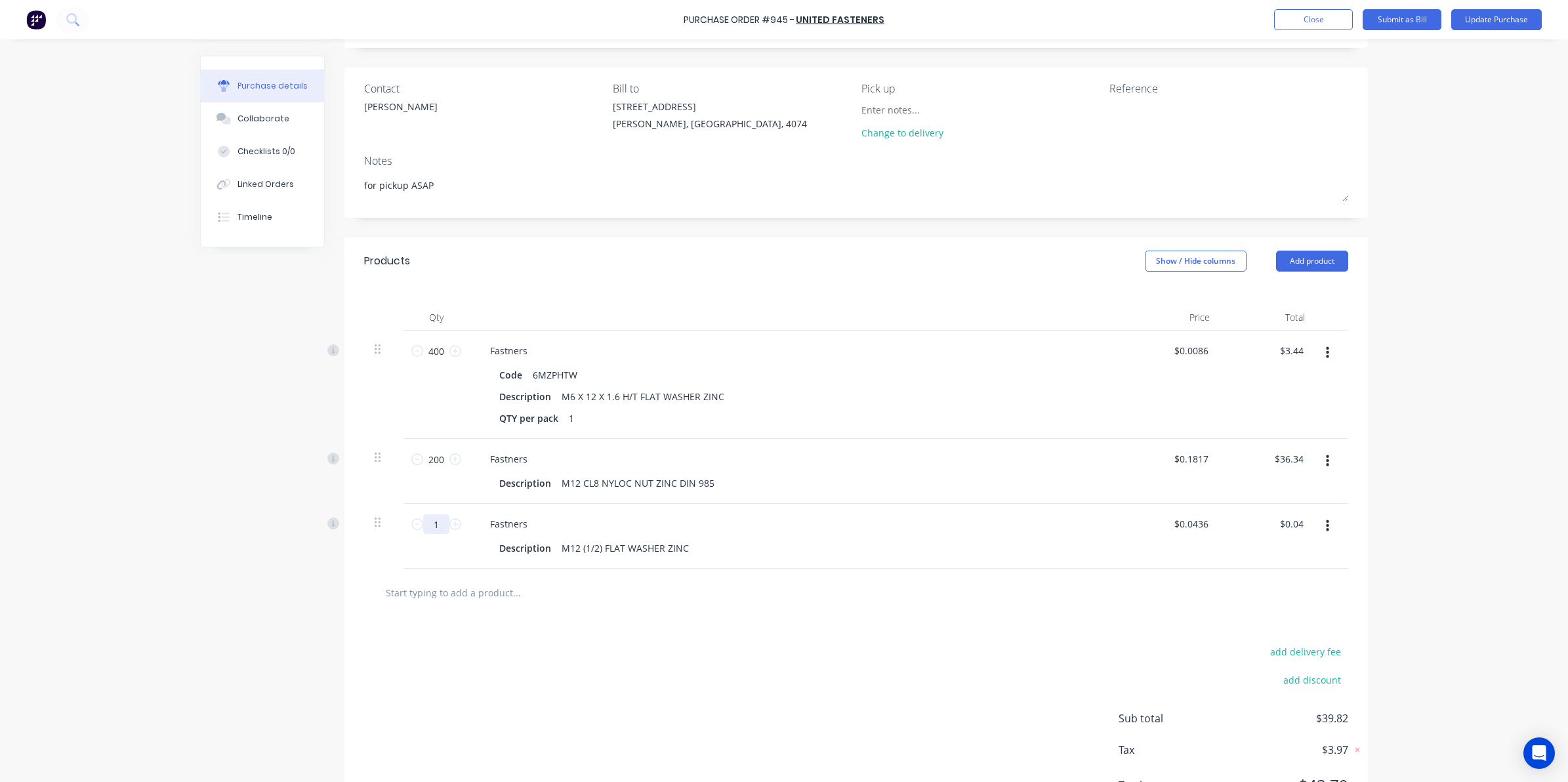
click at [430, 523] on input "1" at bounding box center [437, 525] width 27 height 20
type textarea "x"
type input "2"
type input "$0.09"
type textarea "x"
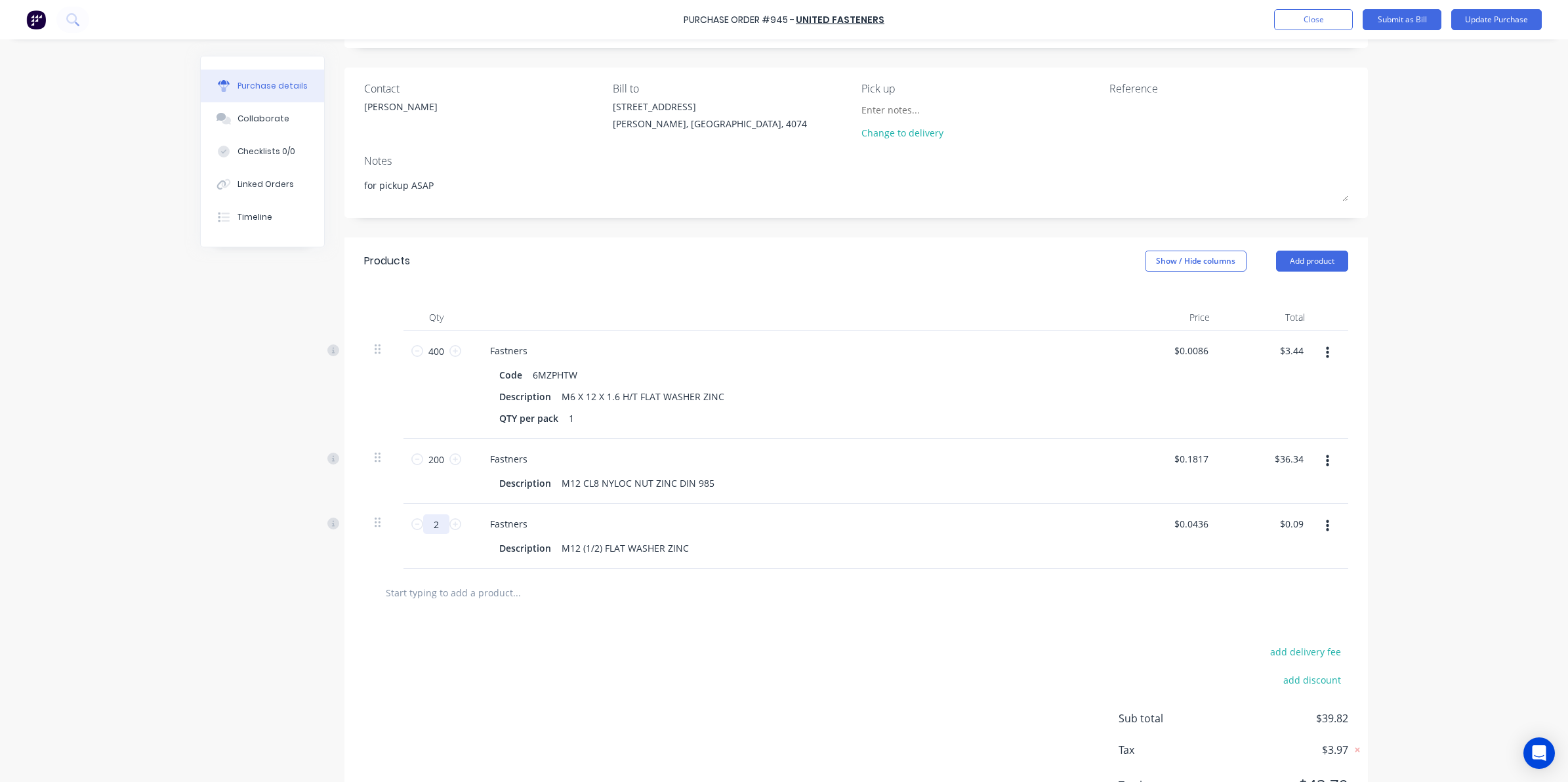
type input "20"
type input "$0.87"
type textarea "x"
type input "200"
type input "$8.72"
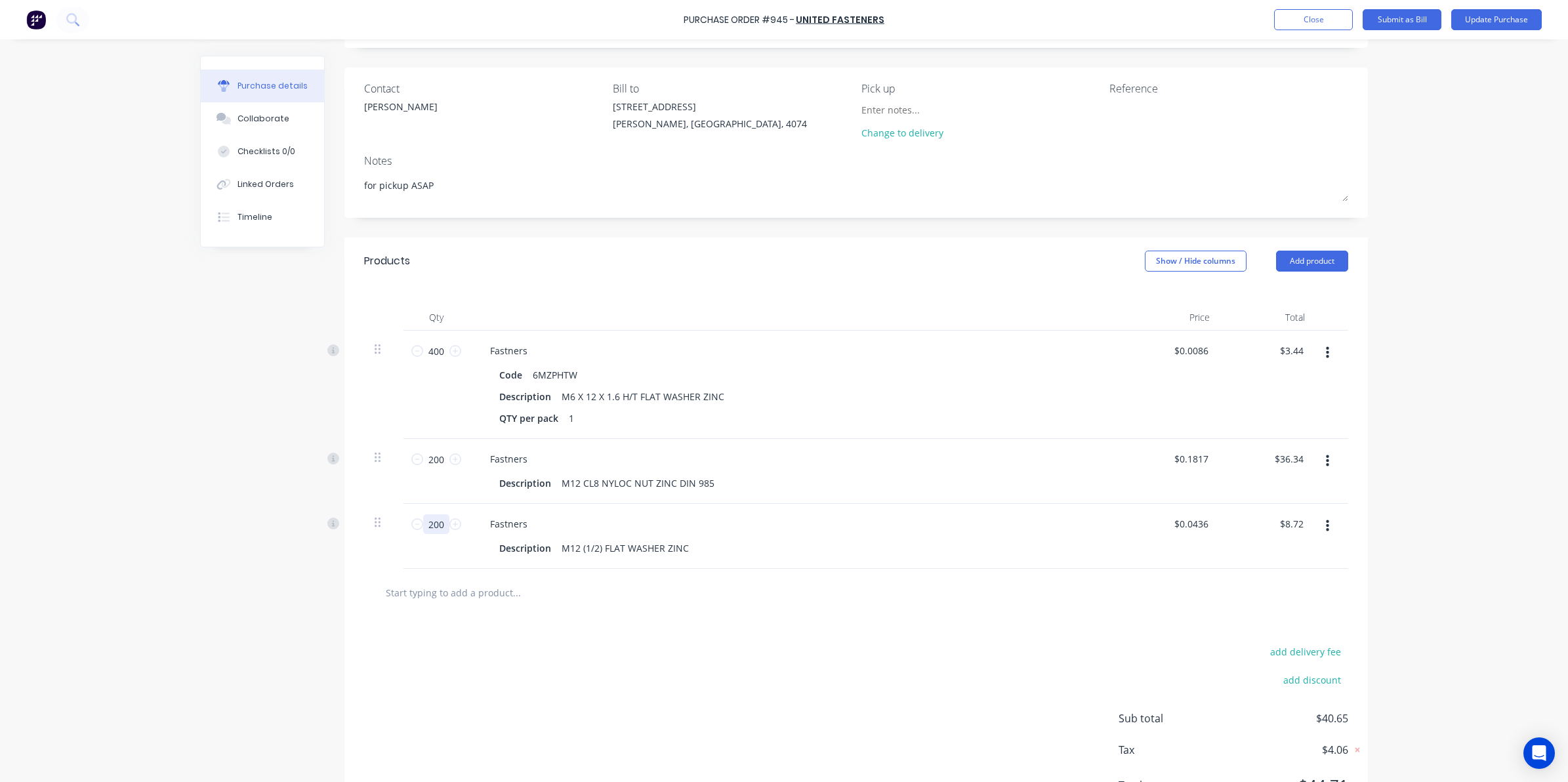
type textarea "x"
type input "200"
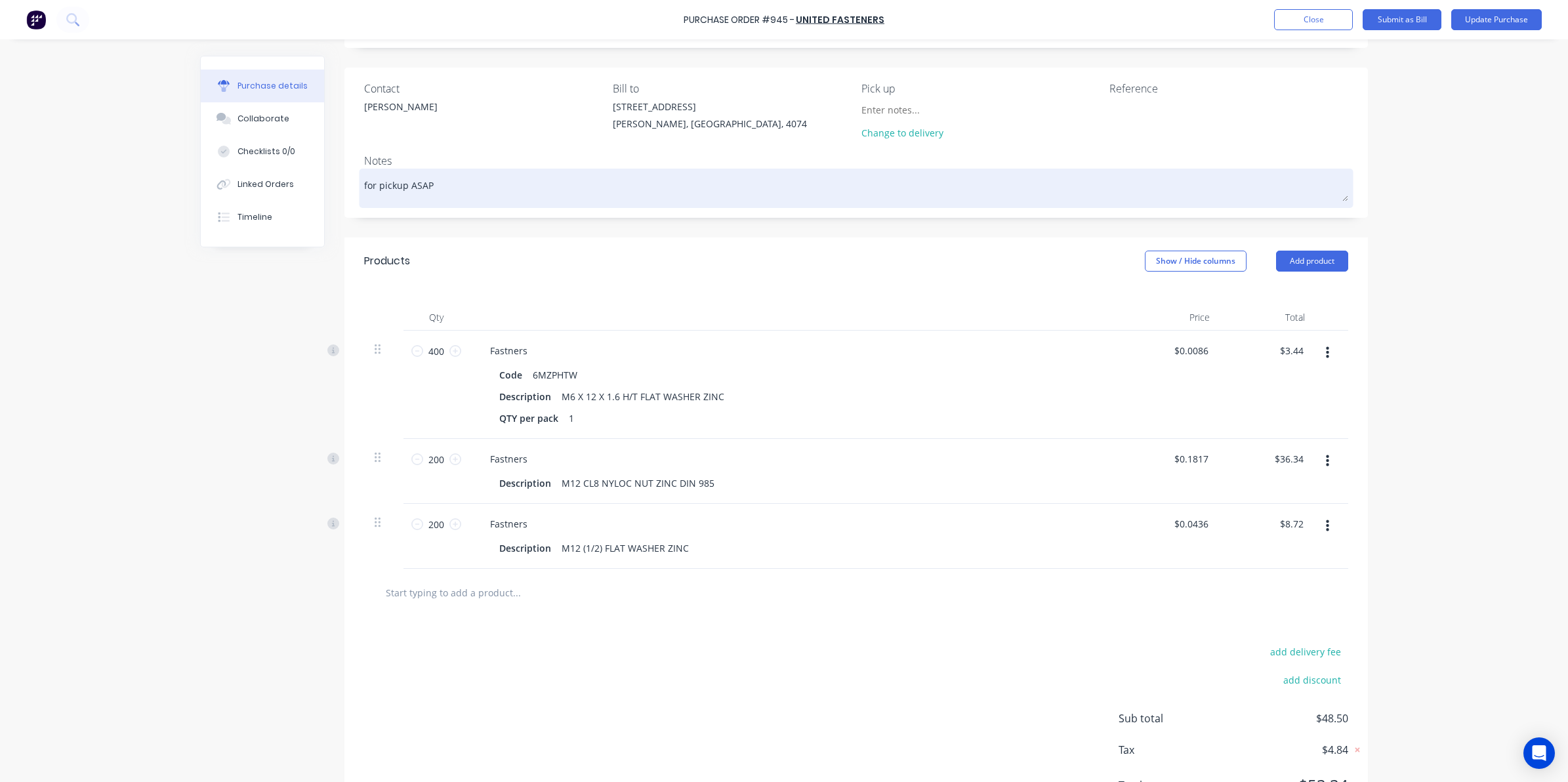
click at [513, 193] on textarea "for pickup ASAP" at bounding box center [856, 187] width 984 height 30
type textarea "x"
type textarea "for pickup ASAP"
type textarea "x"
type textarea "for pickup ASAP"
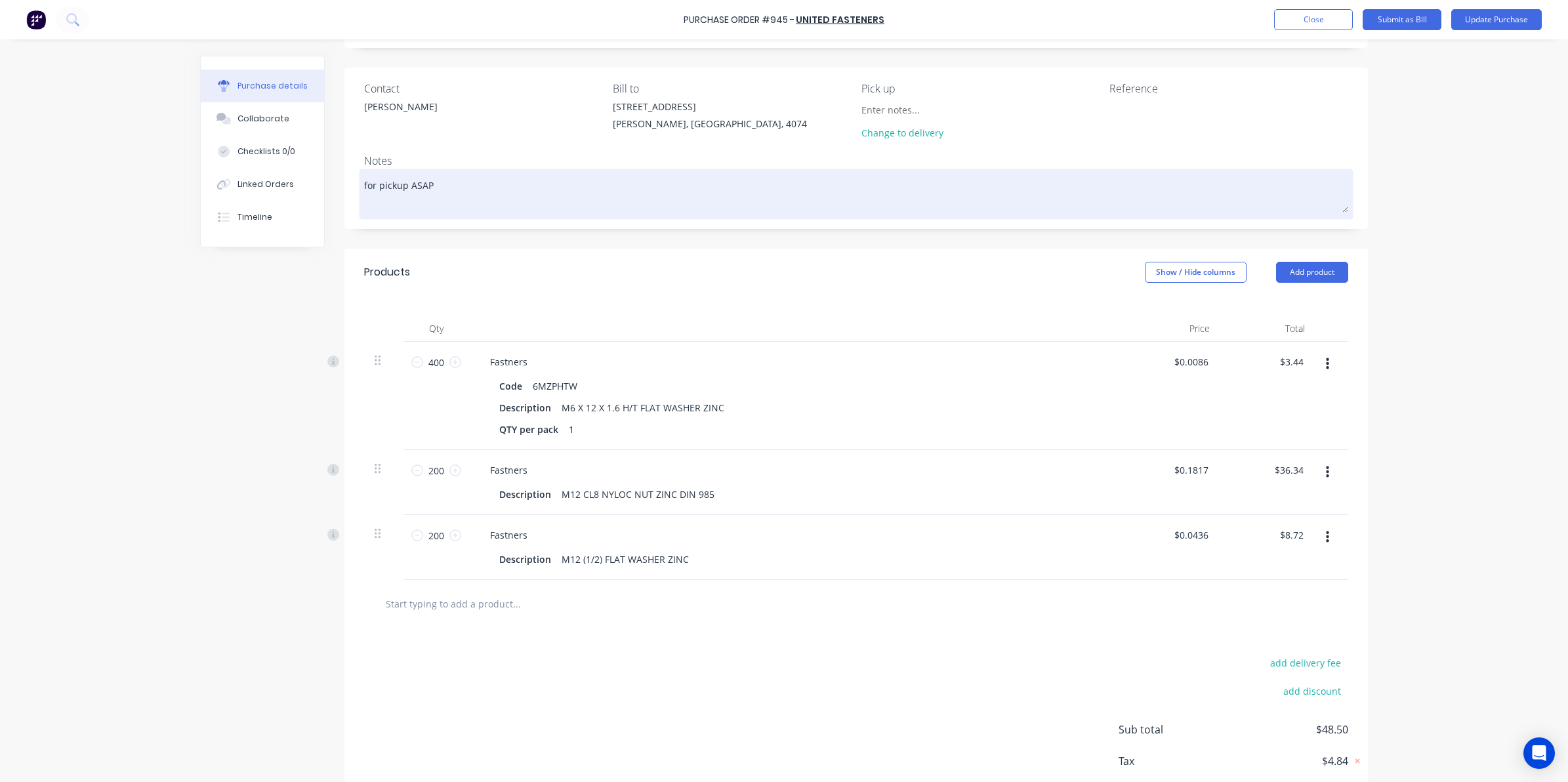
type textarea "x"
type textarea "for pickup ASAP"
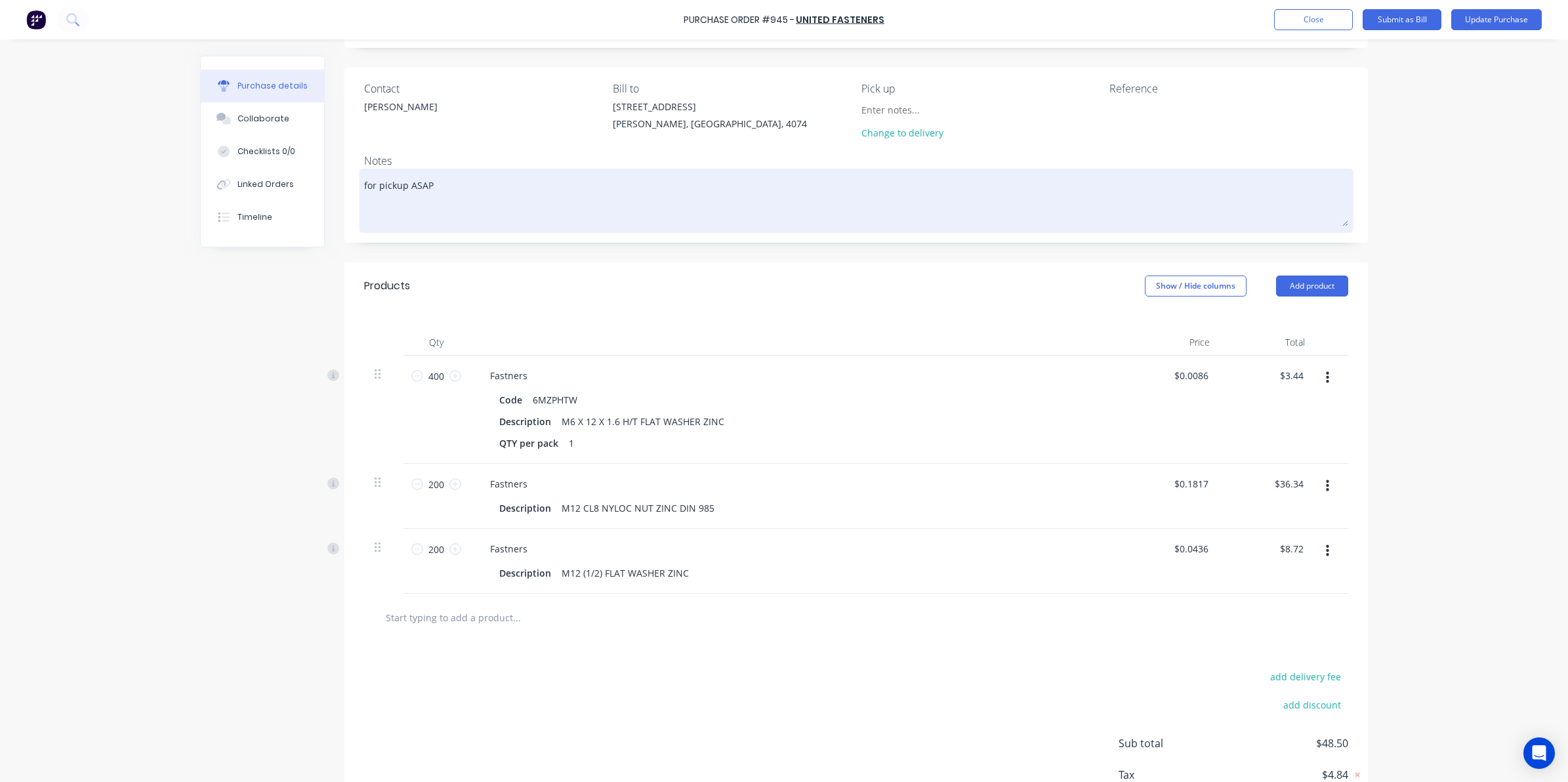
type textarea "x"
type textarea "for pickup ASAP U"
type textarea "x"
type textarea "for pickup ASAP UP"
type textarea "x"
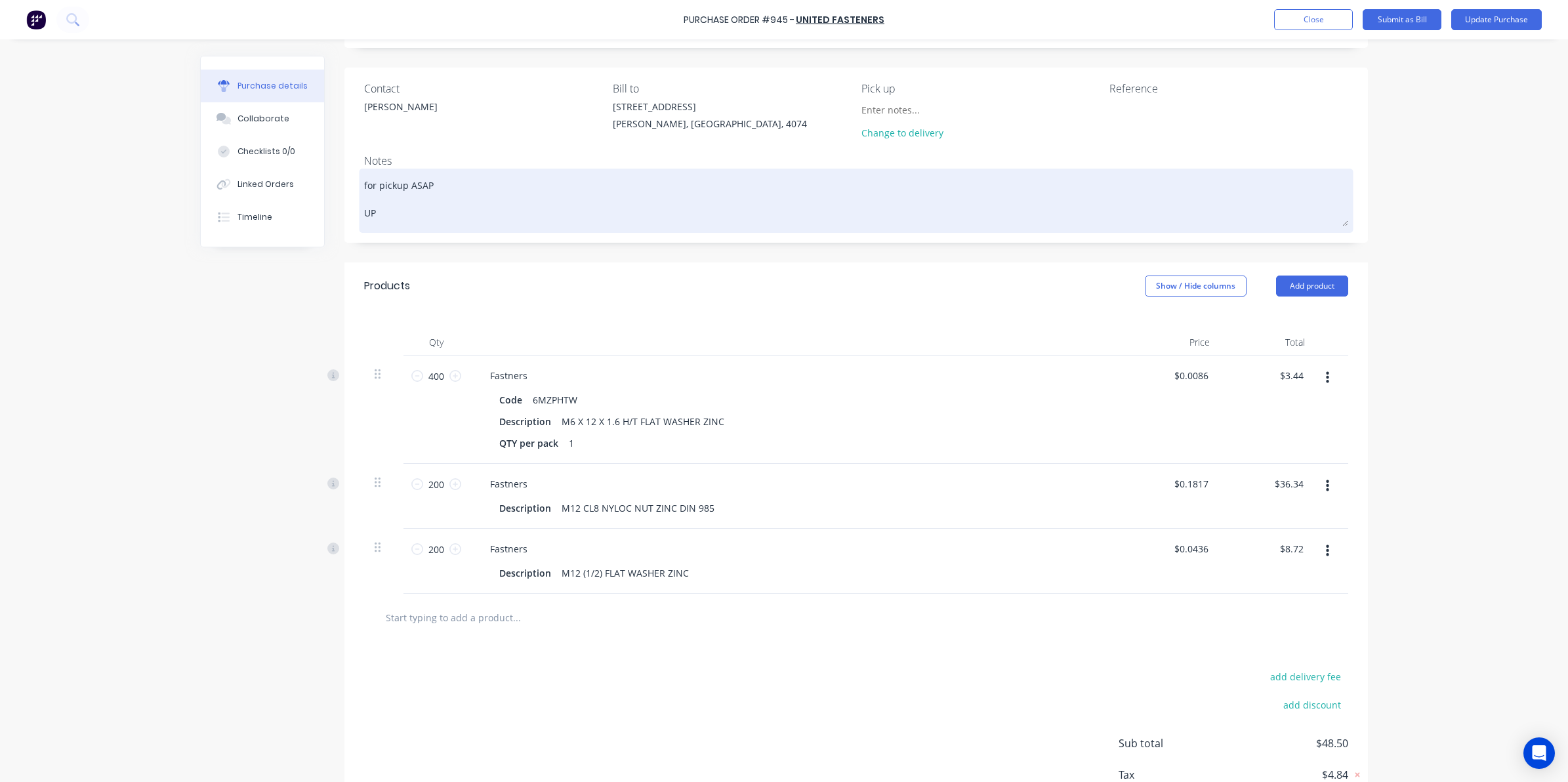
type textarea "for pickup ASAP UPD"
type textarea "x"
type textarea "for pickup ASAP UPDA"
type textarea "x"
type textarea "for pickup ASAP UPDAT"
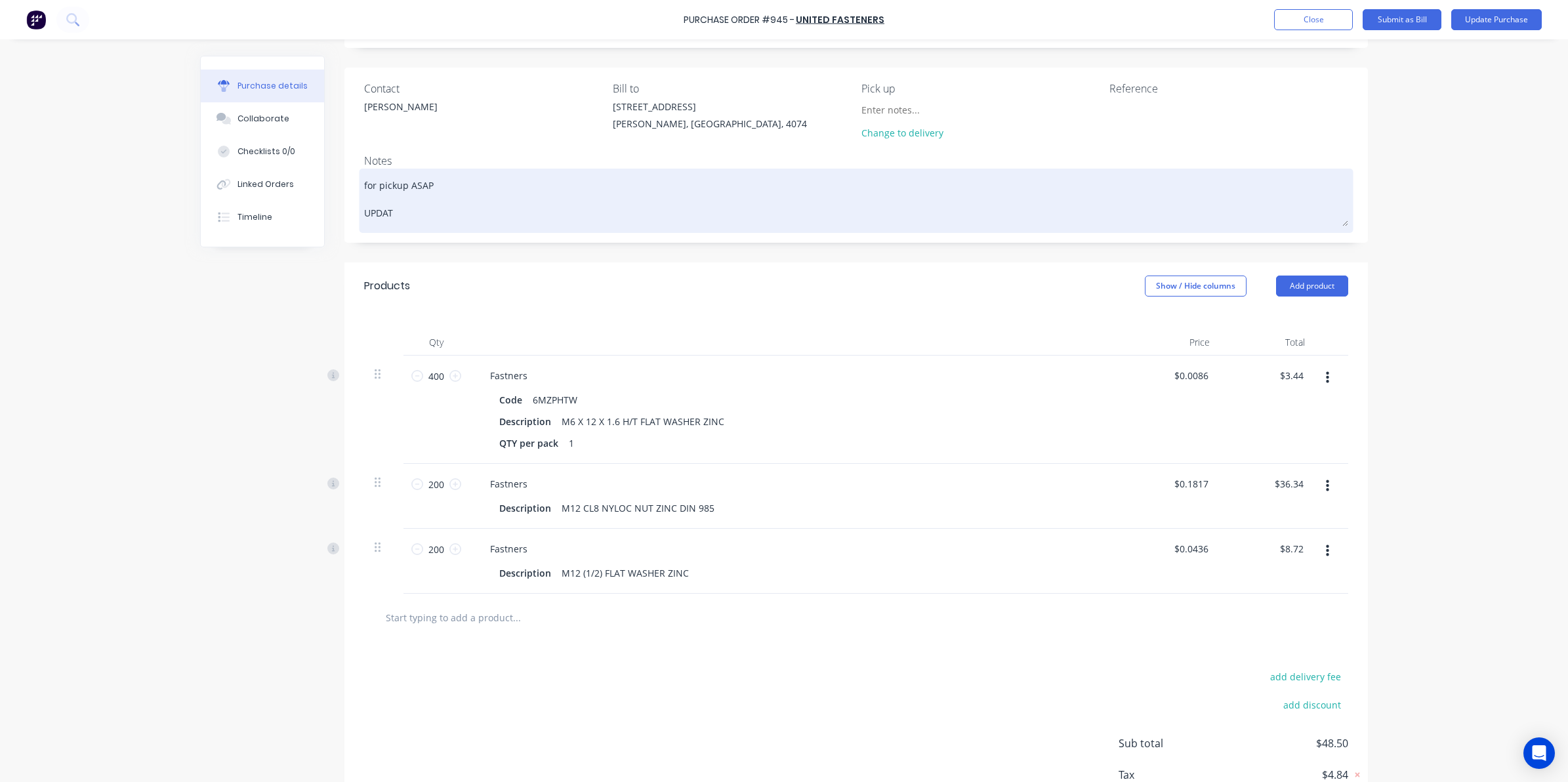
type textarea "x"
type textarea "for pickup ASAP UPDATE"
type textarea "x"
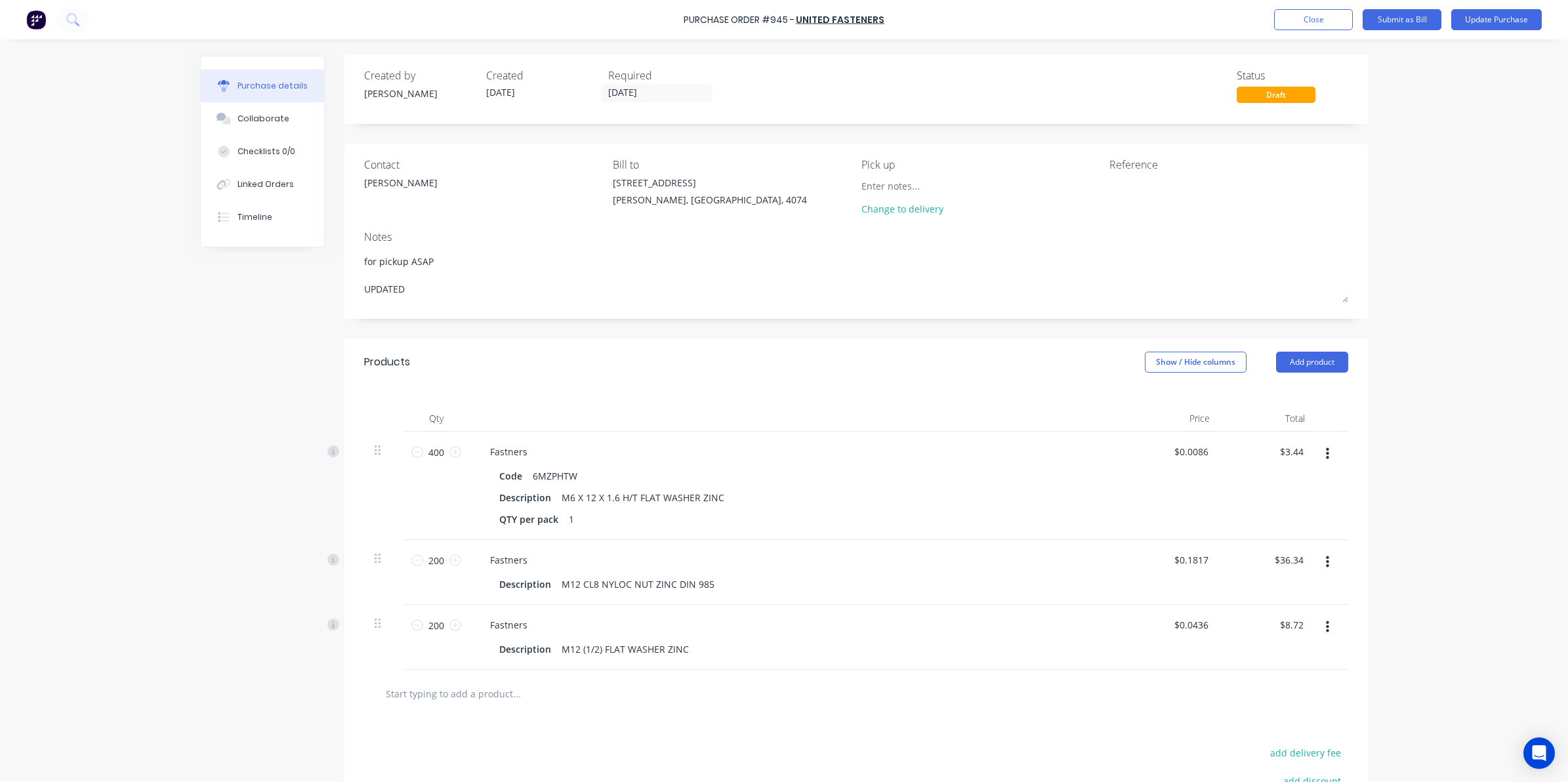
scroll to position [0, 0]
type textarea "for pickup ASAP UPDATED"
type textarea "x"
type textarea "for pickup ASAP UPDATED"
click at [393, 699] on input "text" at bounding box center [516, 695] width 262 height 27
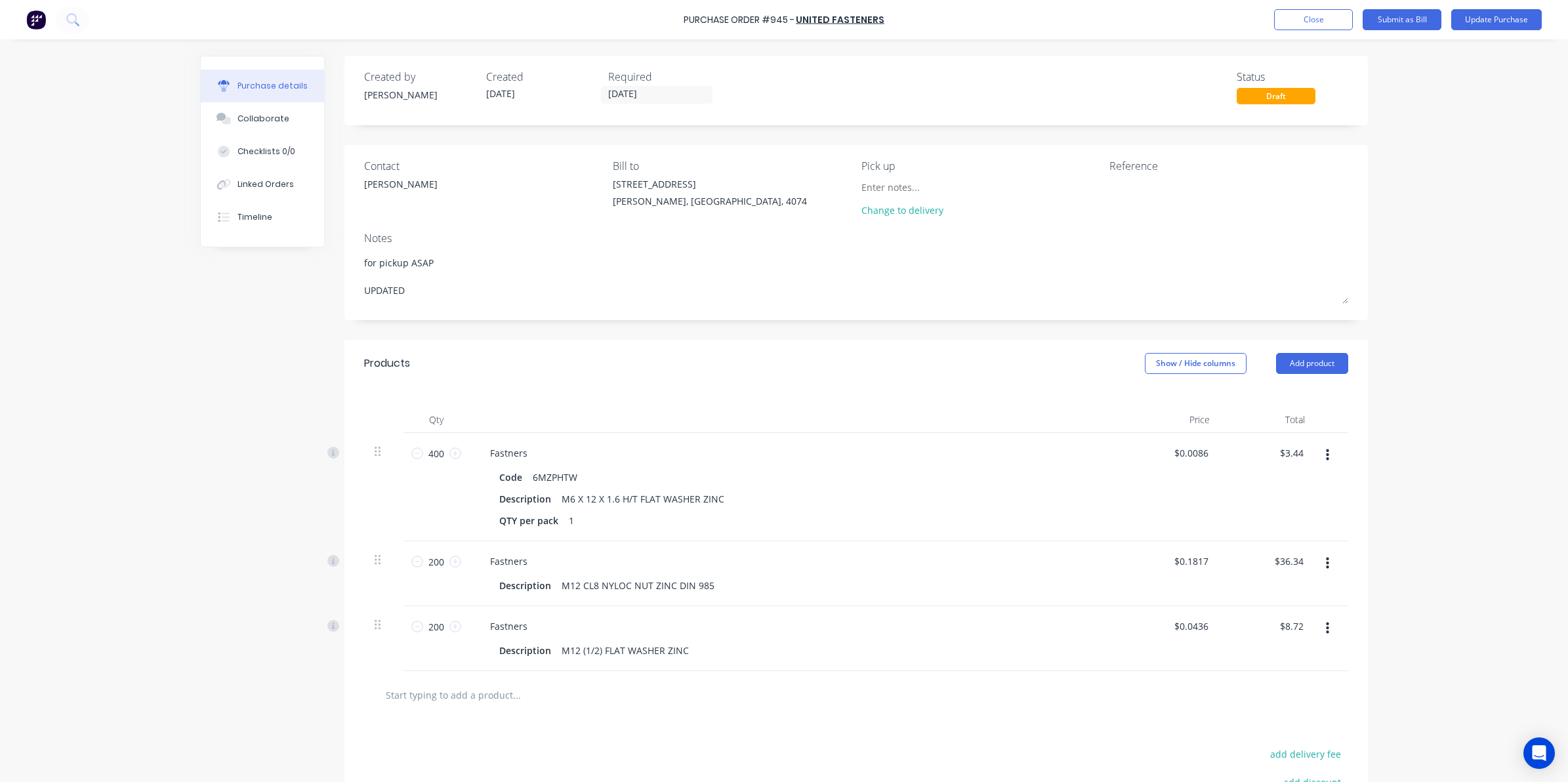
type textarea "x"
type input "M"
type textarea "x"
type input "M6"
type textarea "x"
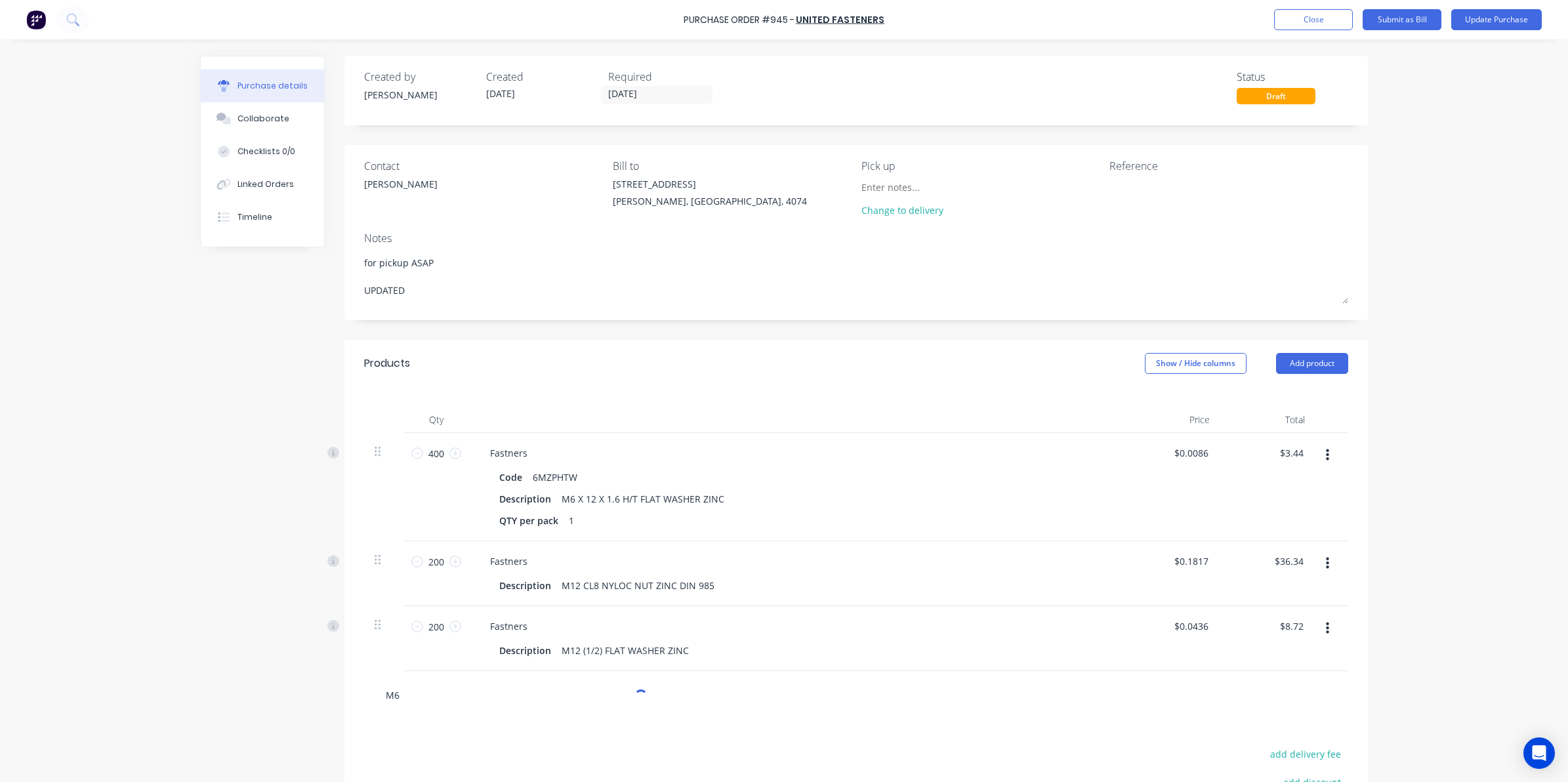
type input "M6"
type textarea "x"
type input "M6 X"
type textarea "x"
type input "M6 X 2"
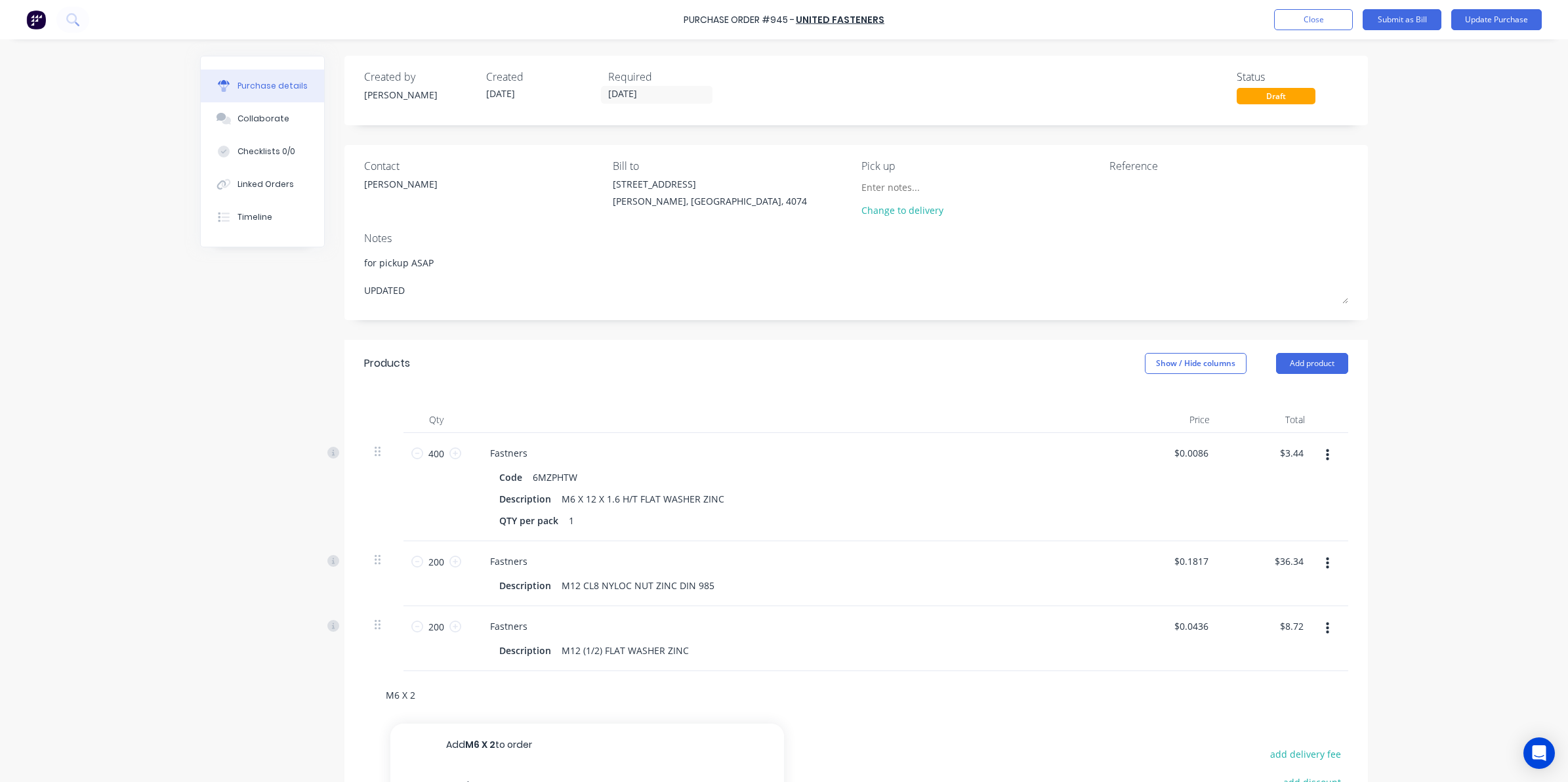
type textarea "x"
type input "M6 X 20"
type textarea "x"
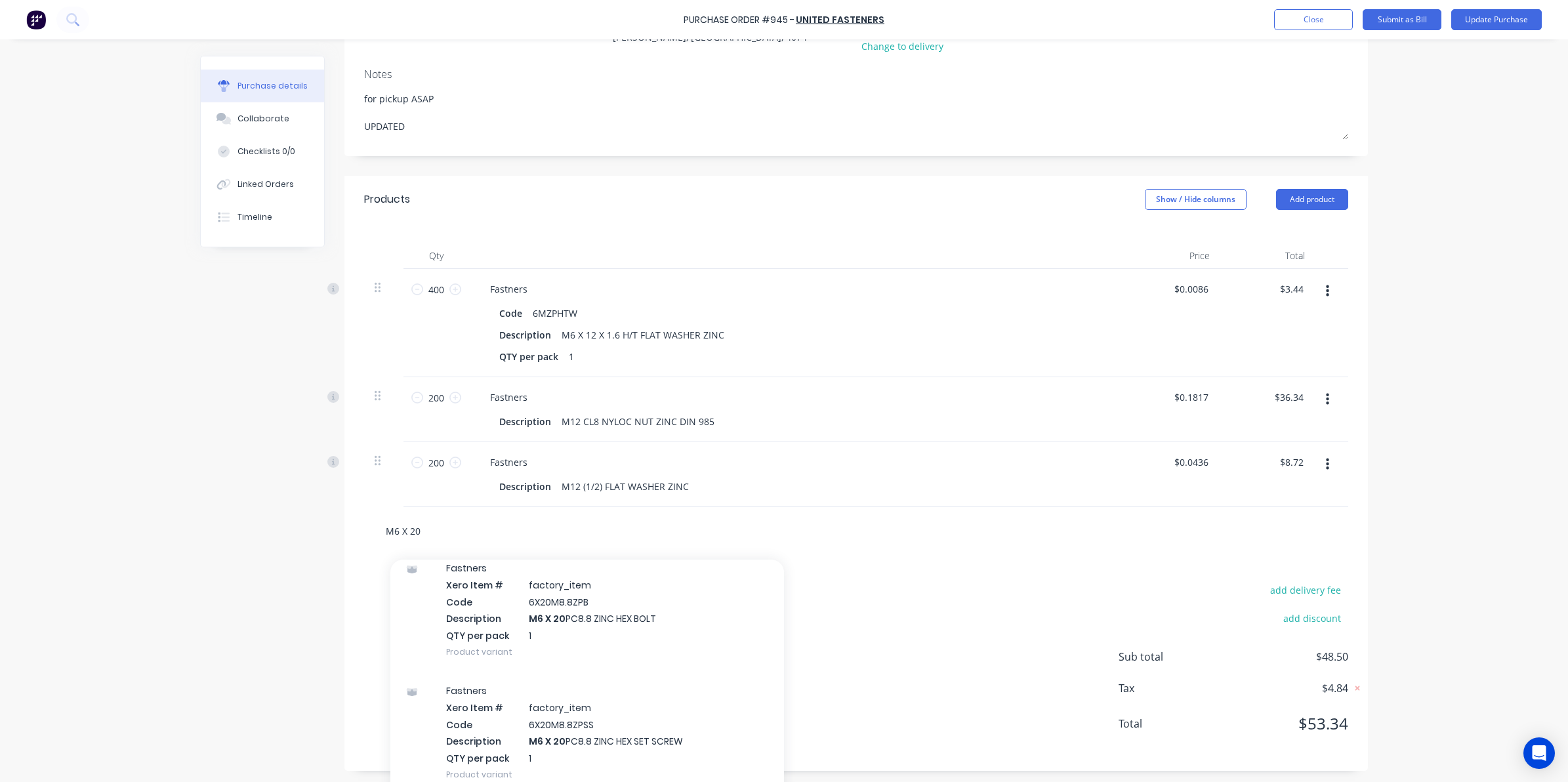
scroll to position [82, 0]
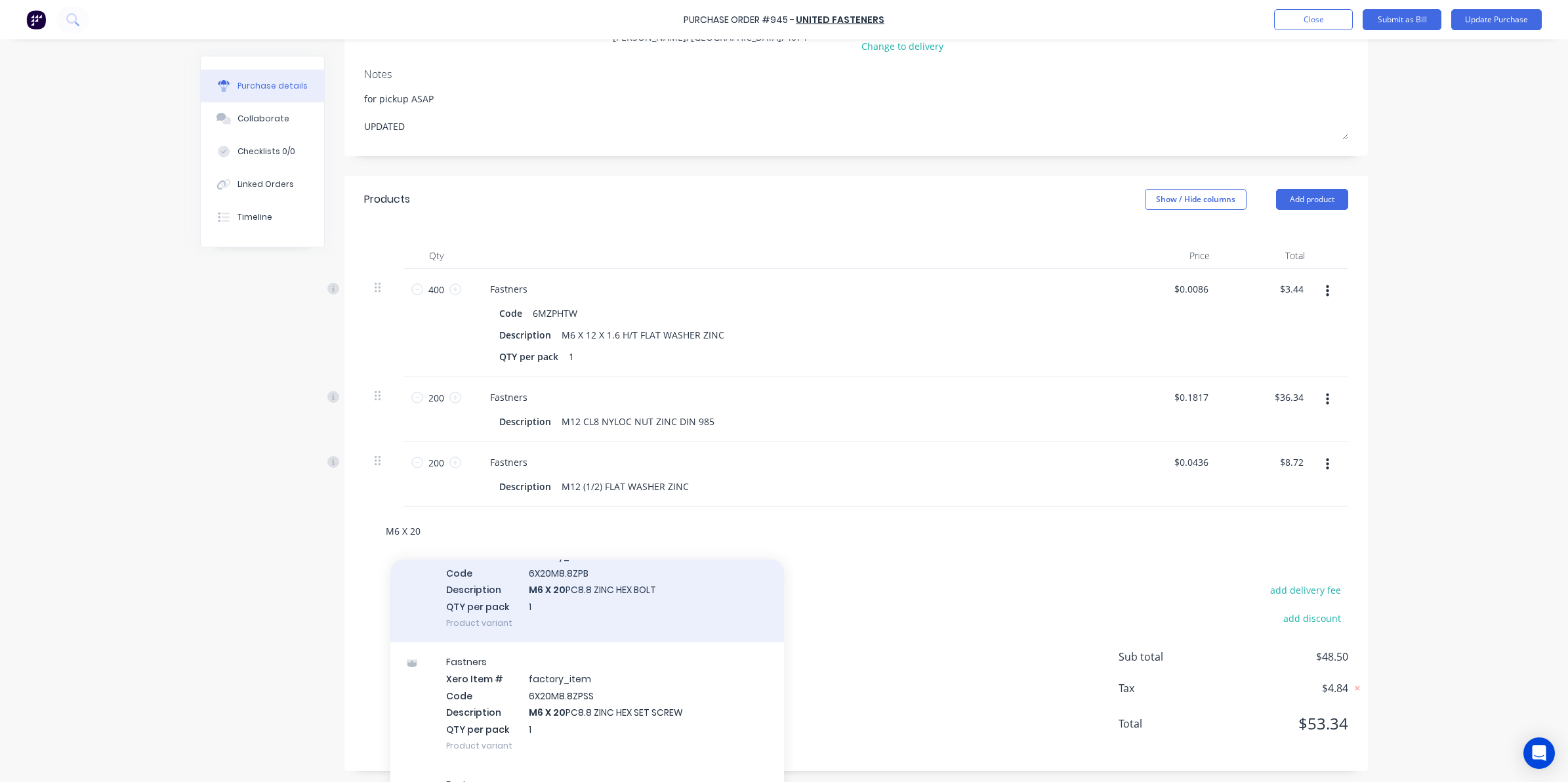
type input "M6 X 20"
click at [618, 604] on div "Fastners Xero Item # factory_item Code 6X20M8.8ZPB Description M6 X 20 PC8.8 ZI…" at bounding box center [587, 581] width 393 height 123
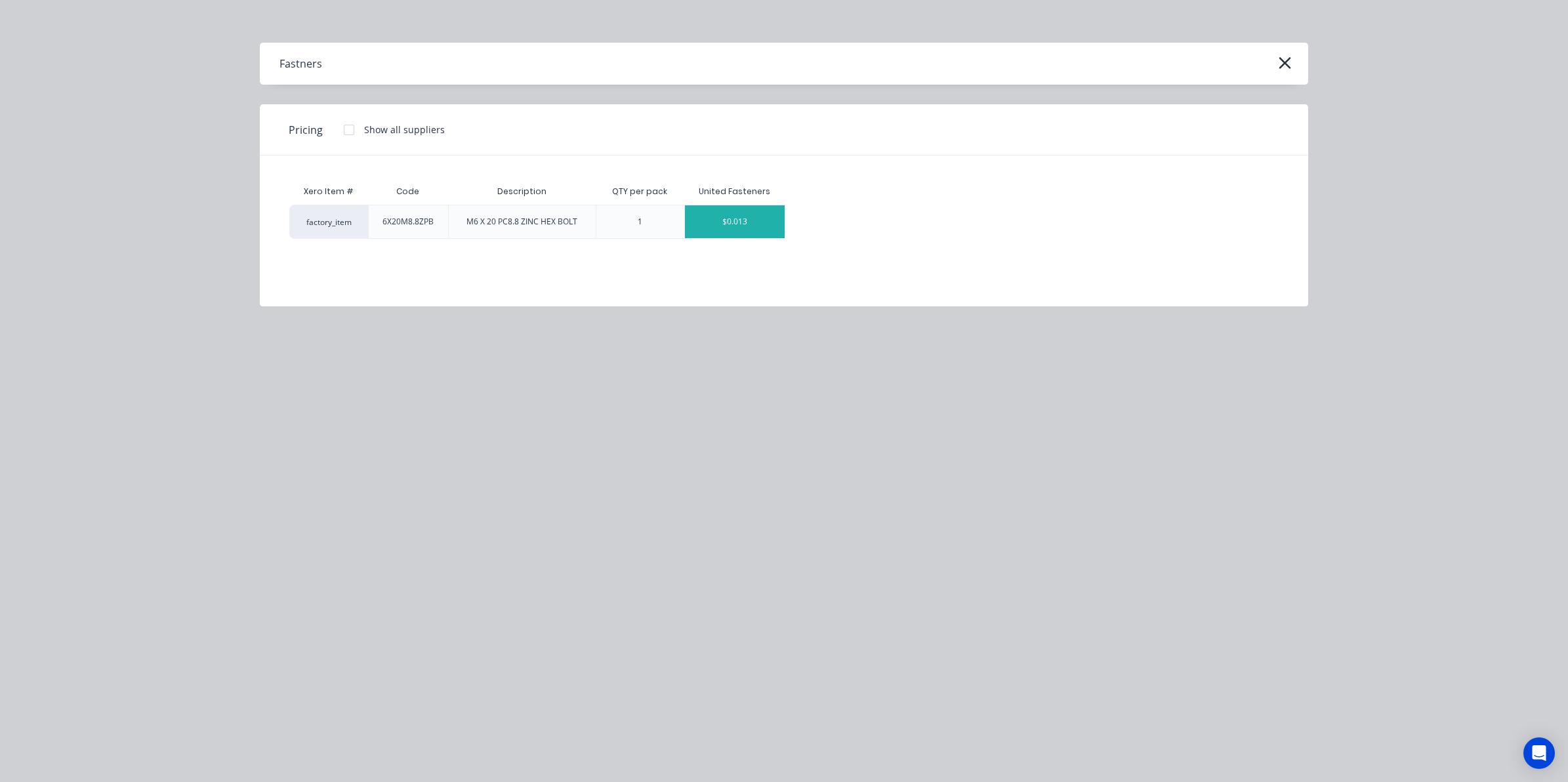
click at [728, 218] on div "$0.013" at bounding box center [735, 222] width 100 height 33
type textarea "x"
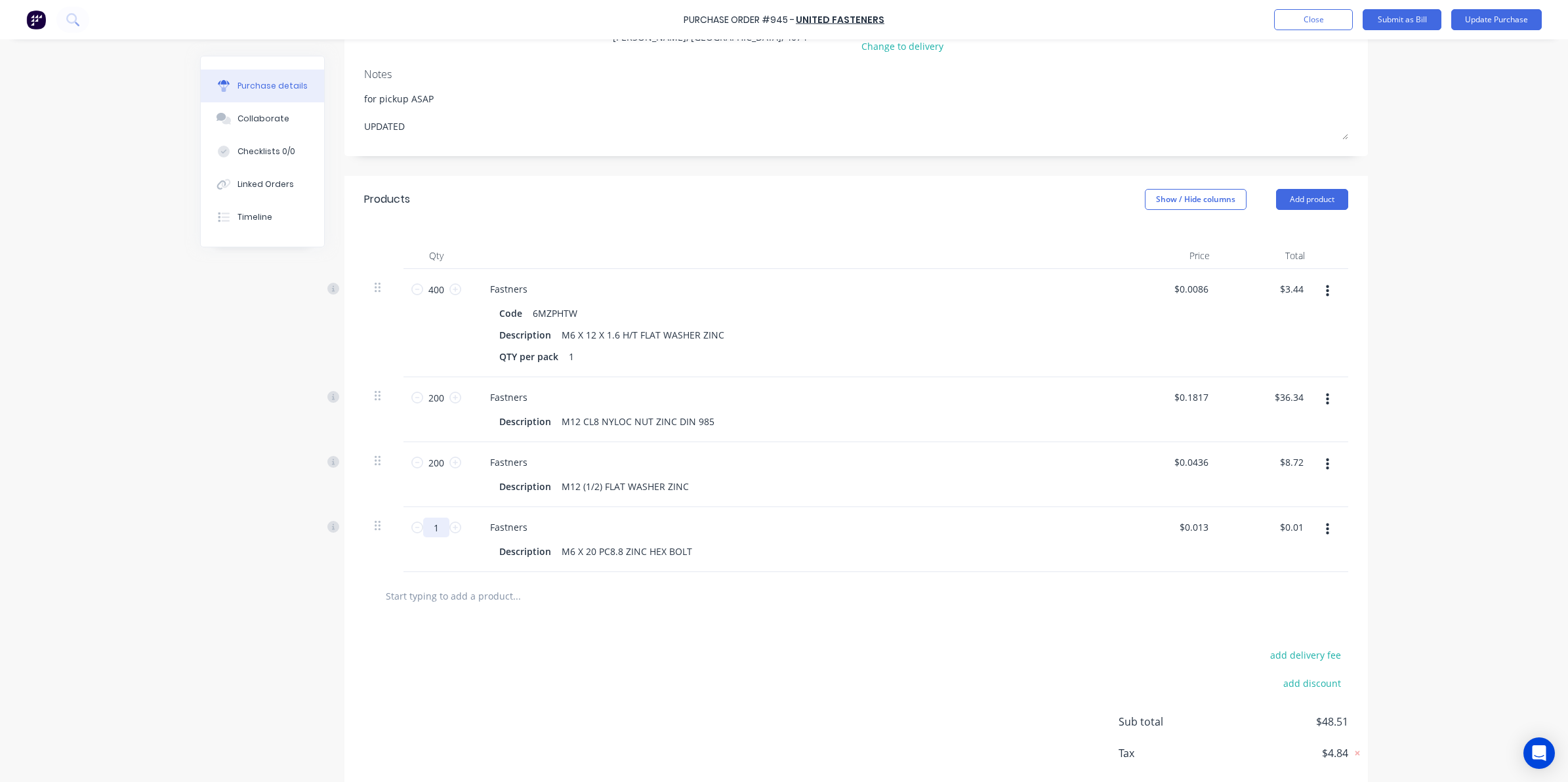
click at [432, 537] on input "1" at bounding box center [437, 528] width 27 height 20
type textarea "x"
type input "2"
type input "$0.03"
type textarea "x"
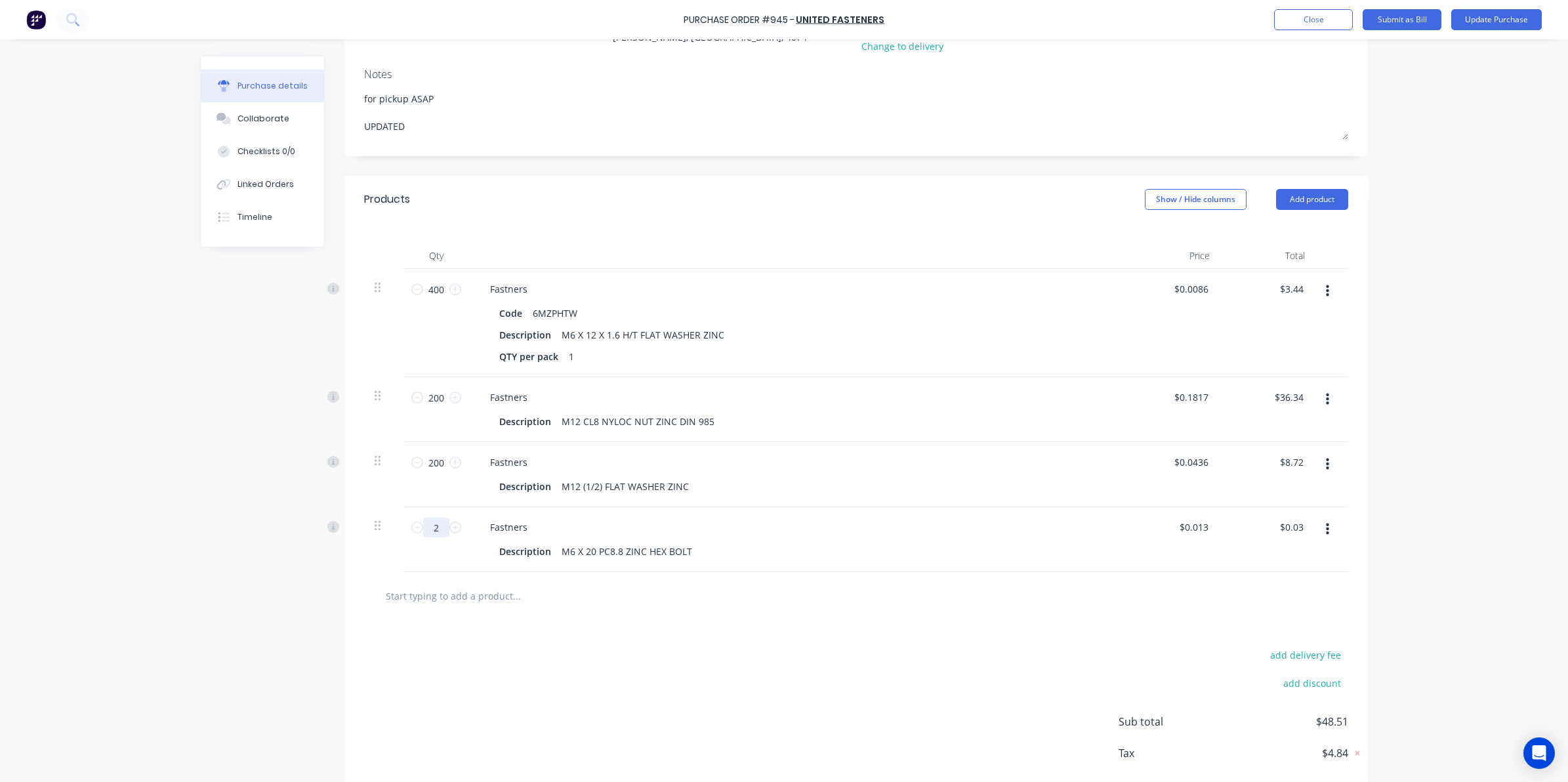
type input "20"
type input "$0.26"
type textarea "x"
type input "200"
type input "$2.60"
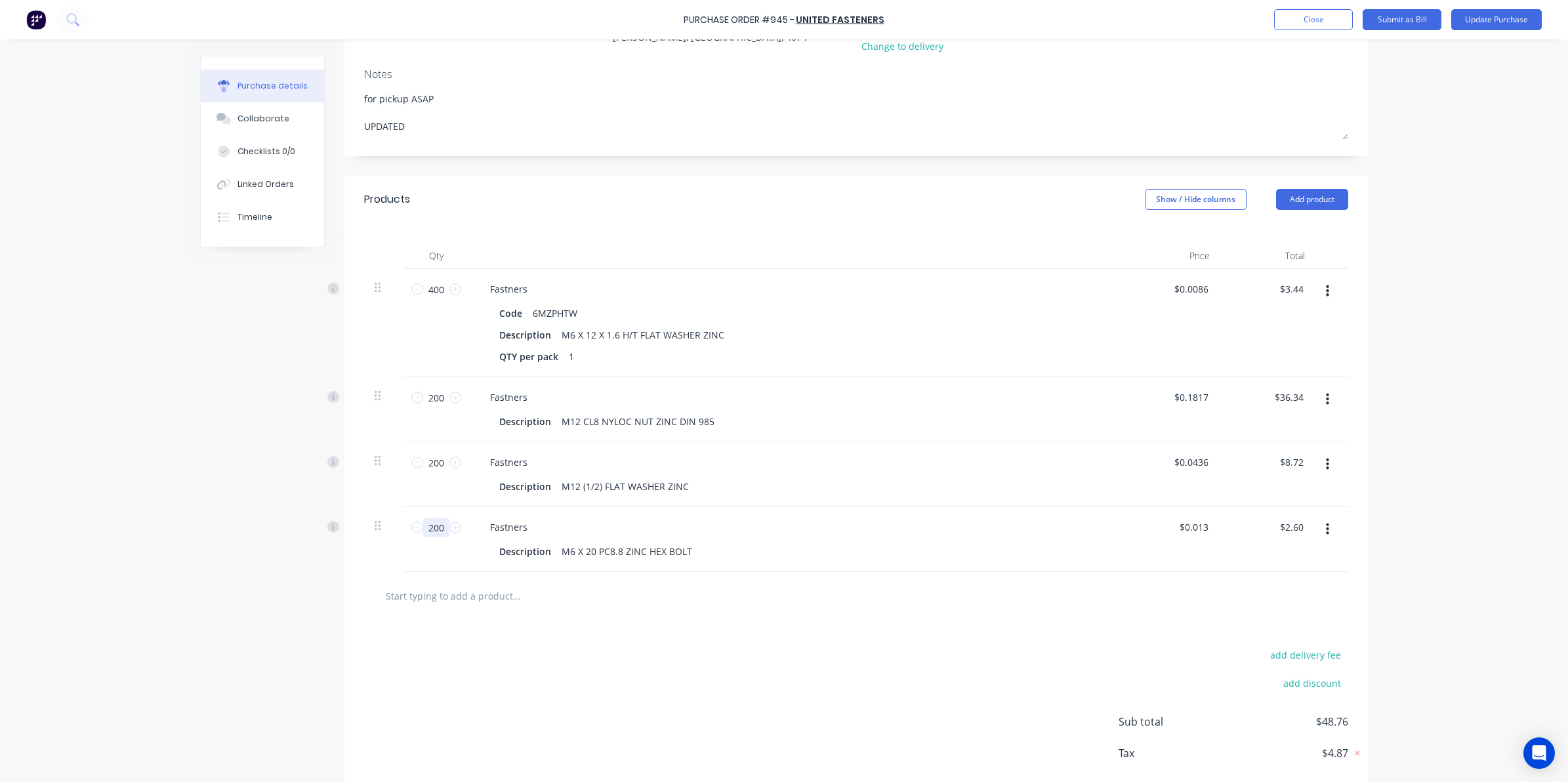
type textarea "x"
type input "200"
click at [499, 743] on div "add delivery fee add discount Sub total $51.10 Tax $5.10 Total $56.20" at bounding box center [856, 728] width 1023 height 216
click at [1482, 20] on button "Update Purchase" at bounding box center [1496, 19] width 90 height 21
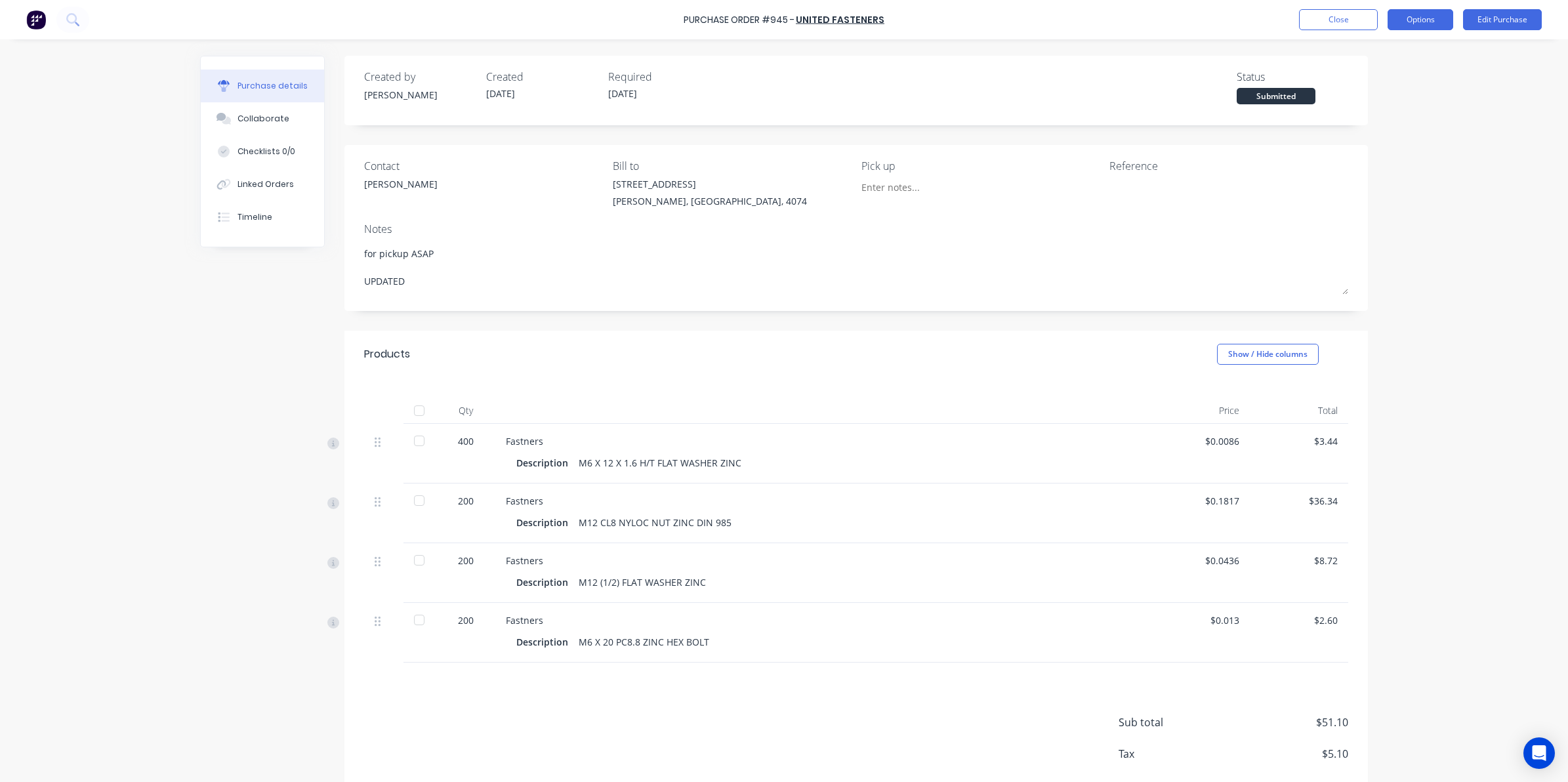
click at [1402, 25] on button "Options" at bounding box center [1420, 19] width 66 height 21
click at [1404, 56] on div "Print / Email" at bounding box center [1391, 53] width 101 height 19
click at [1411, 100] on div "Without pricing" at bounding box center [1391, 105] width 101 height 19
type textarea "x"
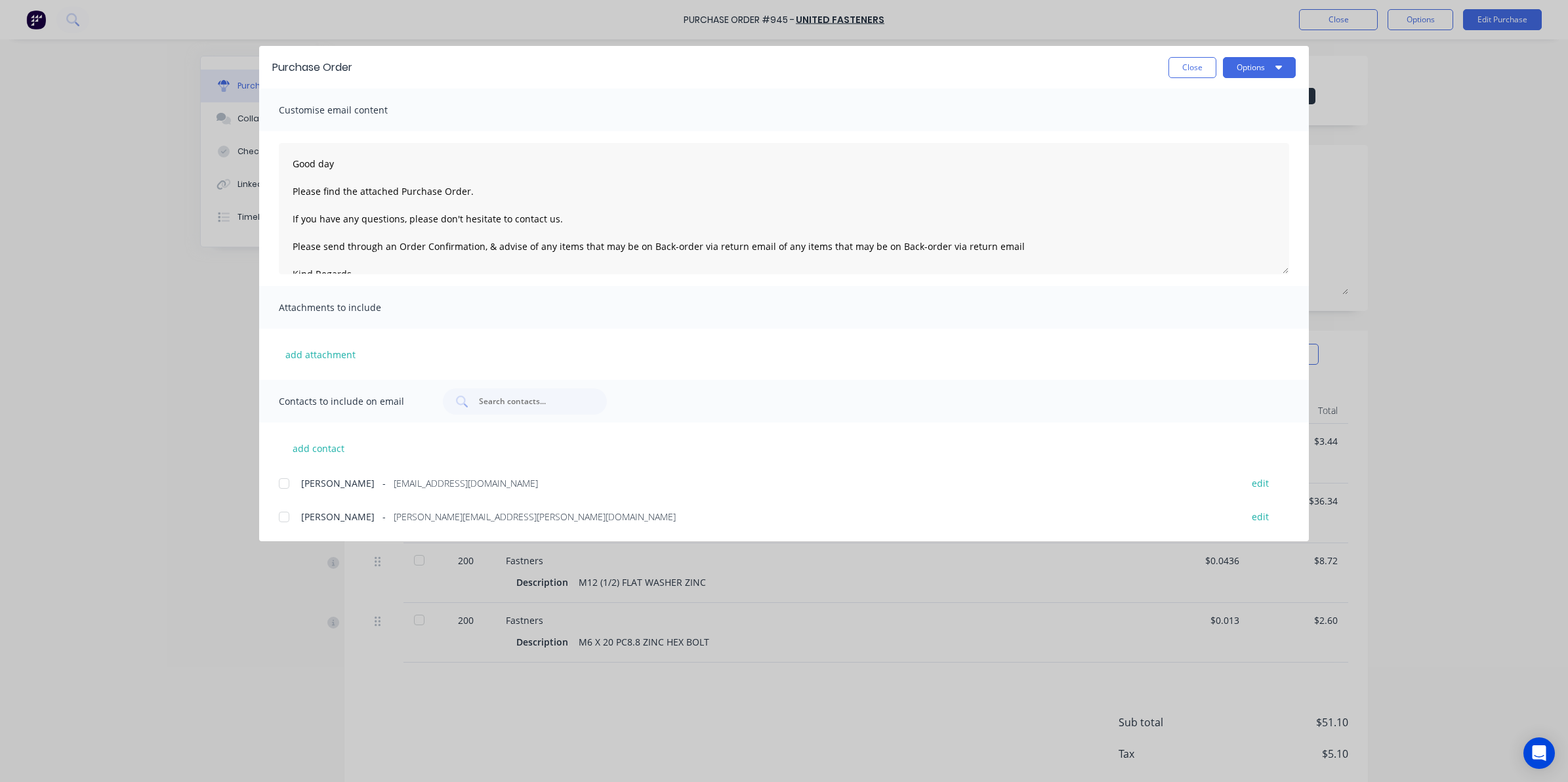
click at [280, 519] on div at bounding box center [284, 517] width 27 height 27
click at [496, 184] on textarea "Good day Please find the attached Purchase Order. If you have any questions, pl…" at bounding box center [784, 208] width 1010 height 131
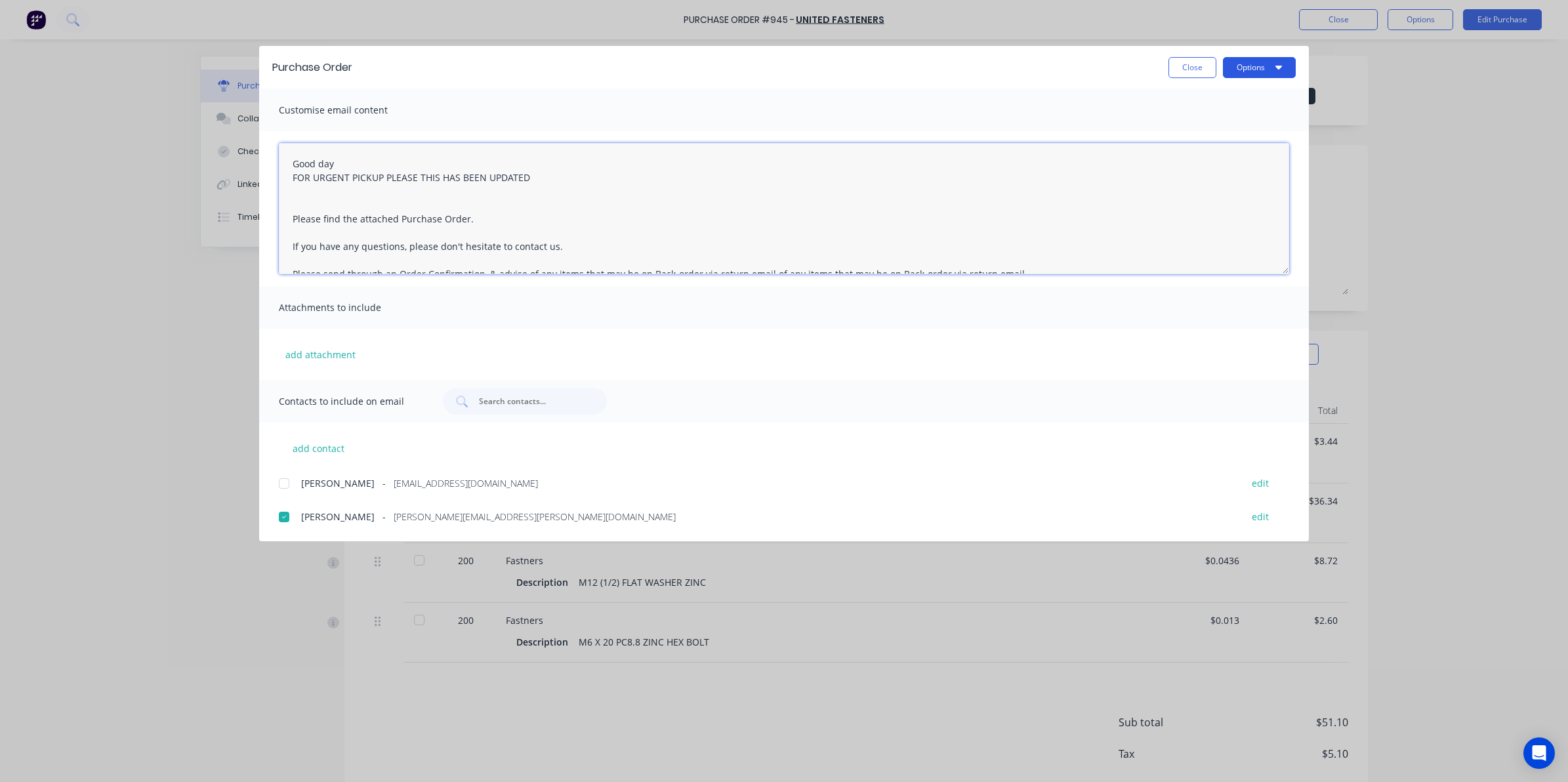
type textarea "Good day FOR URGENT PICKUP PLEASE THIS HAS BEEN UPDATED Please find the attache…"
click at [1266, 60] on button "Options" at bounding box center [1259, 67] width 73 height 21
click at [1257, 158] on div "Email" at bounding box center [1233, 153] width 101 height 19
click at [1182, 71] on button "Close" at bounding box center [1193, 67] width 48 height 21
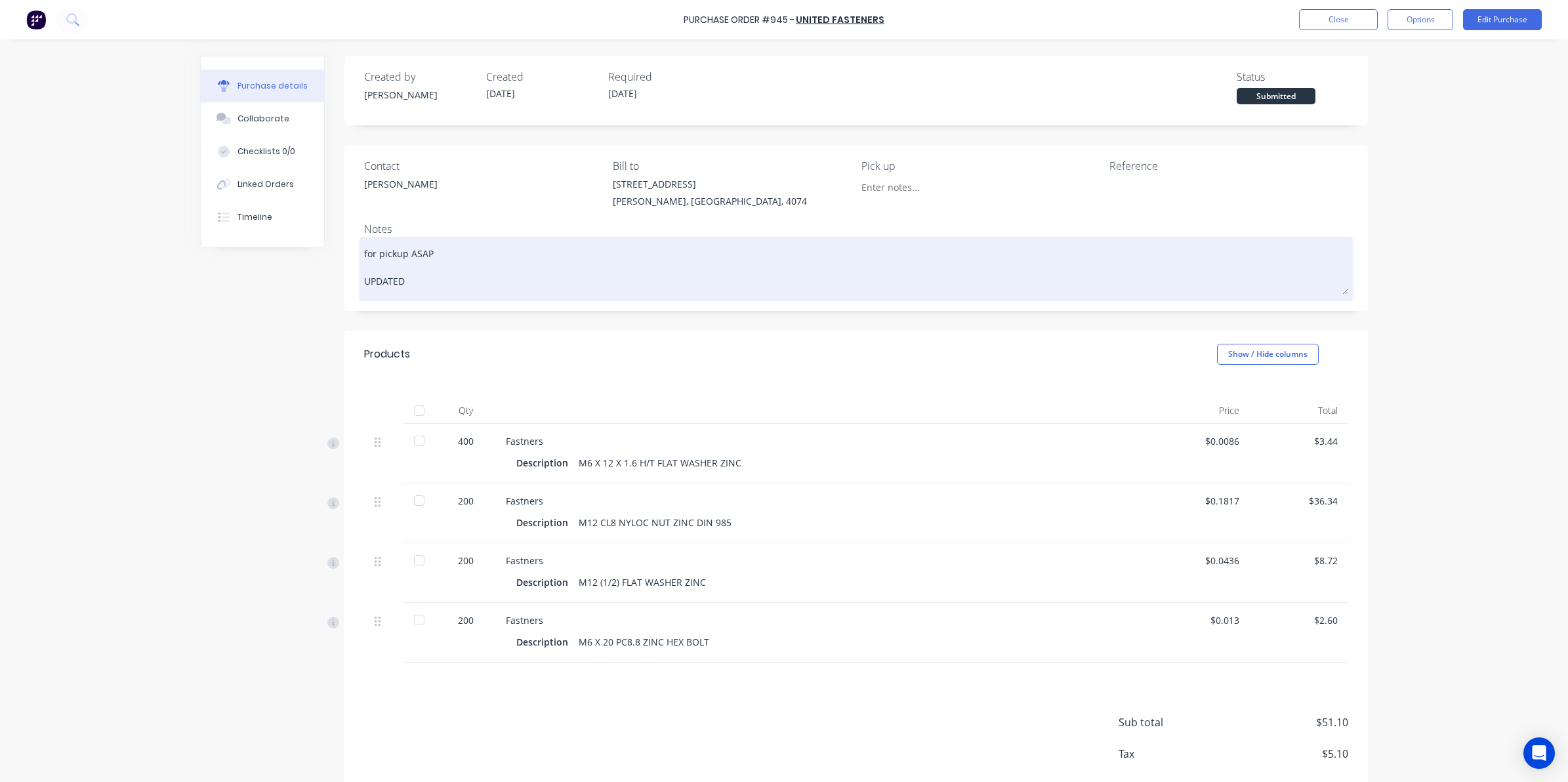
click at [994, 262] on textarea "for pickup ASAP UPDATED" at bounding box center [856, 267] width 984 height 55
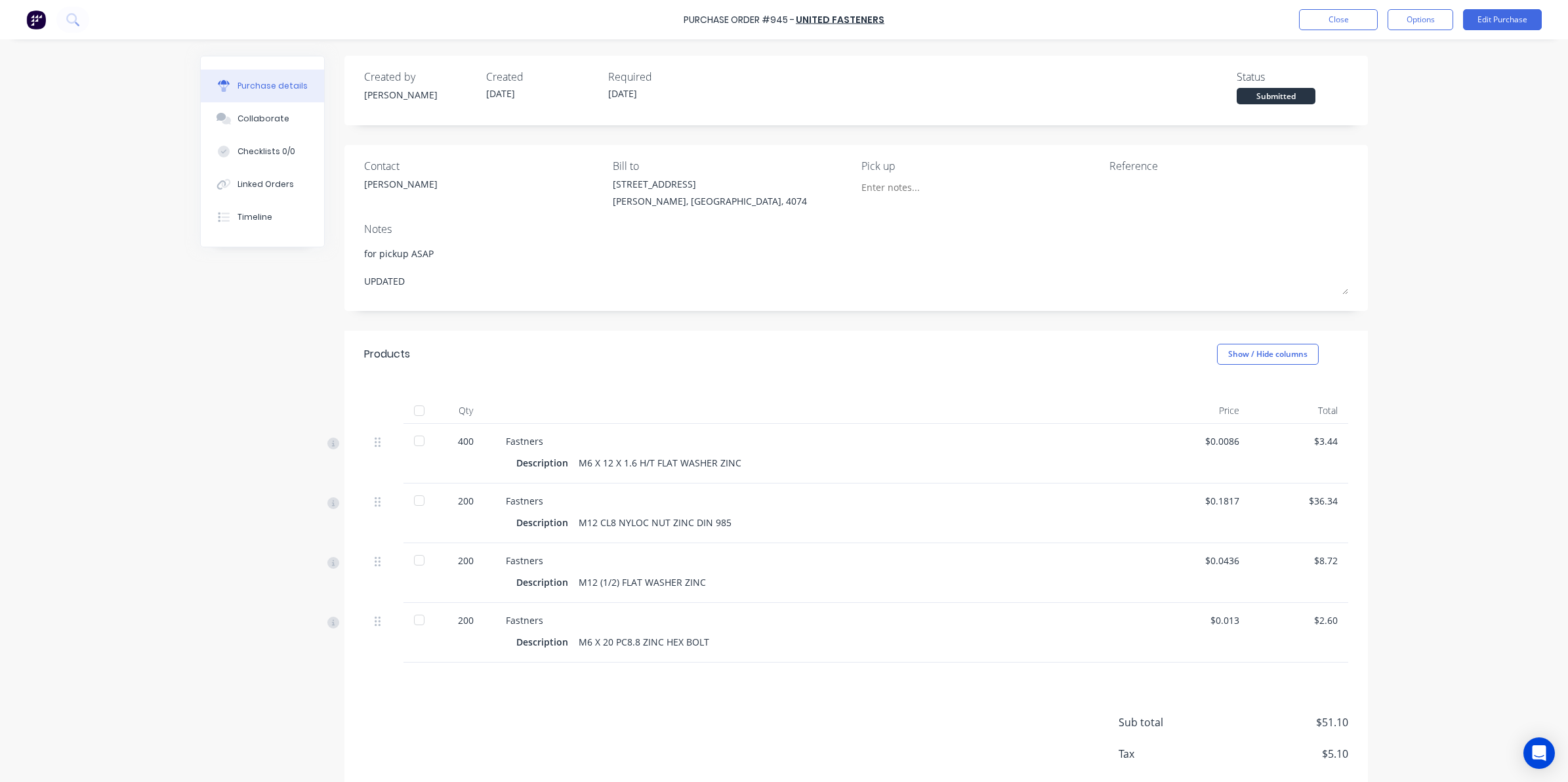
type textarea "x"
click at [1343, 202] on div "Contact [PERSON_NAME] [PERSON_NAME] to [STREET_ADDRESS][PERSON_NAME] Pick up Re…" at bounding box center [856, 228] width 1023 height 166
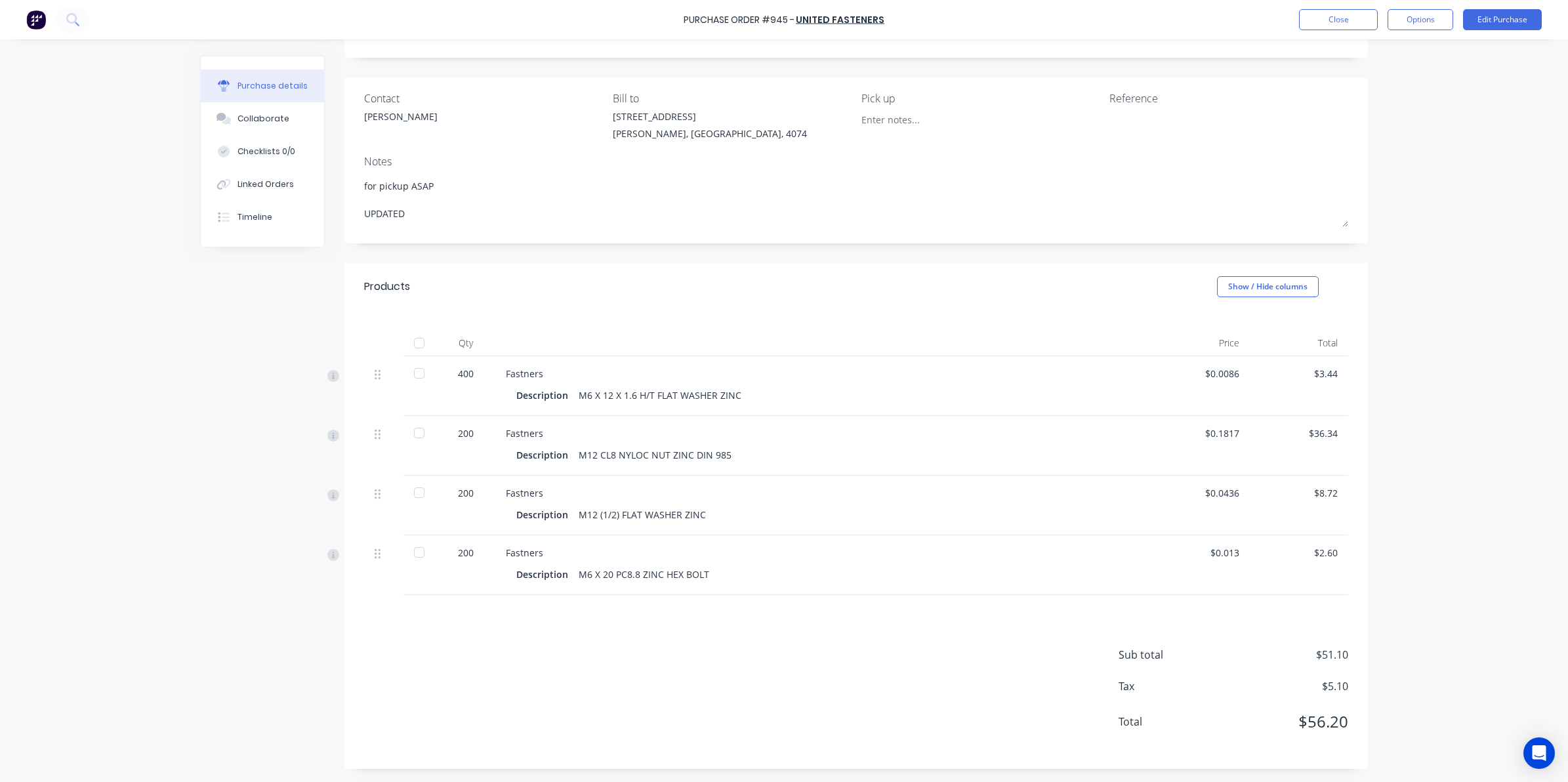
click at [187, 589] on div "Purchase details Collaborate Checklists 0/0 Linked Orders Timeline Created by […" at bounding box center [784, 303] width 1194 height 716
